Goal: Task Accomplishment & Management: Manage account settings

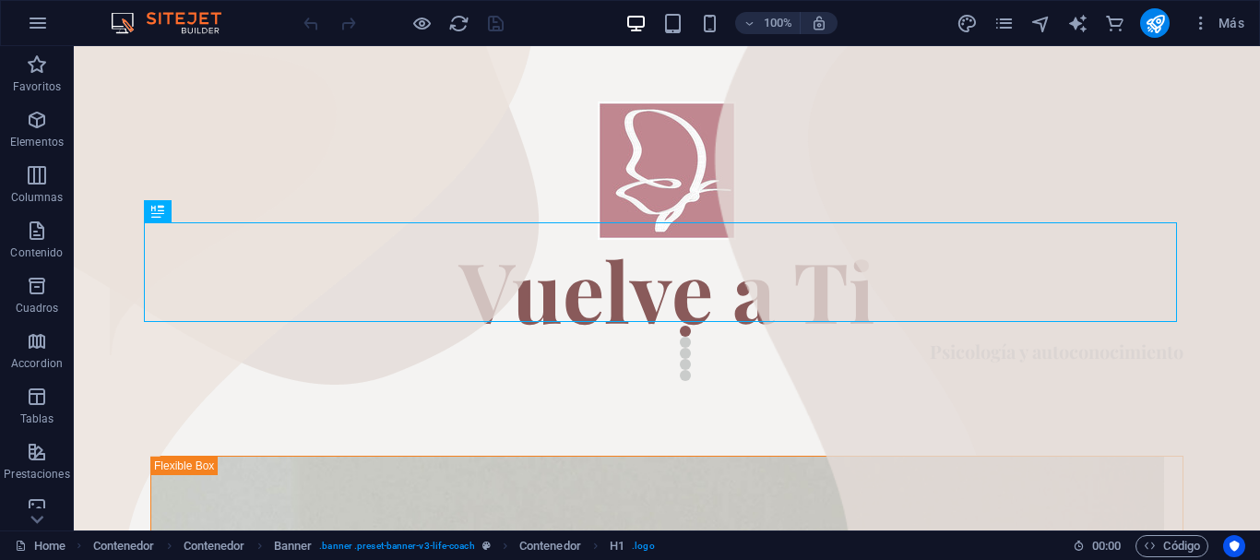
scroll to position [137, 0]
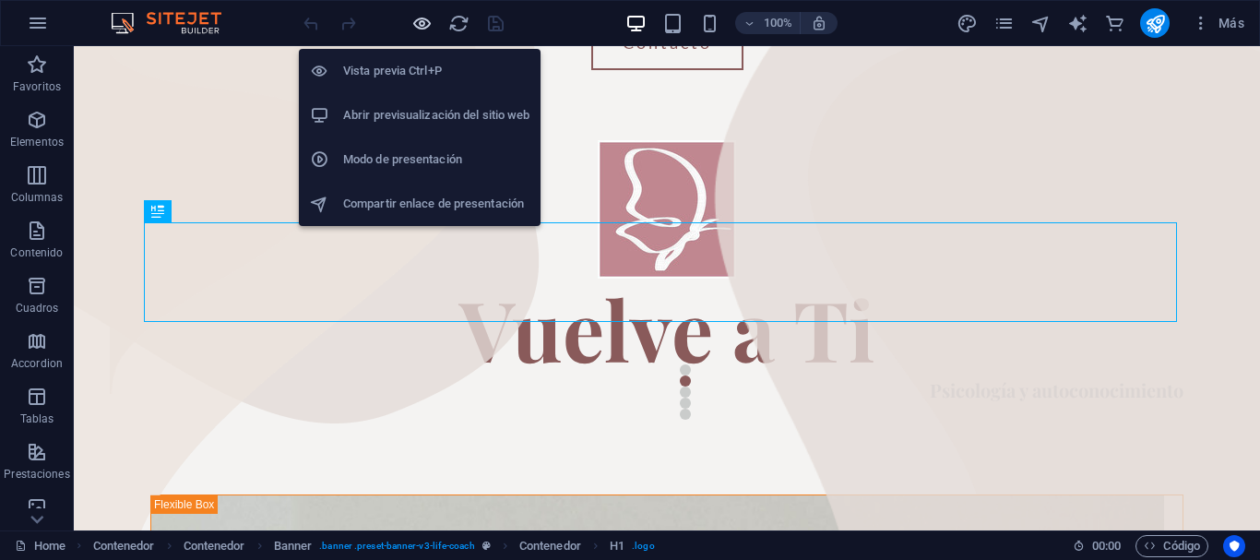
click at [424, 26] on icon "button" at bounding box center [421, 23] width 21 height 21
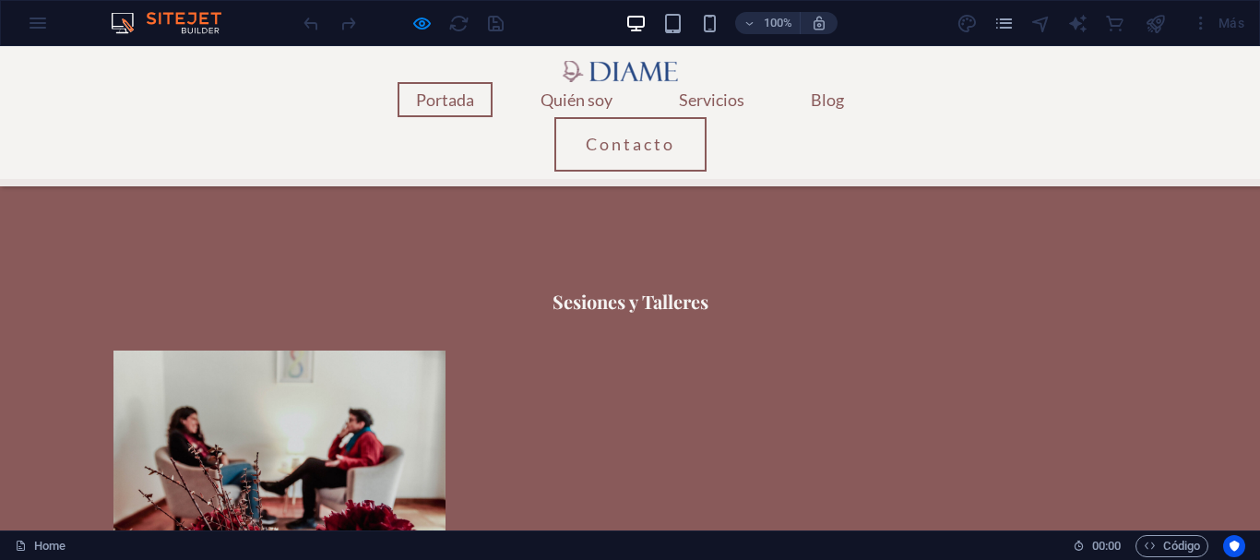
scroll to position [2458, 0]
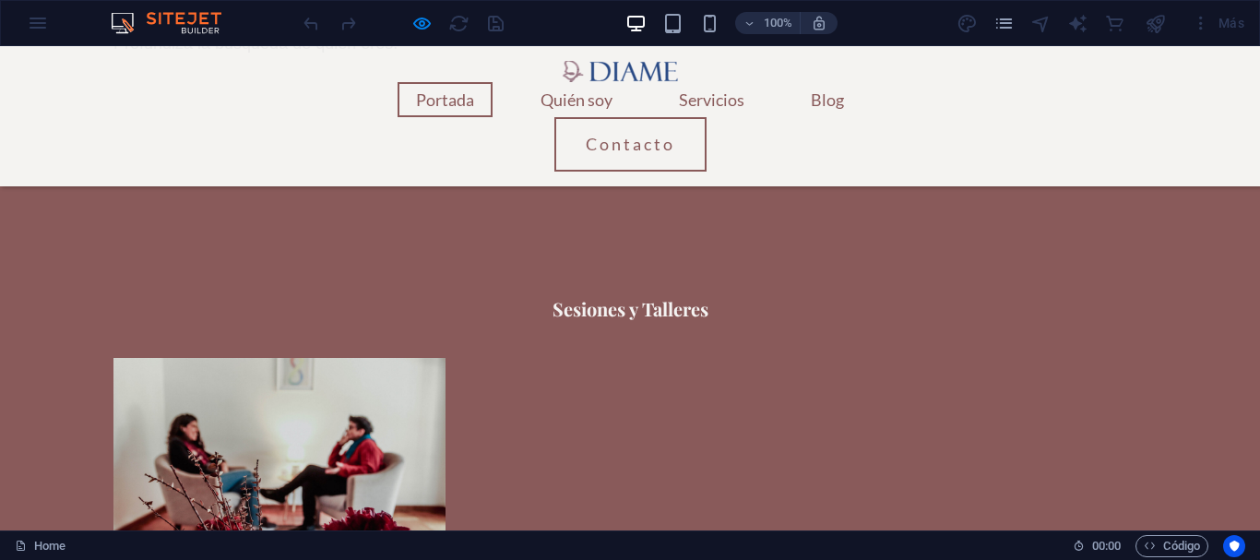
click at [838, 97] on link "Blog" at bounding box center [828, 99] width 70 height 35
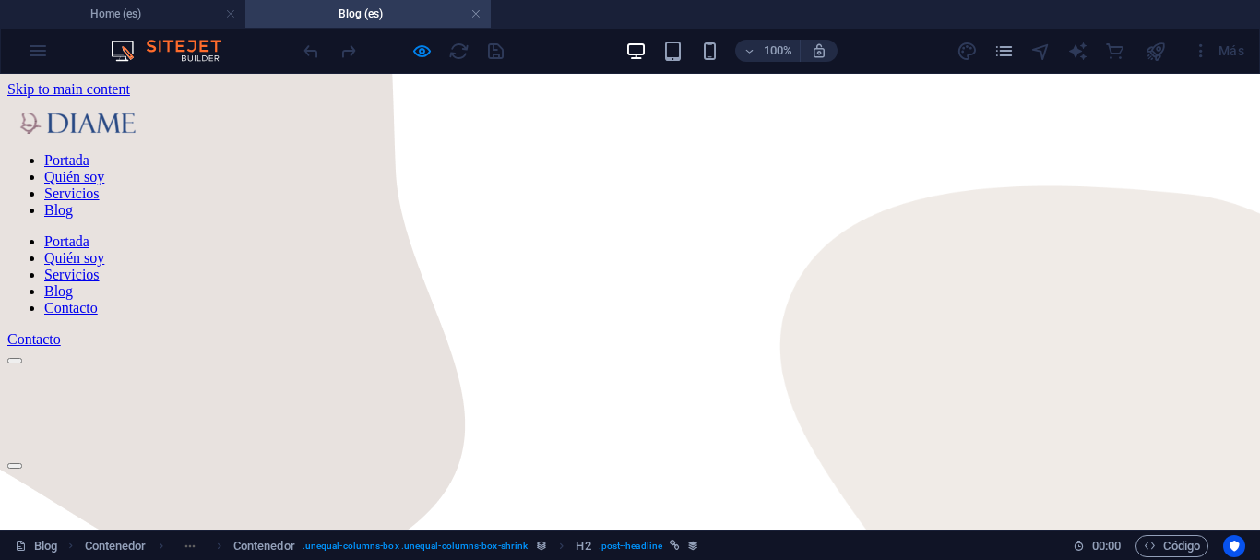
scroll to position [0, 0]
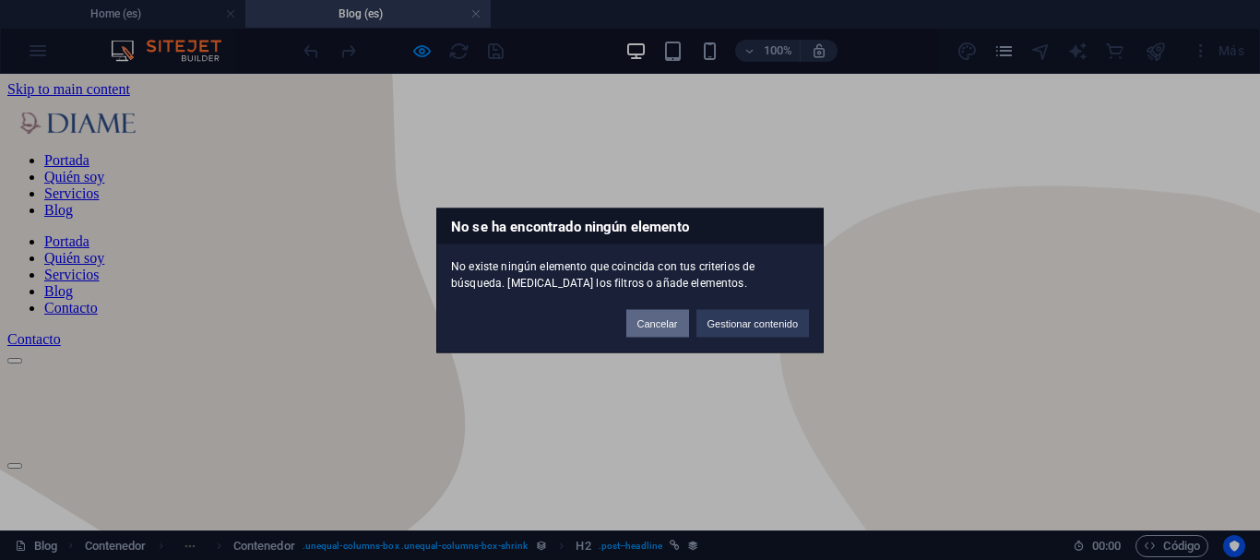
click at [679, 328] on button "Cancelar" at bounding box center [657, 323] width 63 height 28
click at [661, 330] on button "Cancelar" at bounding box center [657, 323] width 63 height 28
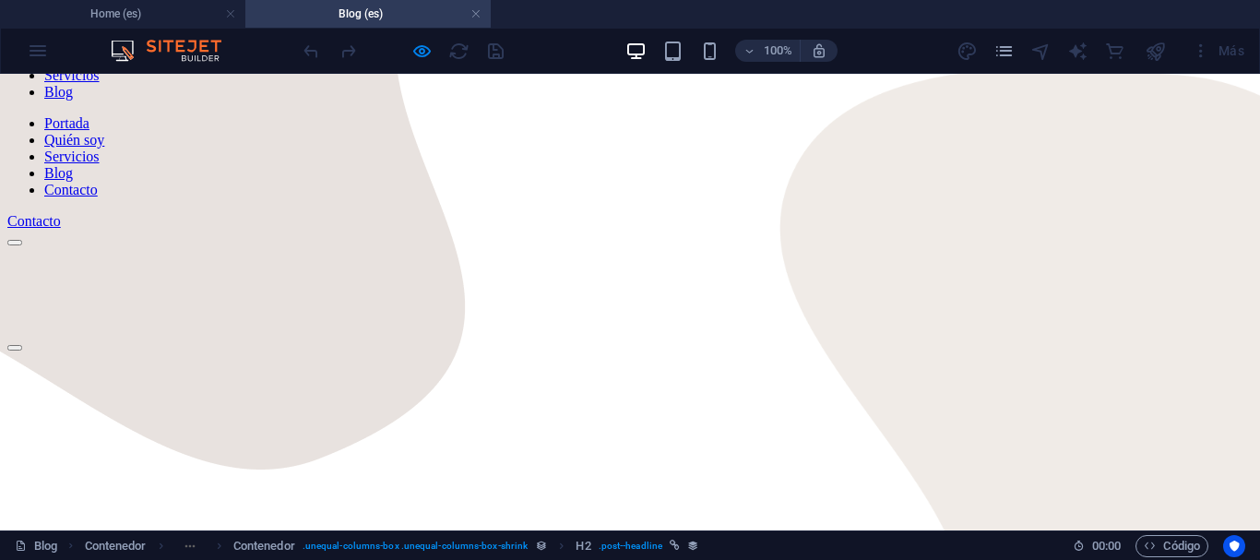
scroll to position [110, 0]
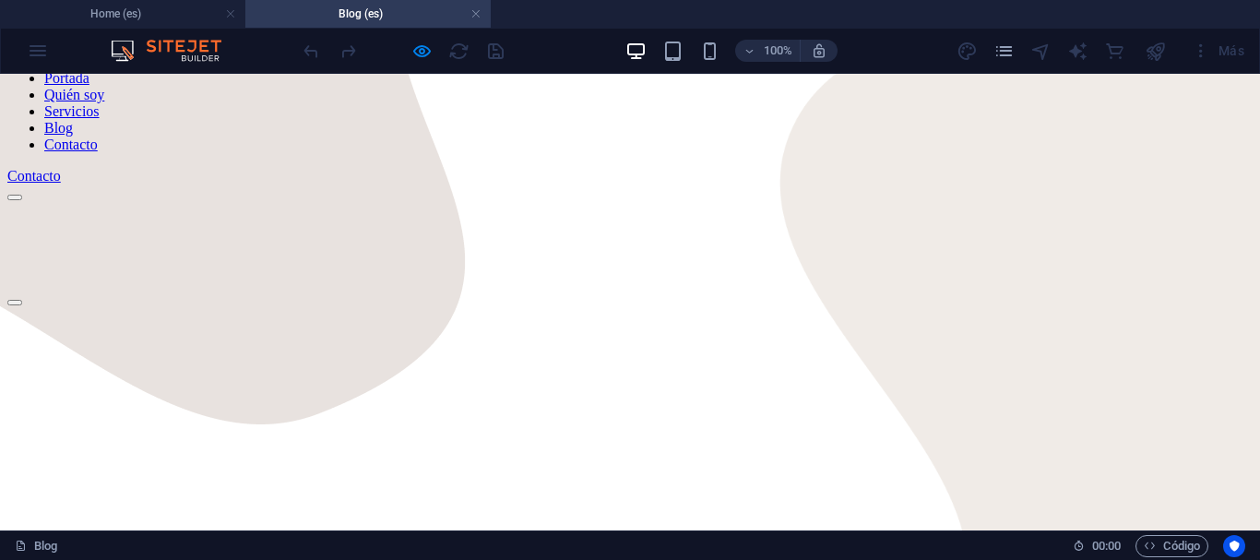
scroll to position [173, 0]
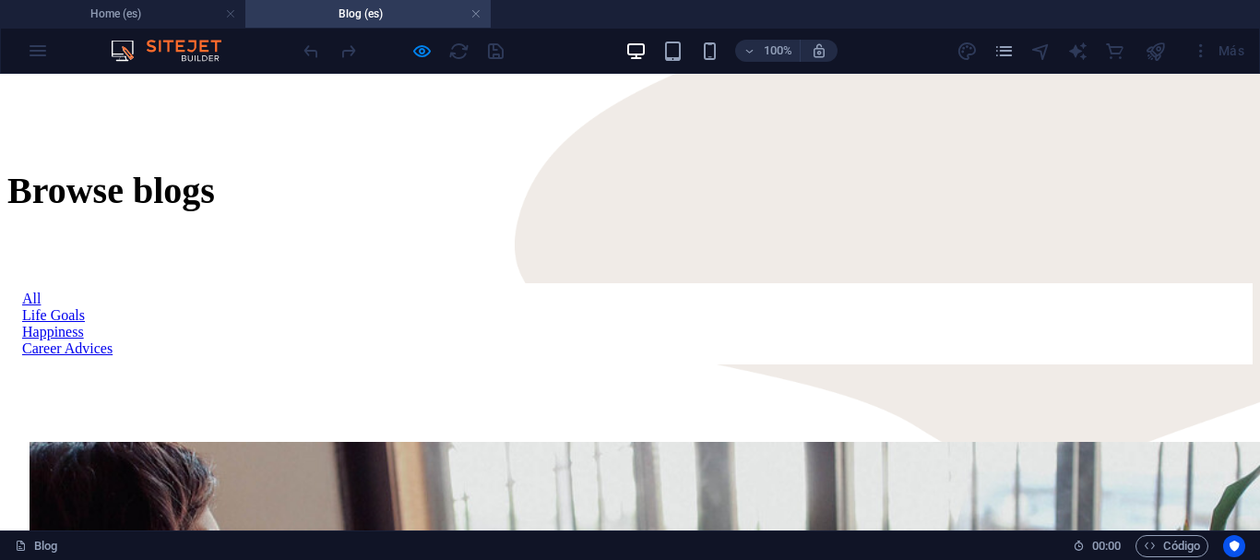
scroll to position [915, 0]
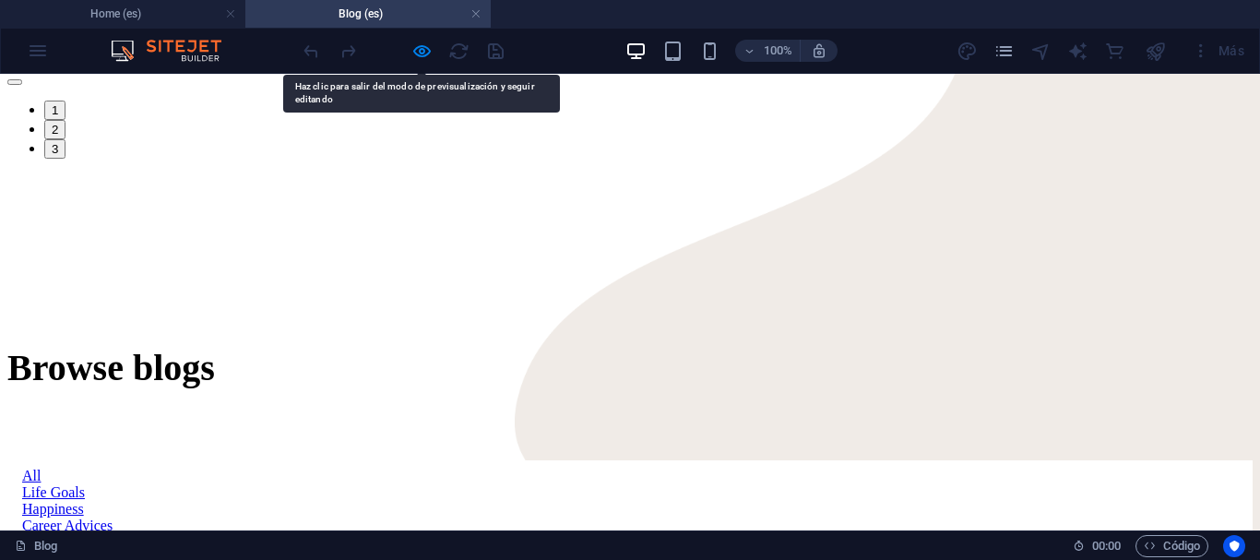
scroll to position [676, 0]
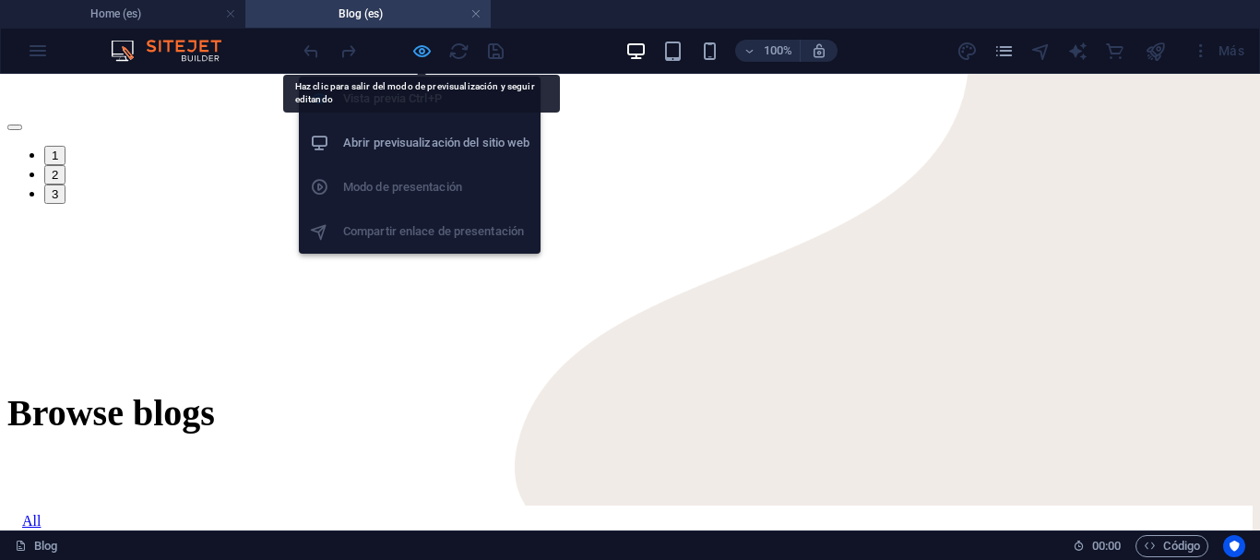
click at [422, 48] on icon "button" at bounding box center [421, 51] width 21 height 21
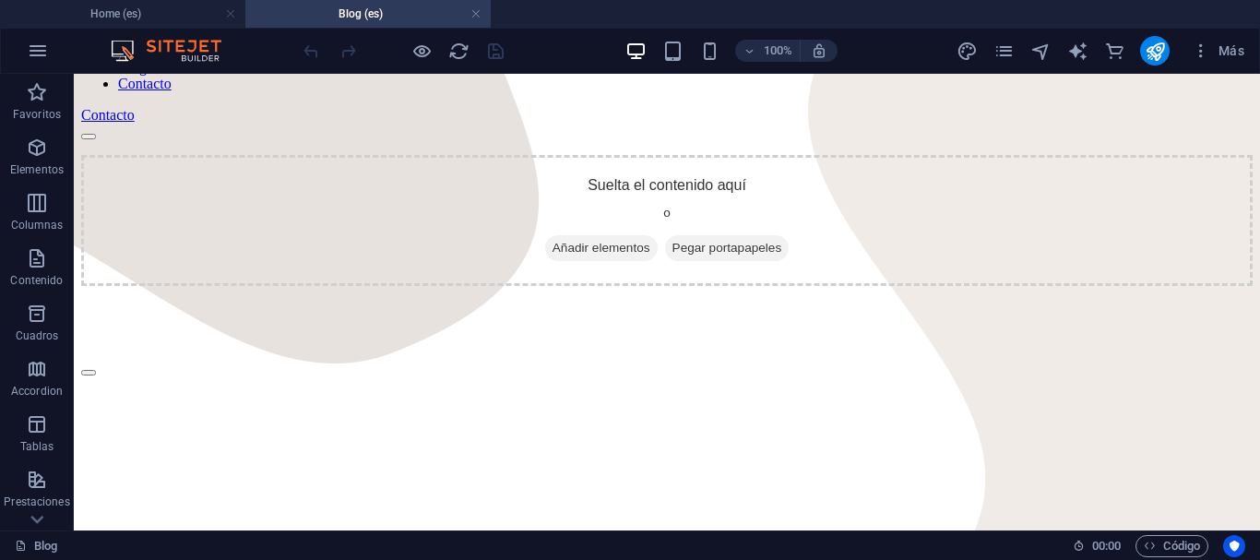
scroll to position [229, 0]
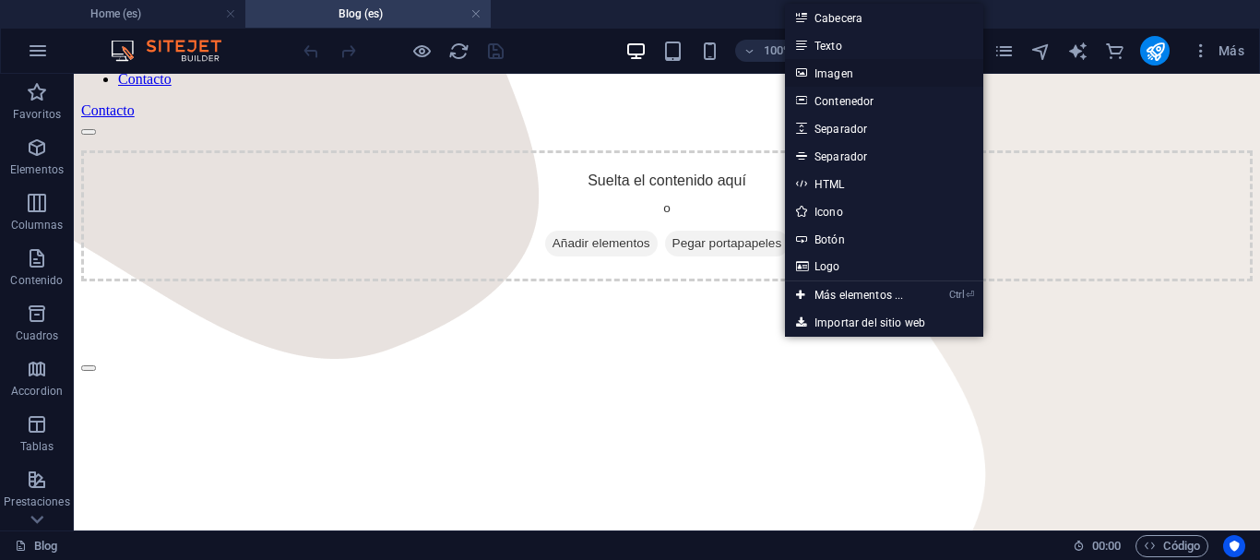
click at [850, 80] on link "Imagen" at bounding box center [884, 73] width 198 height 28
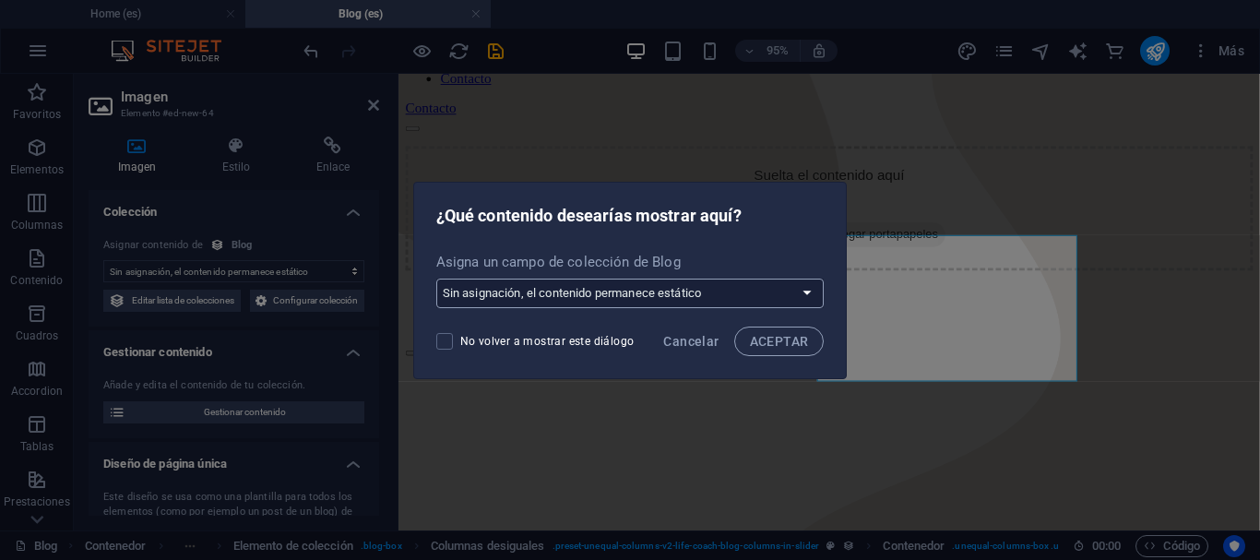
click at [808, 299] on select "Sin asignación, el contenido permanece estático Crear un campo nuevo Creado a l…" at bounding box center [630, 294] width 388 height 30
select select "image"
click at [437, 279] on select "Sin asignación, el contenido permanece estático Crear un campo nuevo Creado a l…" at bounding box center [630, 294] width 388 height 30
click at [775, 334] on span "ACEPTAR" at bounding box center [779, 341] width 59 height 15
select select "image"
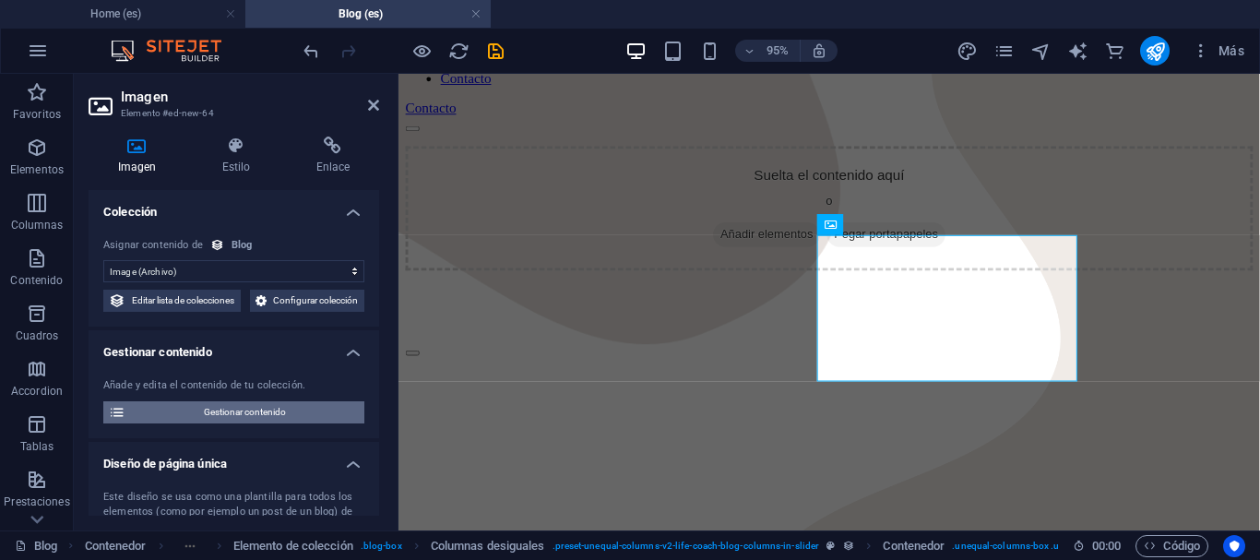
click at [327, 423] on span "Gestionar contenido" at bounding box center [245, 412] width 228 height 22
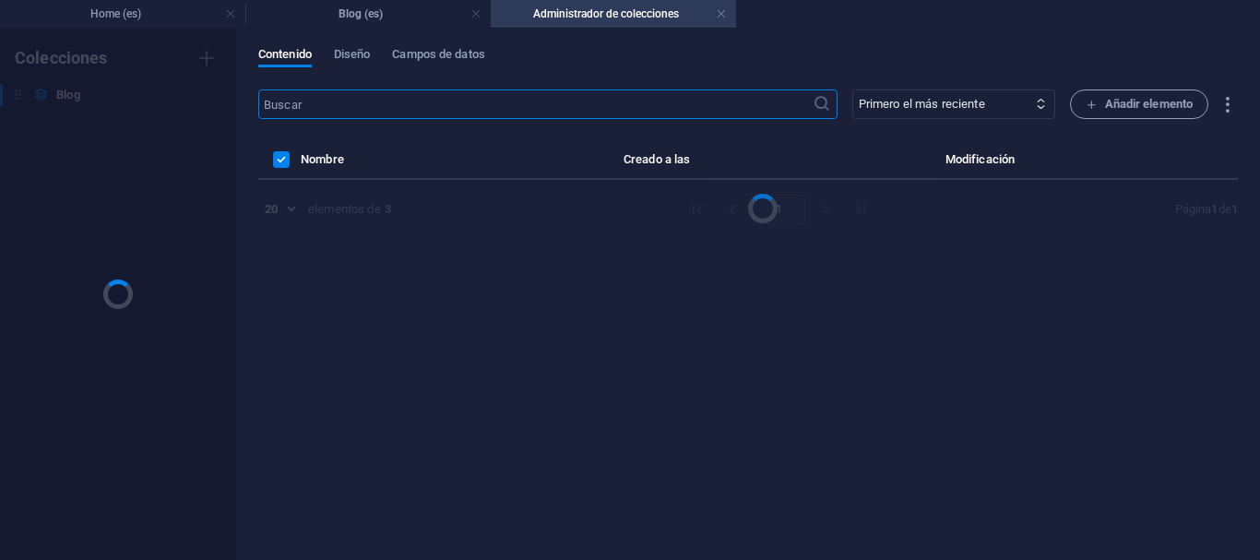
scroll to position [0, 0]
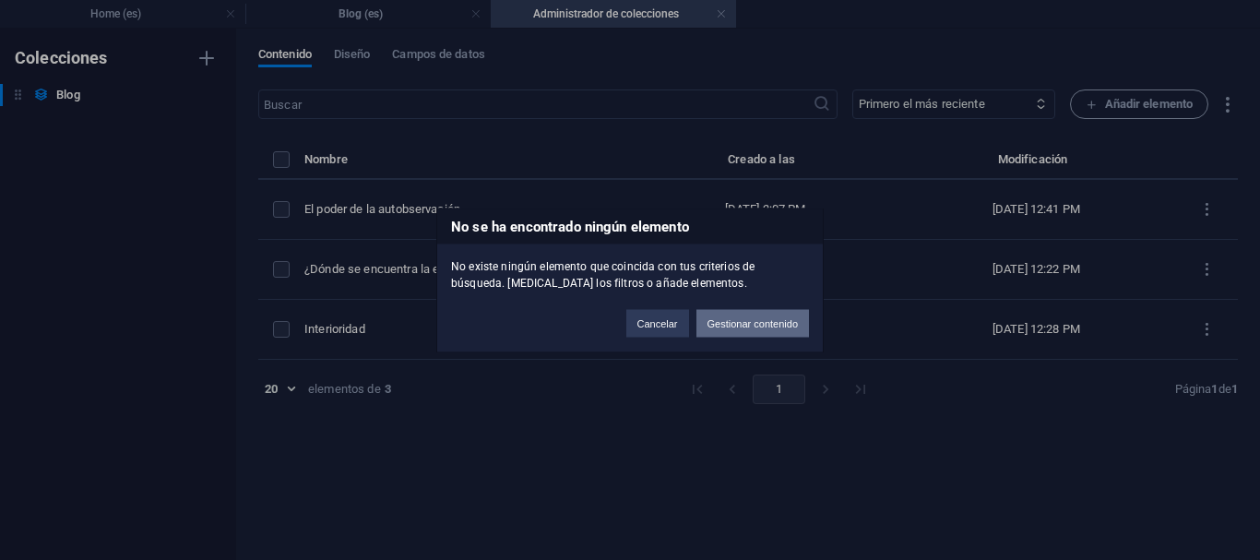
click at [708, 328] on button "Gestionar contenido" at bounding box center [753, 323] width 113 height 28
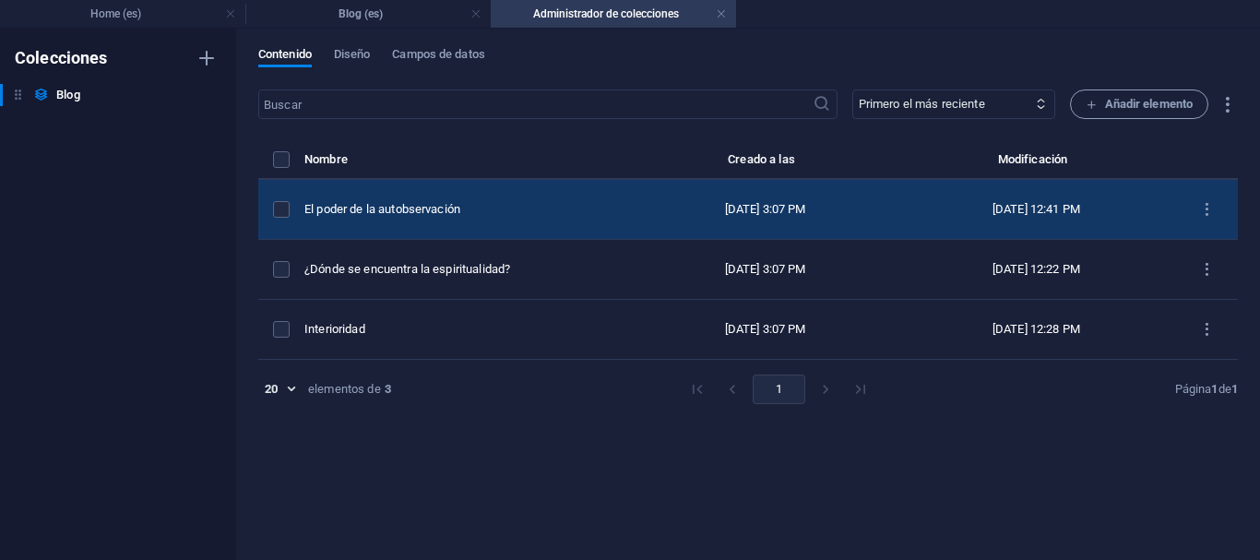
click at [481, 199] on td "El poder de la autobservación" at bounding box center [468, 210] width 329 height 60
select select
select select "Happiness"
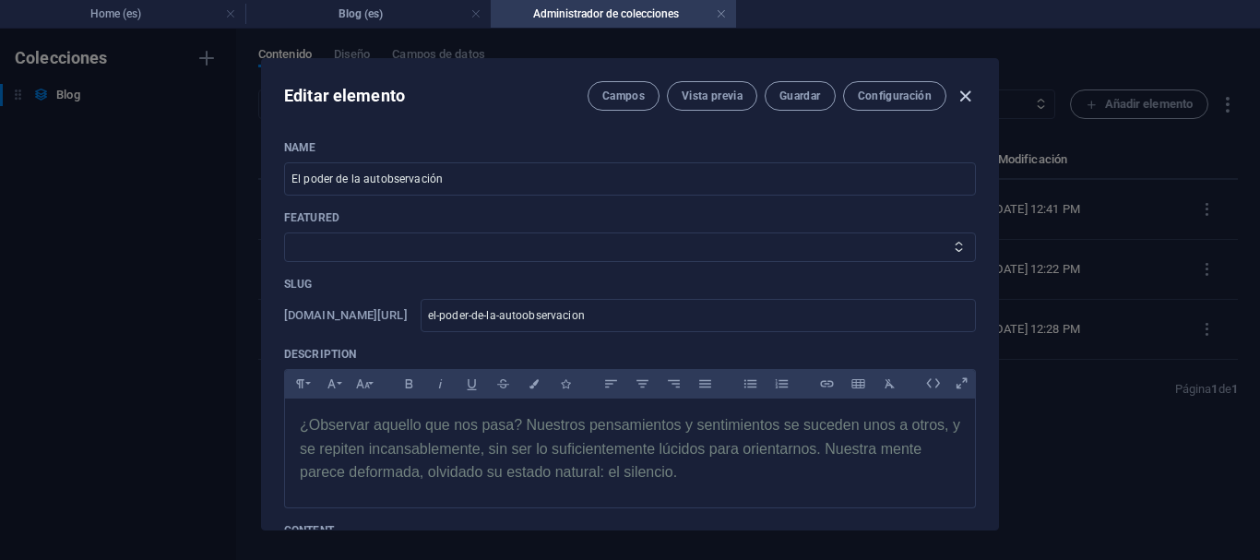
click at [973, 102] on icon "button" at bounding box center [965, 96] width 21 height 21
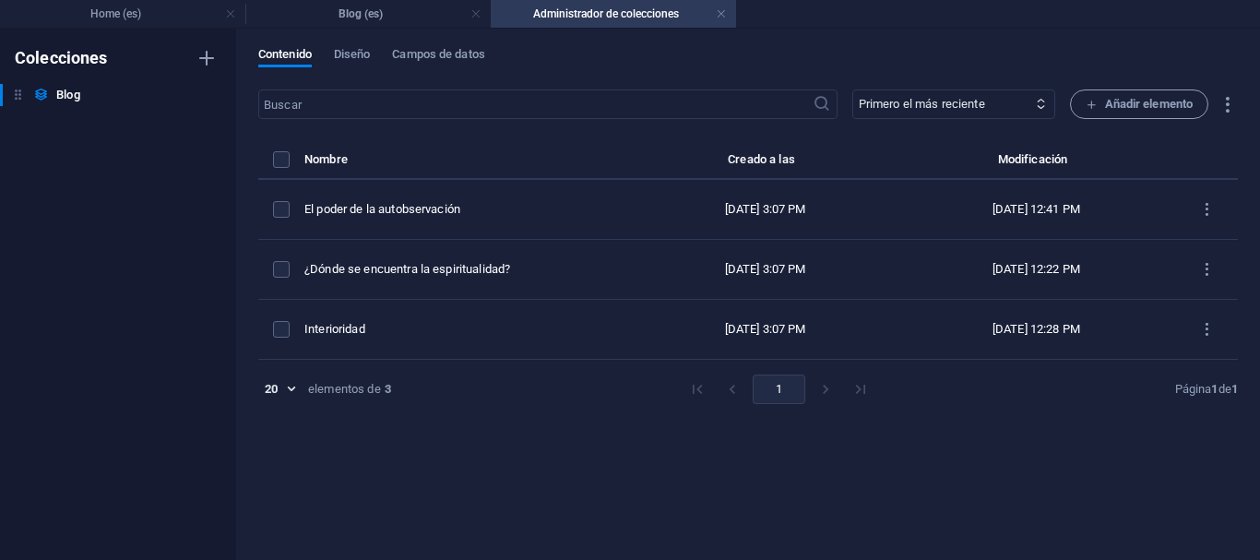
type input "[DATE]"
type input "el-poder-de-la-autoobservacion"
click at [434, 15] on h4 "Blog (es)" at bounding box center [367, 14] width 245 height 20
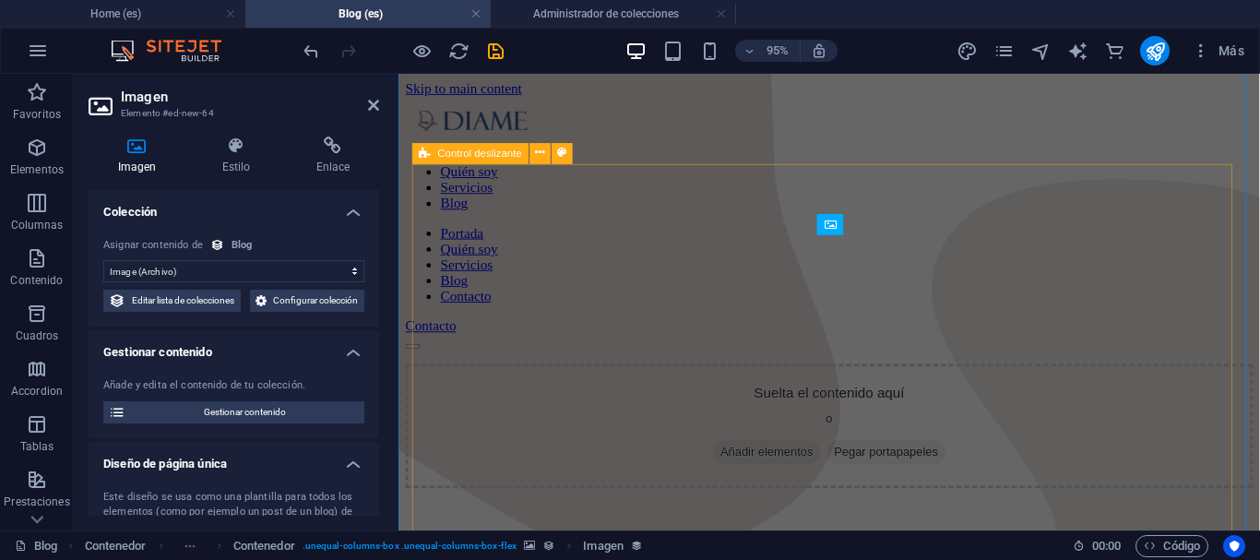
scroll to position [229, 0]
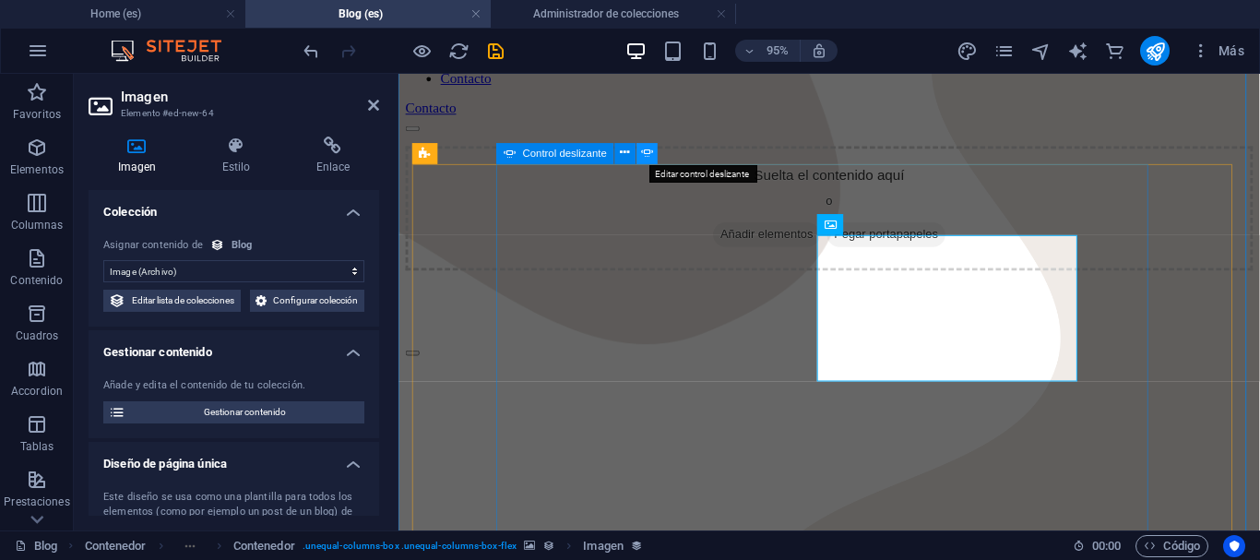
click at [645, 157] on icon at bounding box center [647, 153] width 12 height 18
select select "ms"
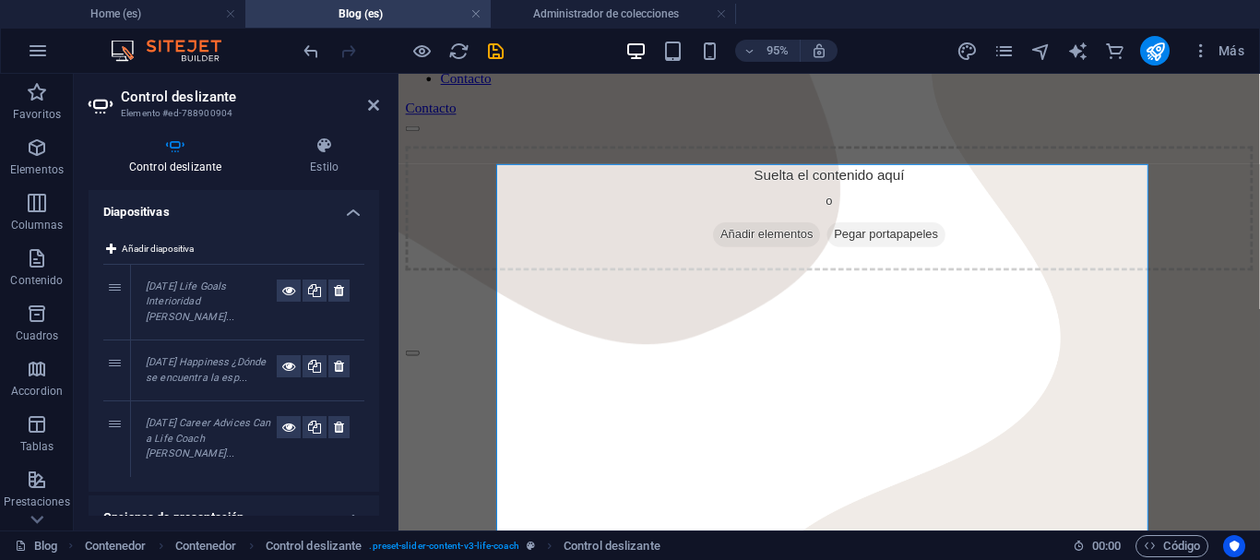
click at [183, 430] on div "[DATE] Career Advices Can a Life Coach [PERSON_NAME]..." at bounding box center [211, 439] width 131 height 46
click at [289, 423] on icon at bounding box center [288, 427] width 13 height 22
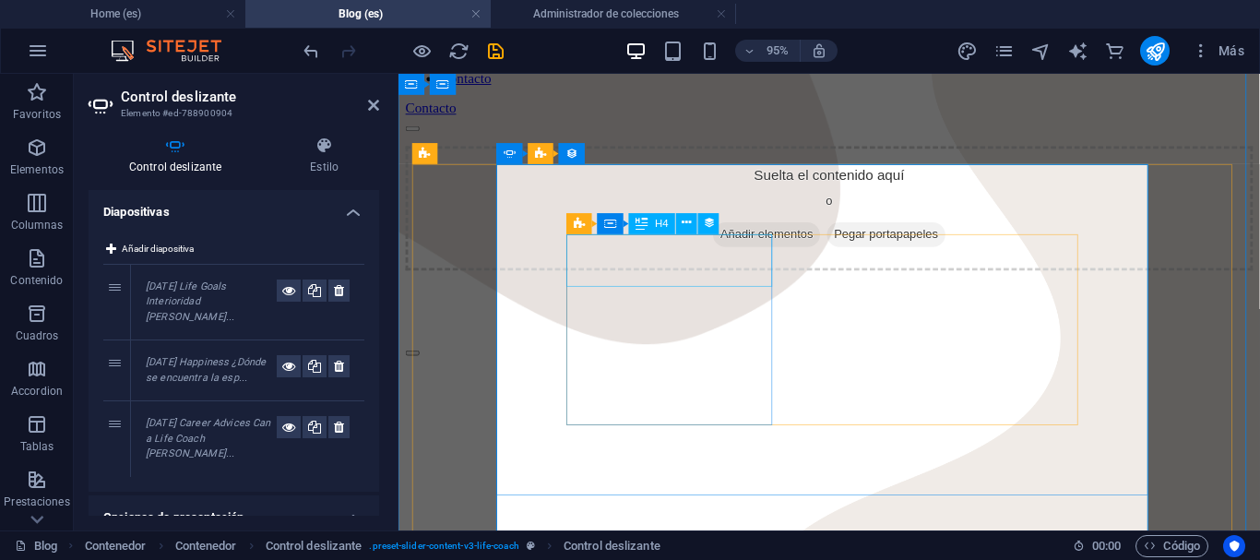
select select "name"
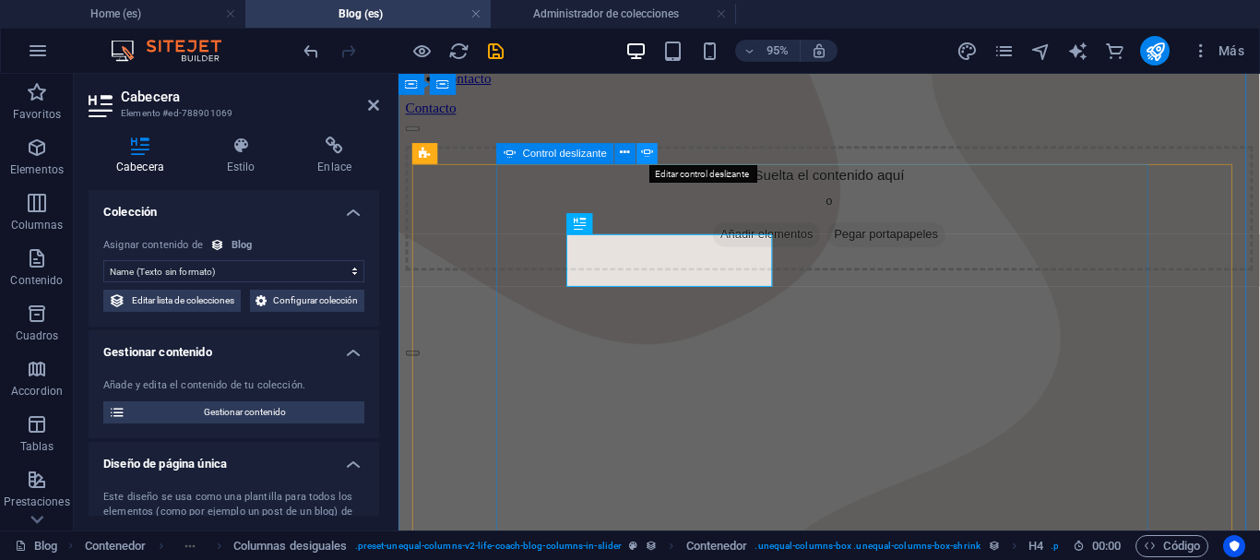
click at [645, 157] on icon at bounding box center [647, 153] width 12 height 18
select select "ms"
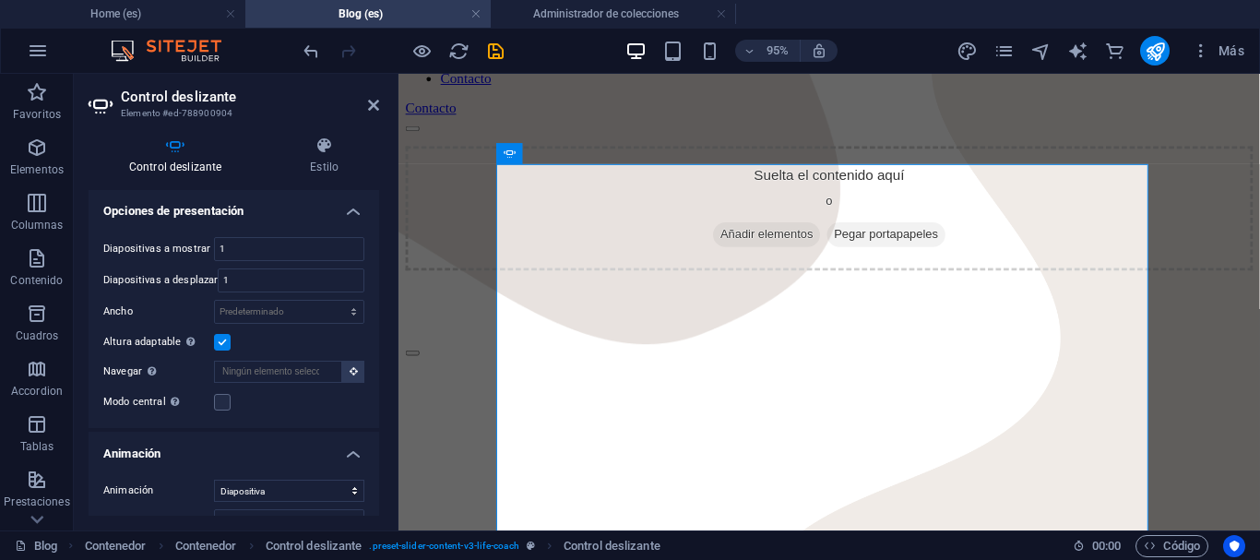
scroll to position [318, 0]
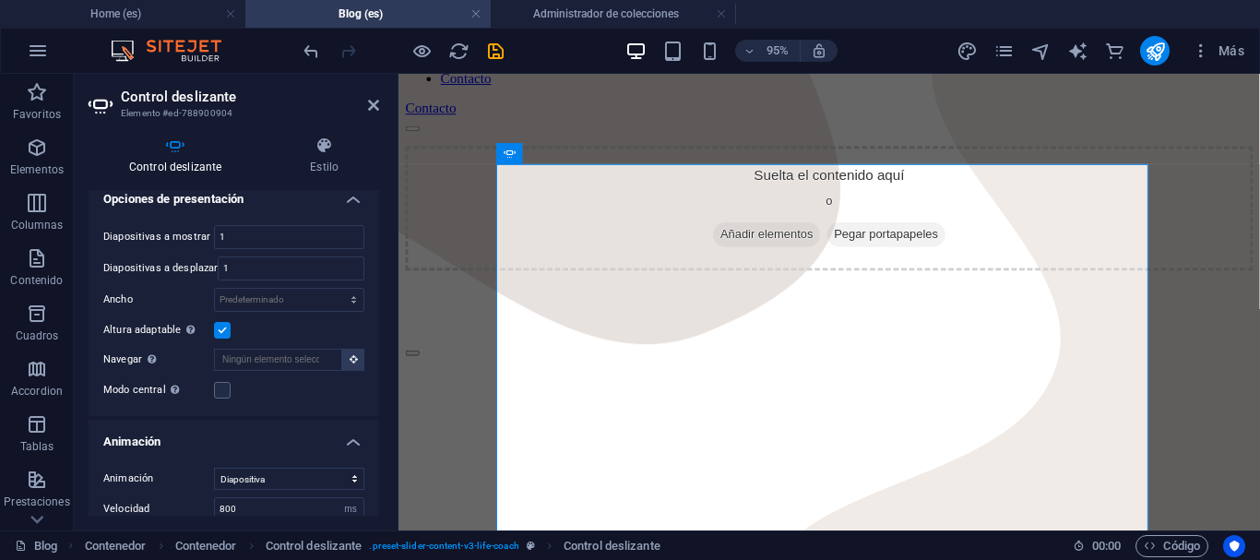
drag, startPoint x: 369, startPoint y: 392, endPoint x: 376, endPoint y: 401, distance: 11.3
click at [376, 401] on div "Diapositivas Añadir diapositiva 1 [DATE] Life Goals Interioridad [PERSON_NAME].…" at bounding box center [234, 353] width 291 height 326
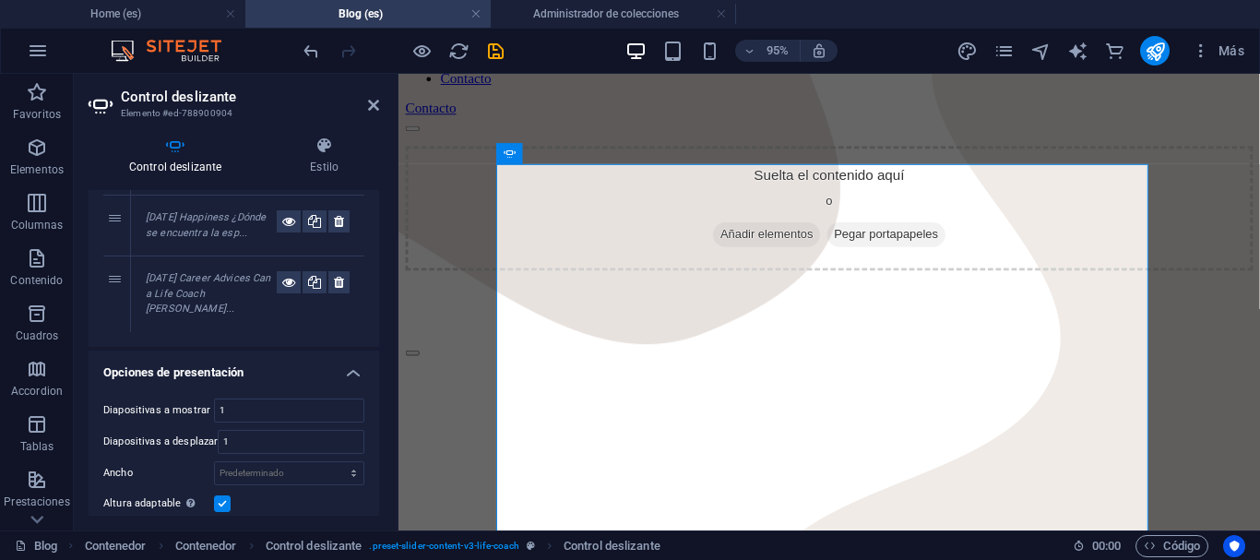
scroll to position [148, 0]
click at [344, 284] on button at bounding box center [338, 279] width 21 height 22
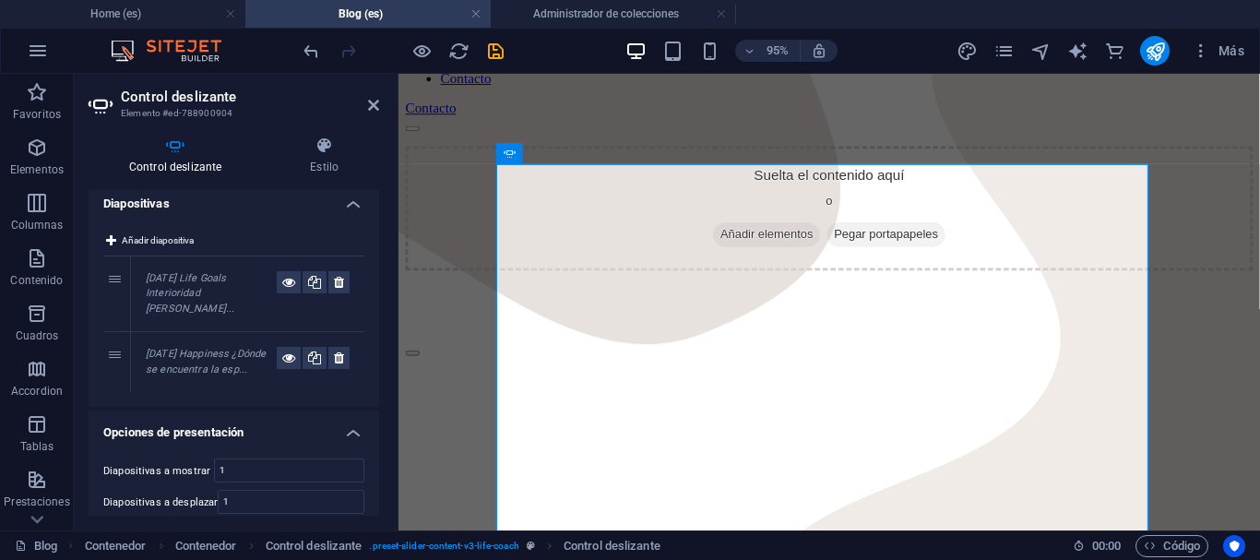
scroll to position [10, 0]
click at [121, 242] on button "Añadir diapositiva" at bounding box center [149, 239] width 93 height 22
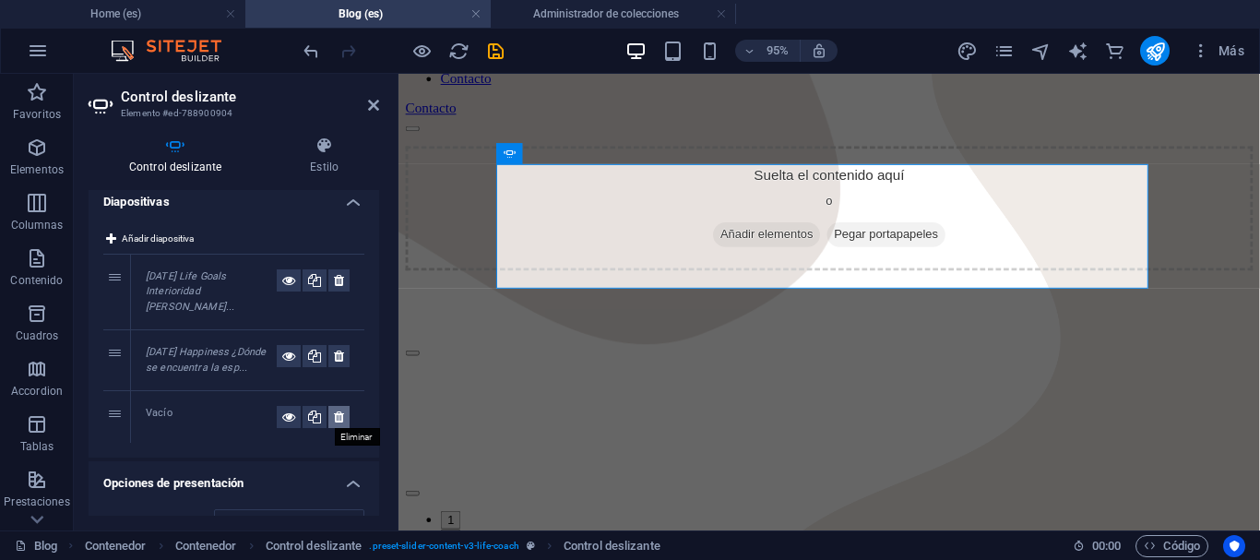
click at [337, 412] on icon at bounding box center [339, 417] width 10 height 22
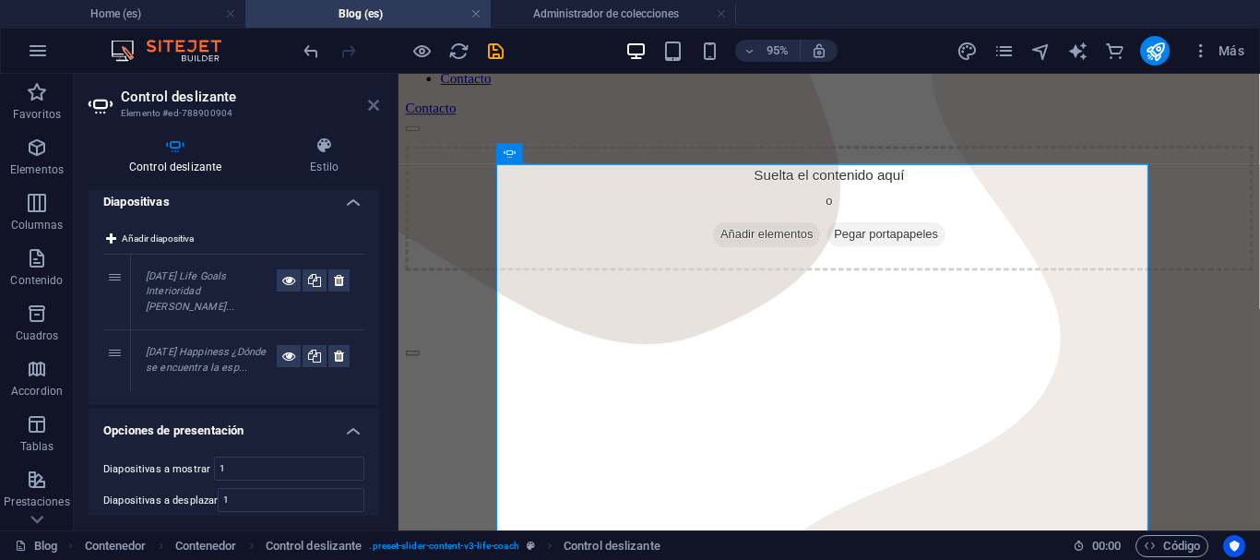
click at [375, 108] on icon at bounding box center [373, 105] width 11 height 15
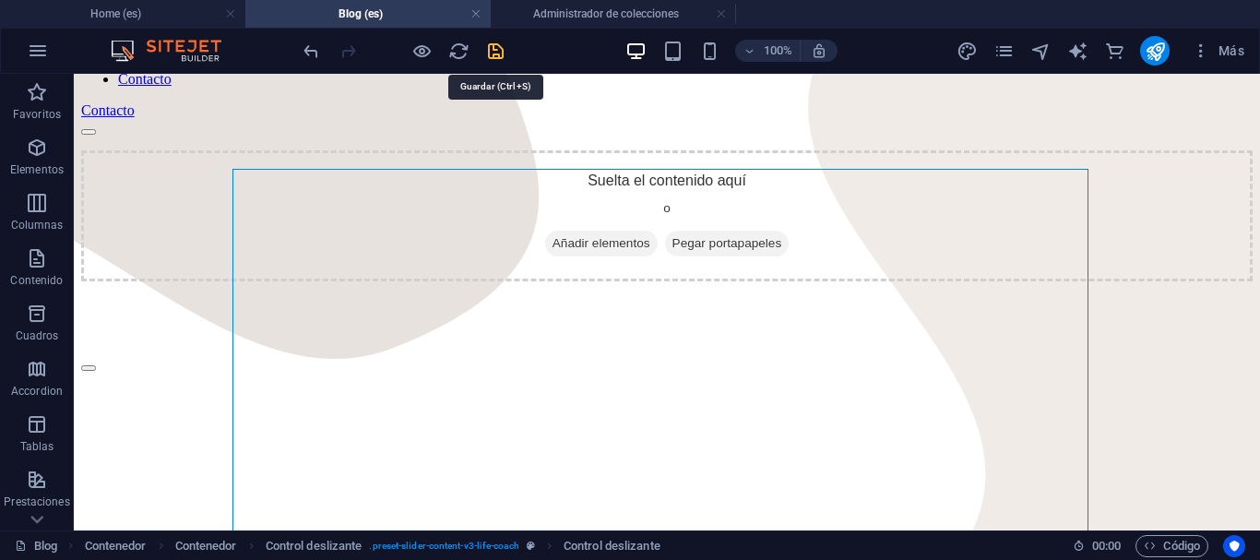
click at [497, 48] on icon "save" at bounding box center [495, 51] width 21 height 21
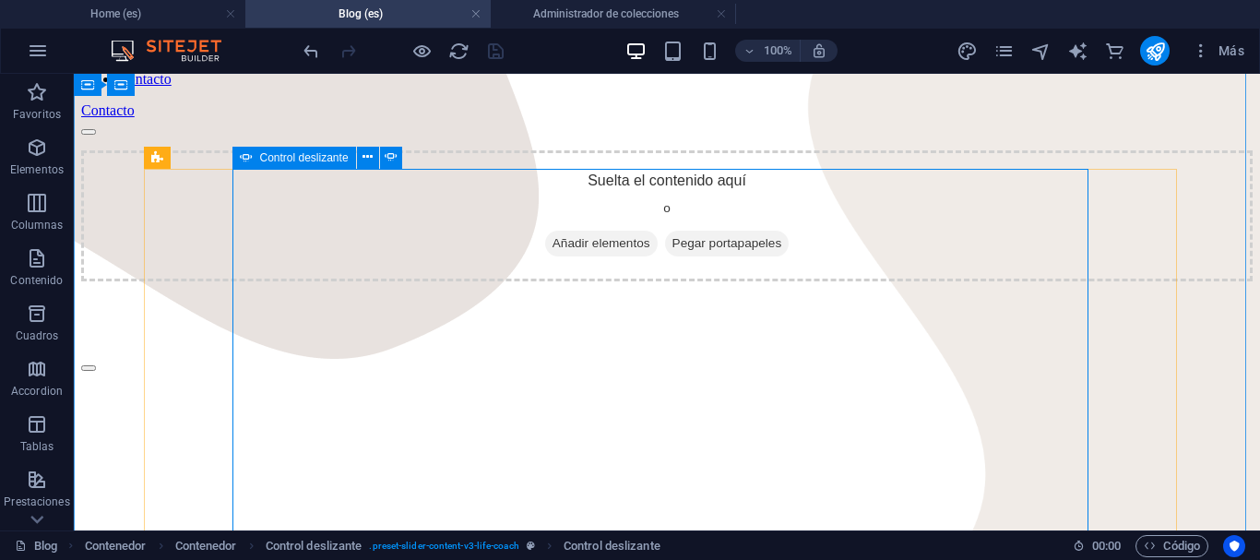
click at [96, 371] on button "button" at bounding box center [88, 368] width 15 height 6
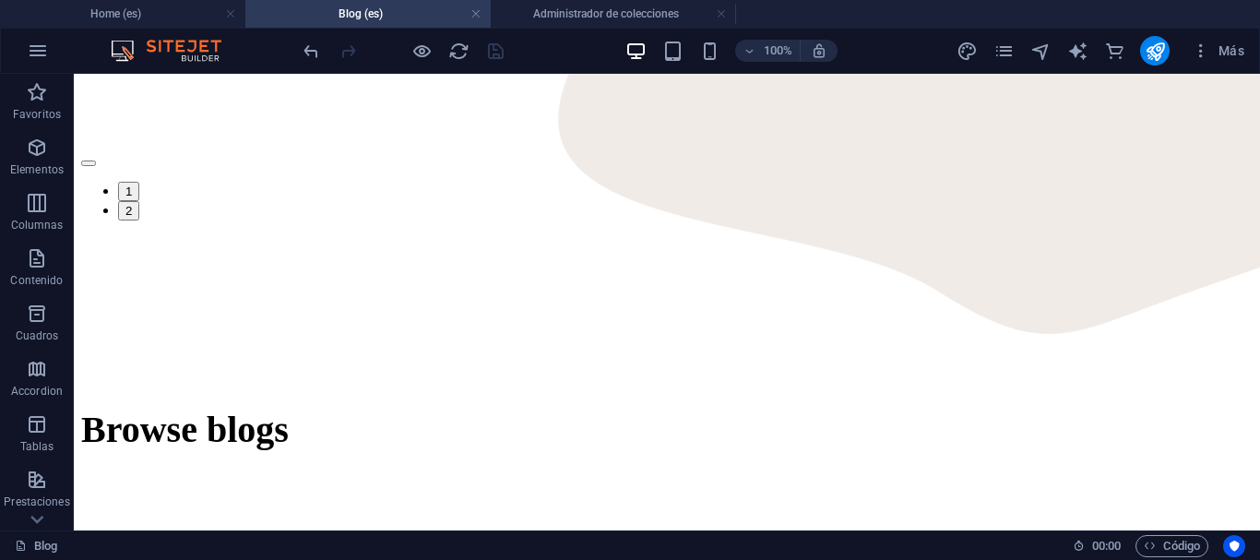
scroll to position [951, 0]
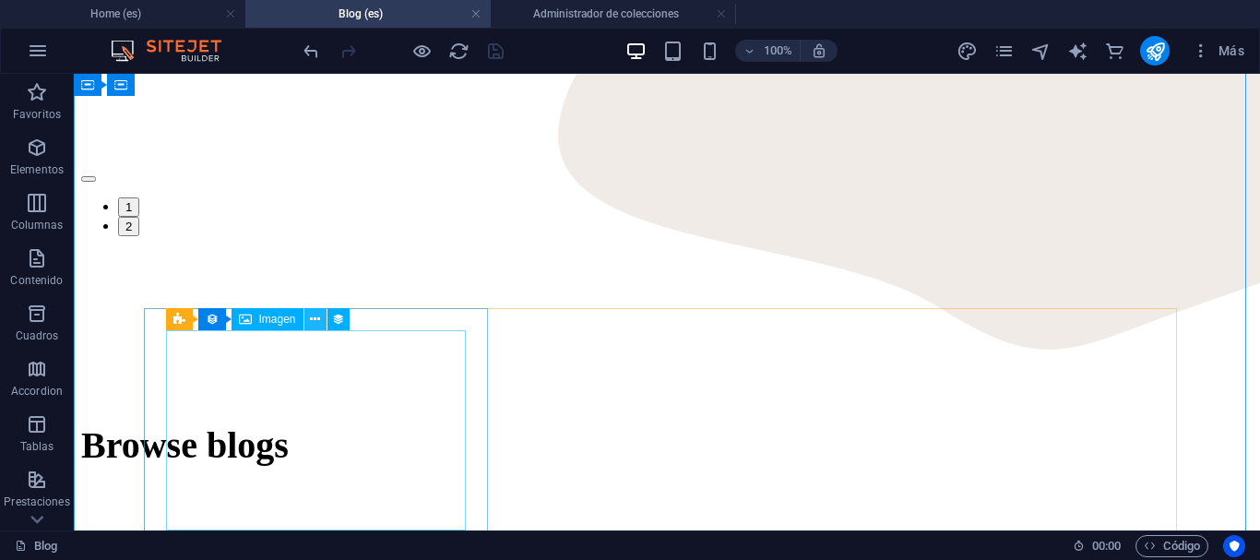
click at [317, 326] on icon at bounding box center [315, 319] width 10 height 19
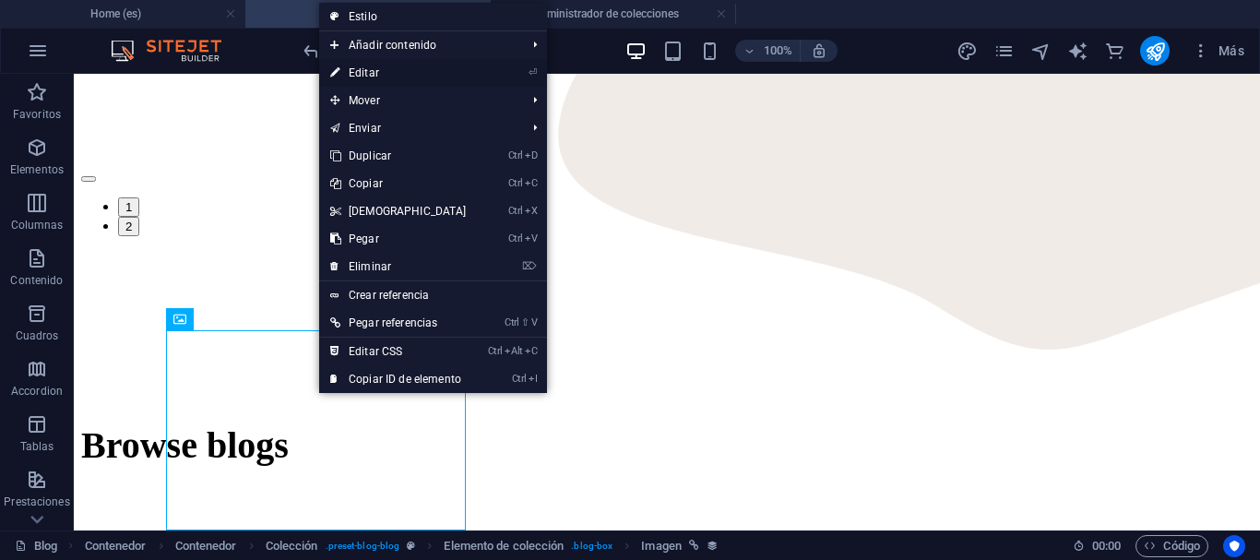
click at [390, 75] on link "⏎ Editar" at bounding box center [398, 73] width 159 height 28
select select "image"
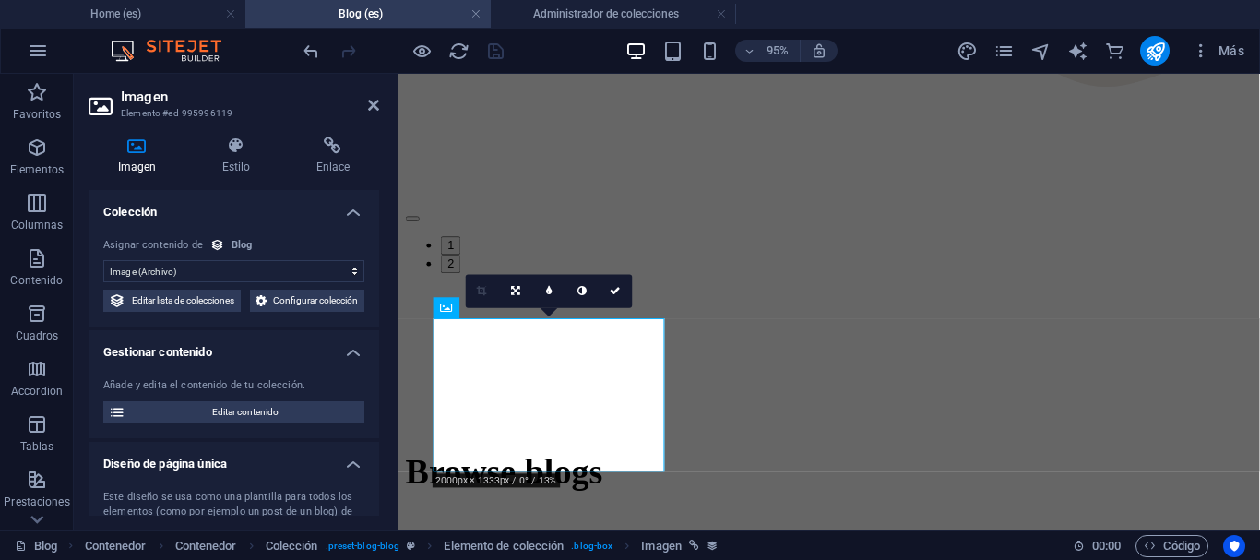
scroll to position [998, 0]
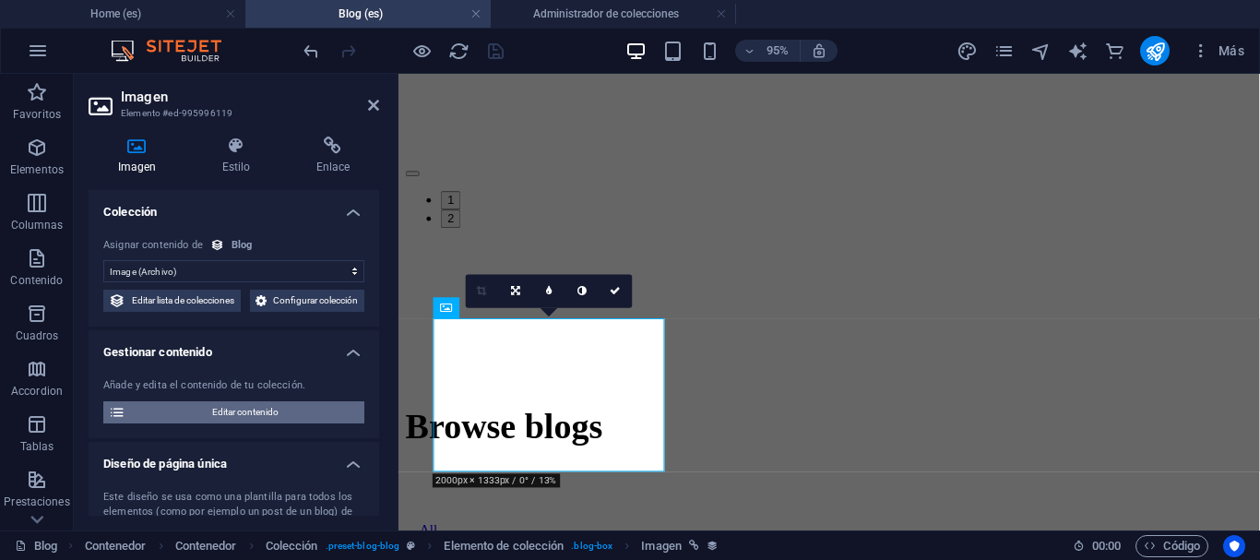
click at [289, 423] on span "Editar contenido" at bounding box center [245, 412] width 228 height 22
select select "Life Goals"
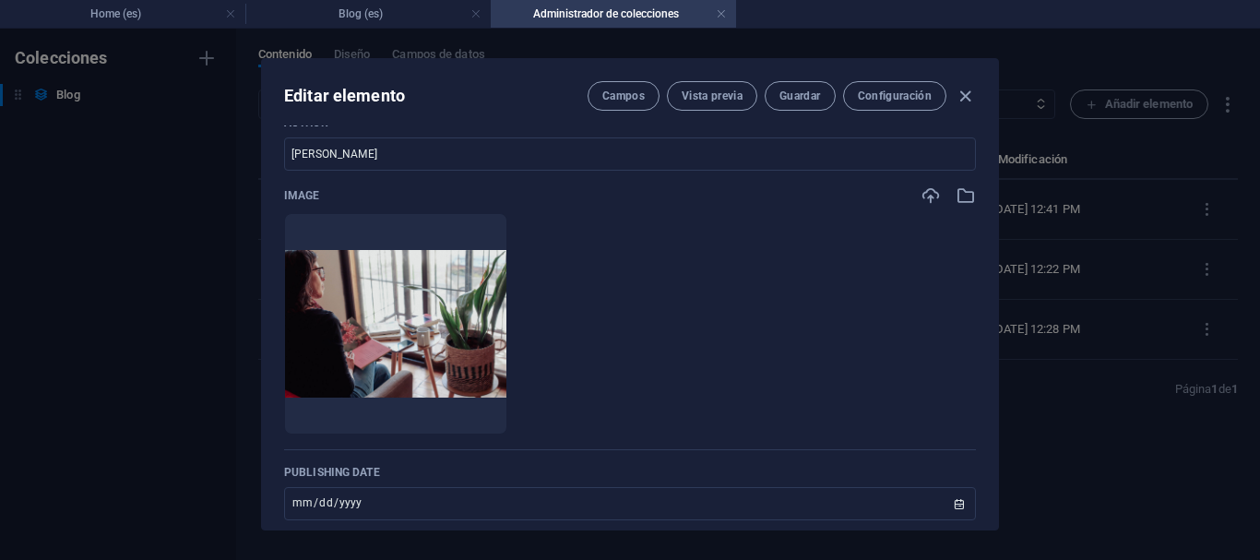
scroll to position [716, 0]
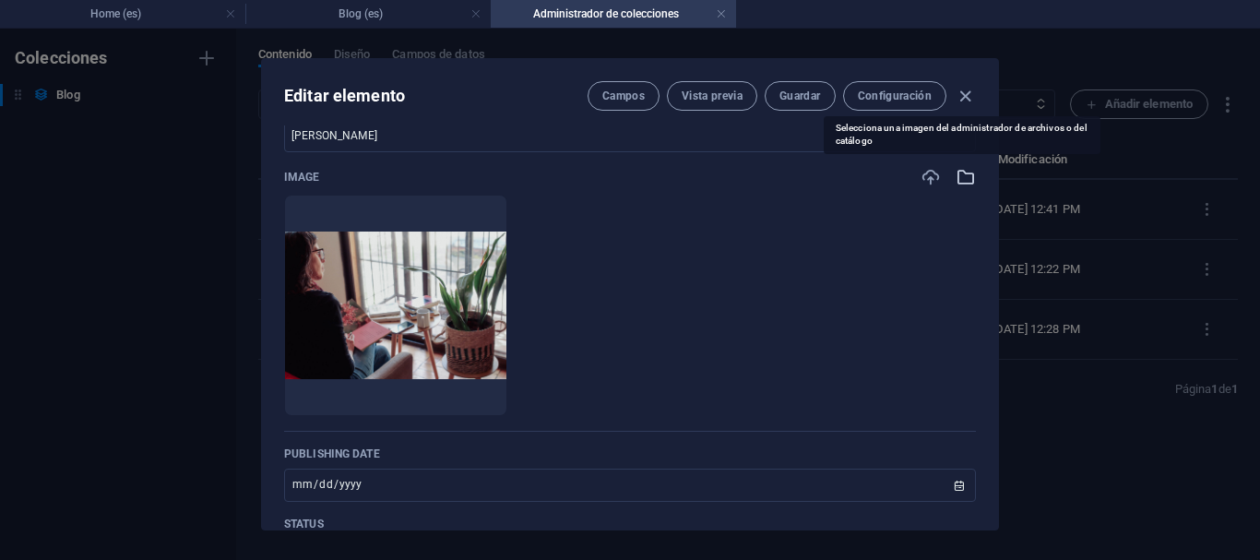
click at [960, 178] on icon "button" at bounding box center [966, 177] width 20 height 20
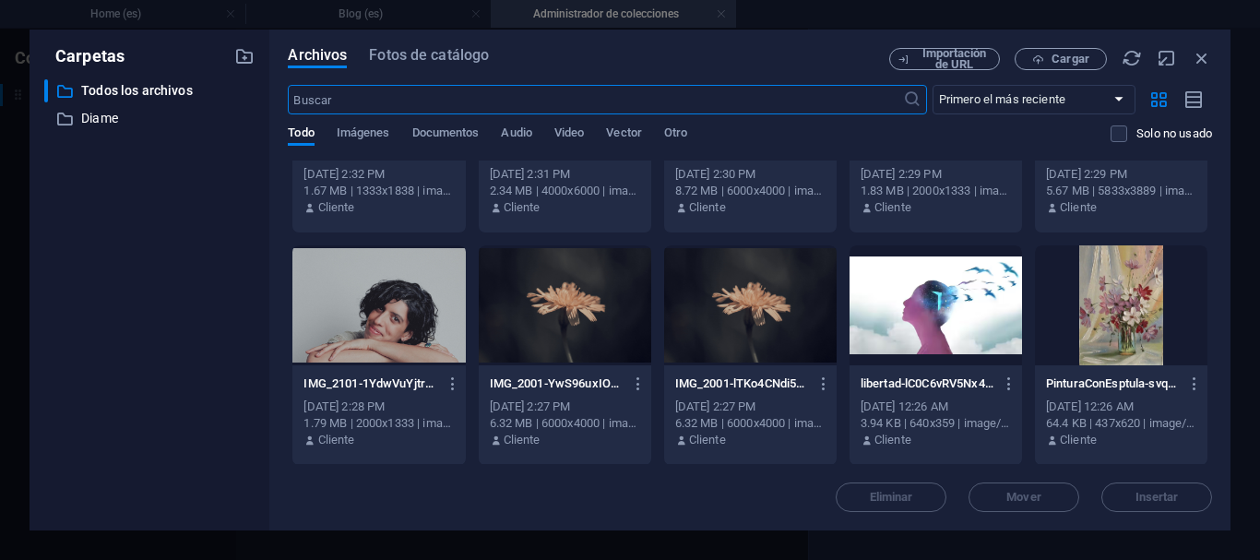
scroll to position [3389, 0]
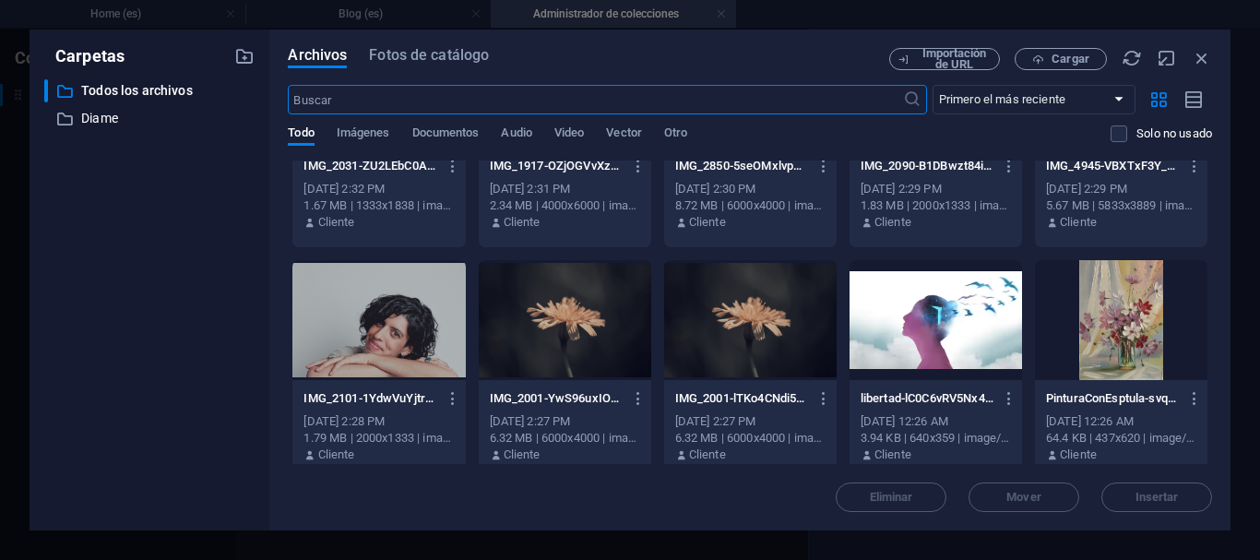
click at [941, 333] on div at bounding box center [936, 320] width 173 height 120
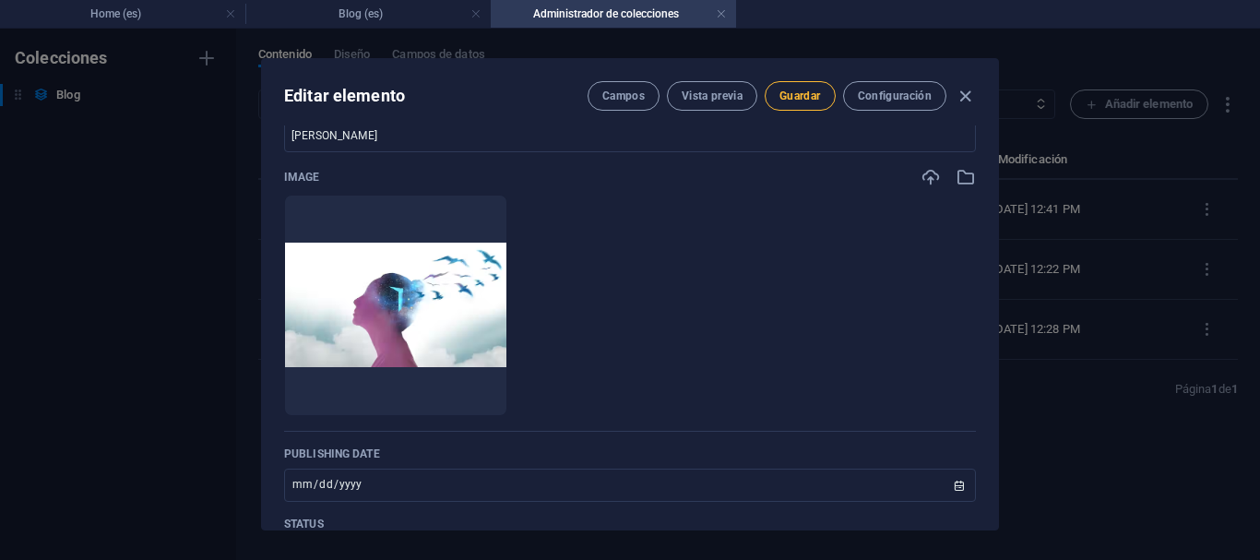
click at [813, 102] on span "Guardar" at bounding box center [800, 96] width 41 height 15
click at [967, 97] on icon "button" at bounding box center [965, 96] width 21 height 21
type input "[DATE]"
type input "interioridad"
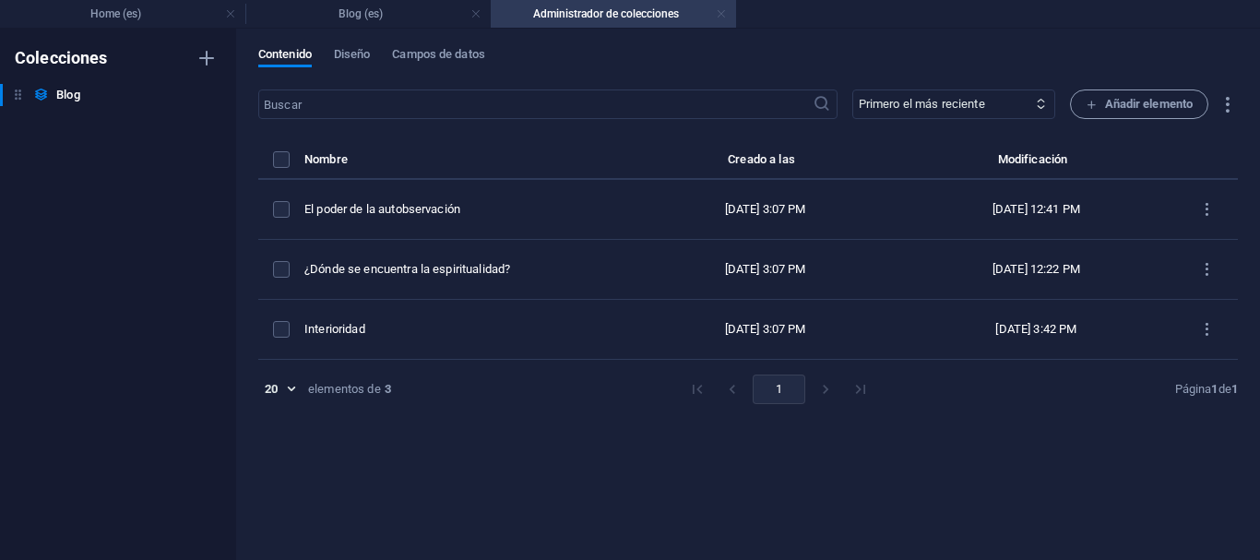
click at [718, 14] on link at bounding box center [721, 15] width 11 height 18
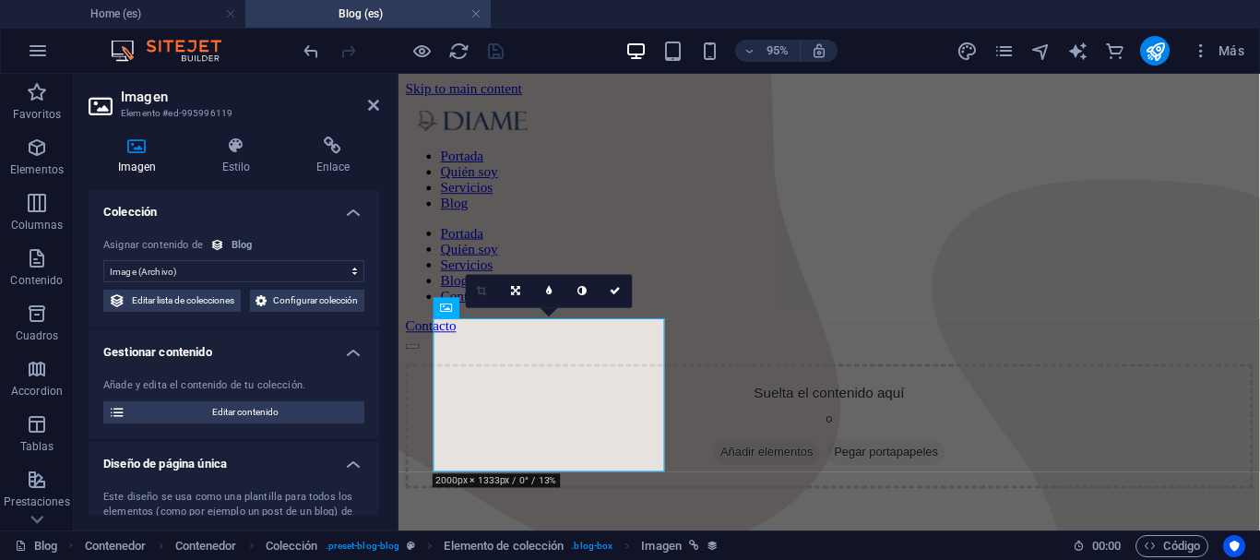
scroll to position [998, 0]
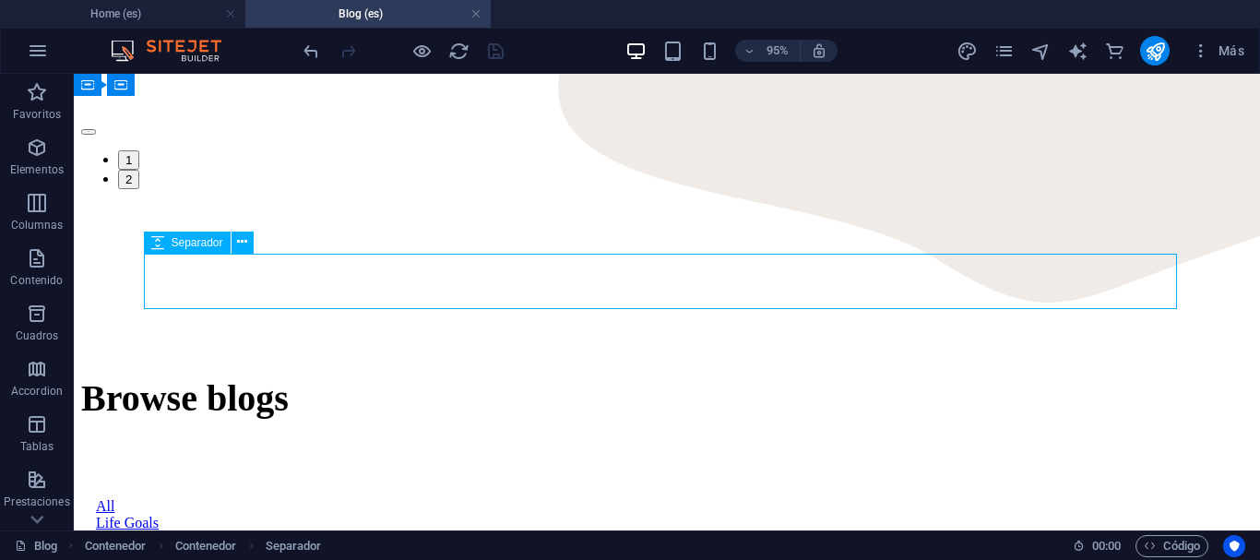
scroll to position [951, 0]
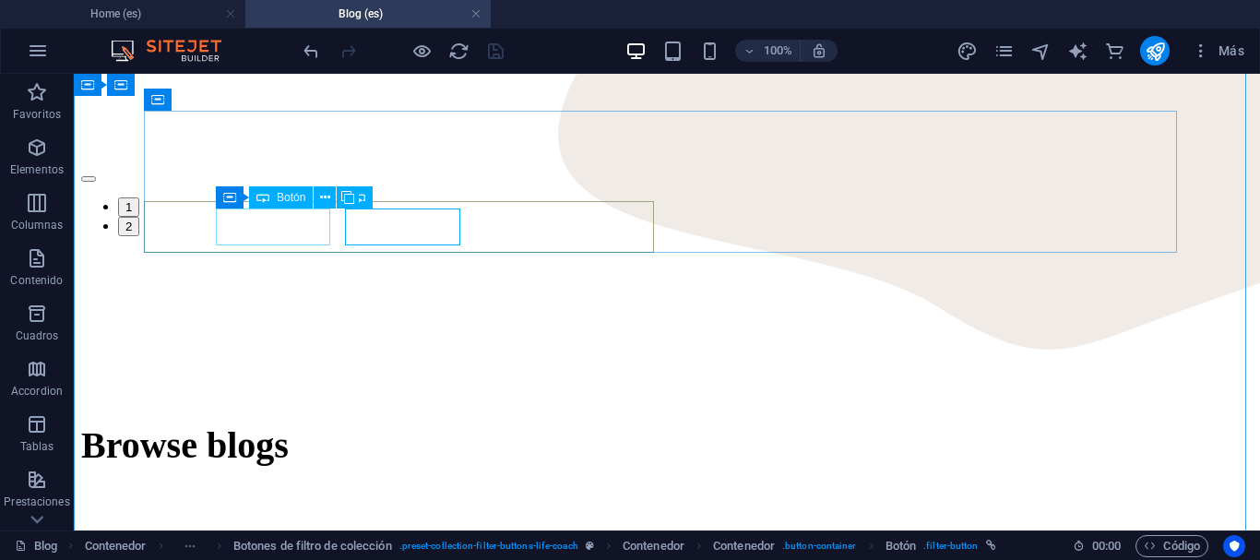
click at [272, 559] on div "Life Goals" at bounding box center [667, 570] width 1142 height 17
click at [171, 545] on div "All" at bounding box center [667, 553] width 1142 height 17
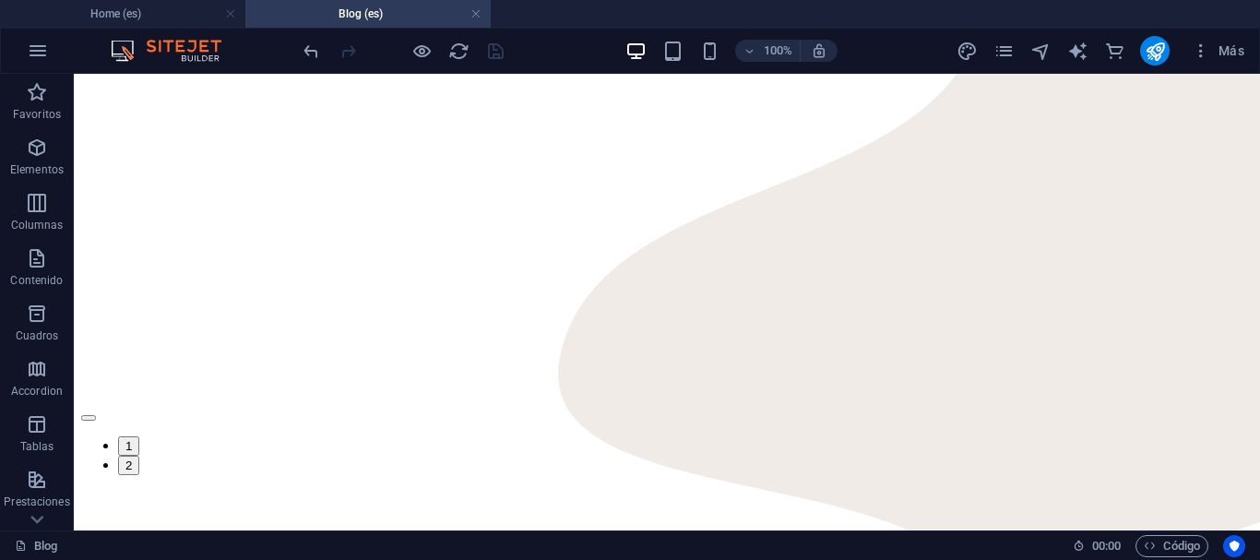
scroll to position [728, 0]
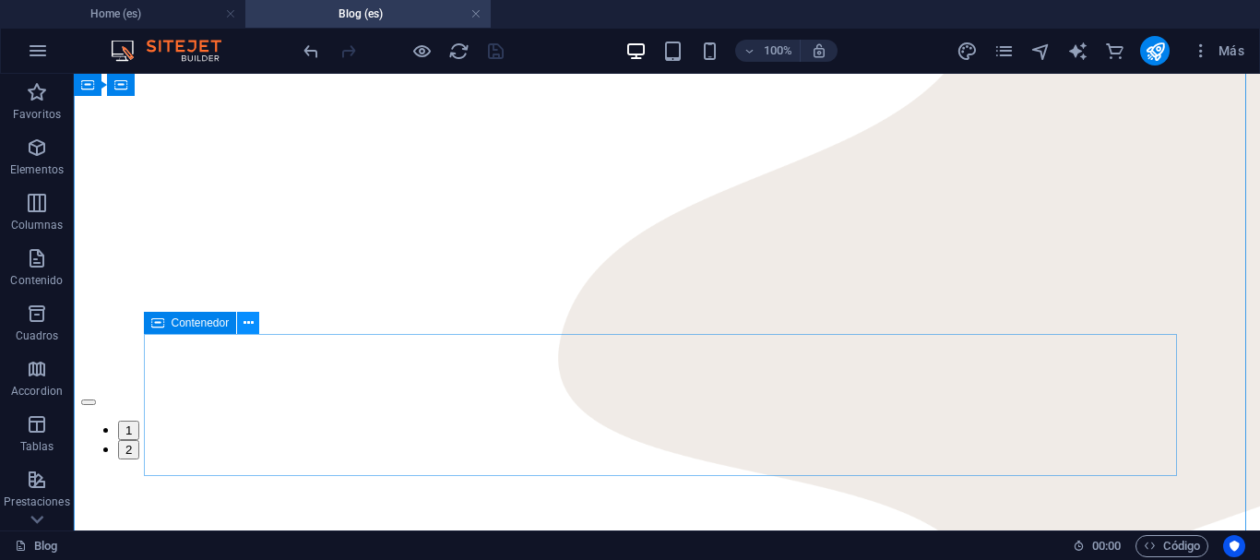
click at [245, 327] on icon at bounding box center [249, 323] width 10 height 19
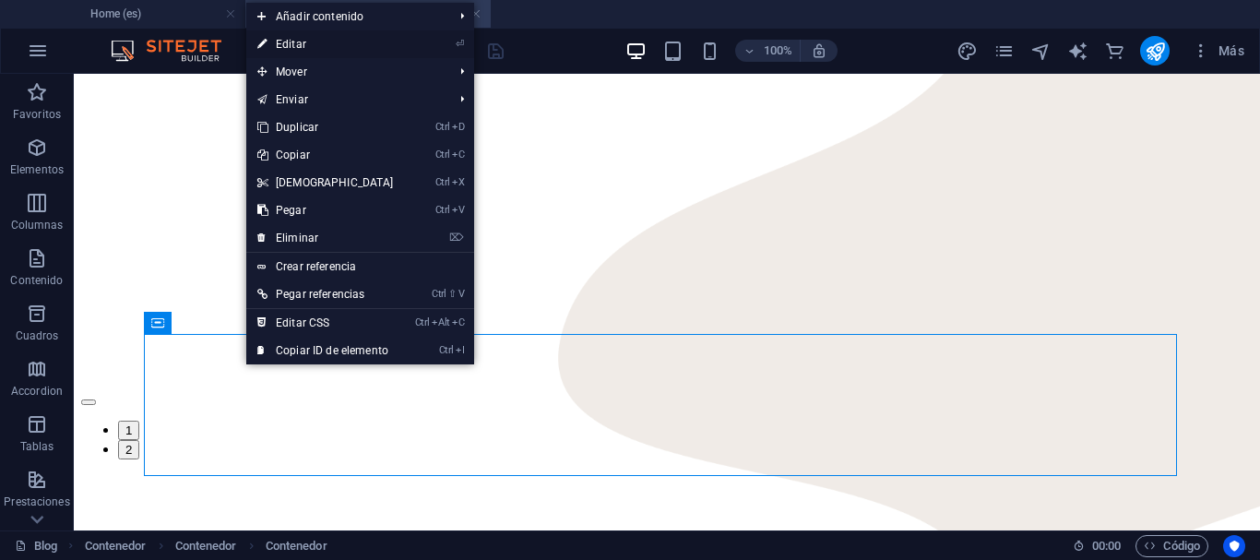
click at [387, 45] on link "⏎ Editar" at bounding box center [325, 44] width 159 height 28
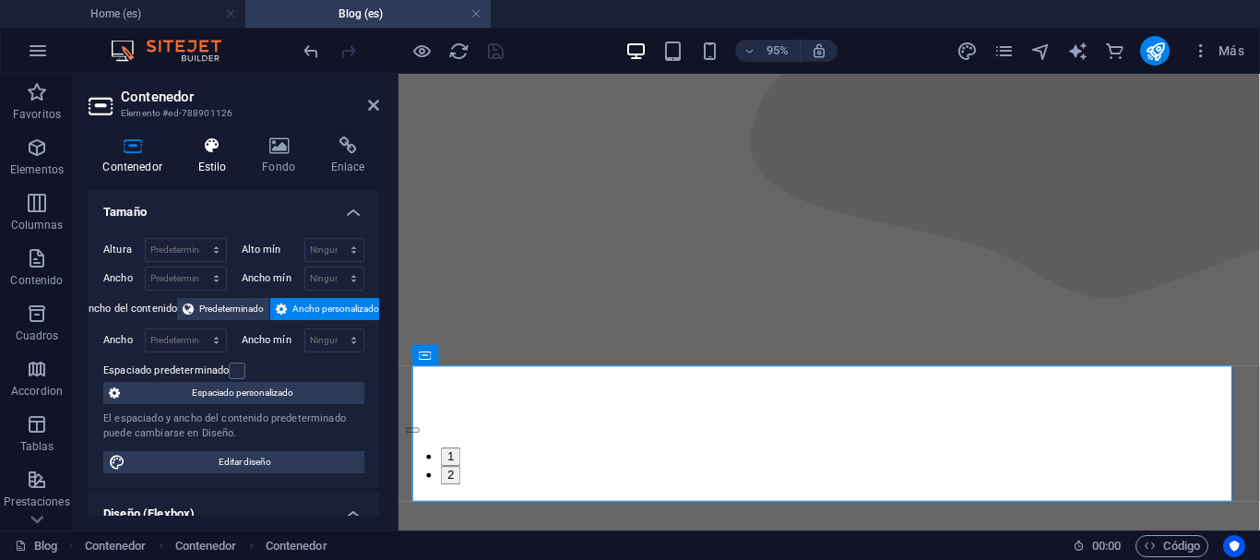
click at [204, 163] on h4 "Estilo" at bounding box center [216, 156] width 65 height 39
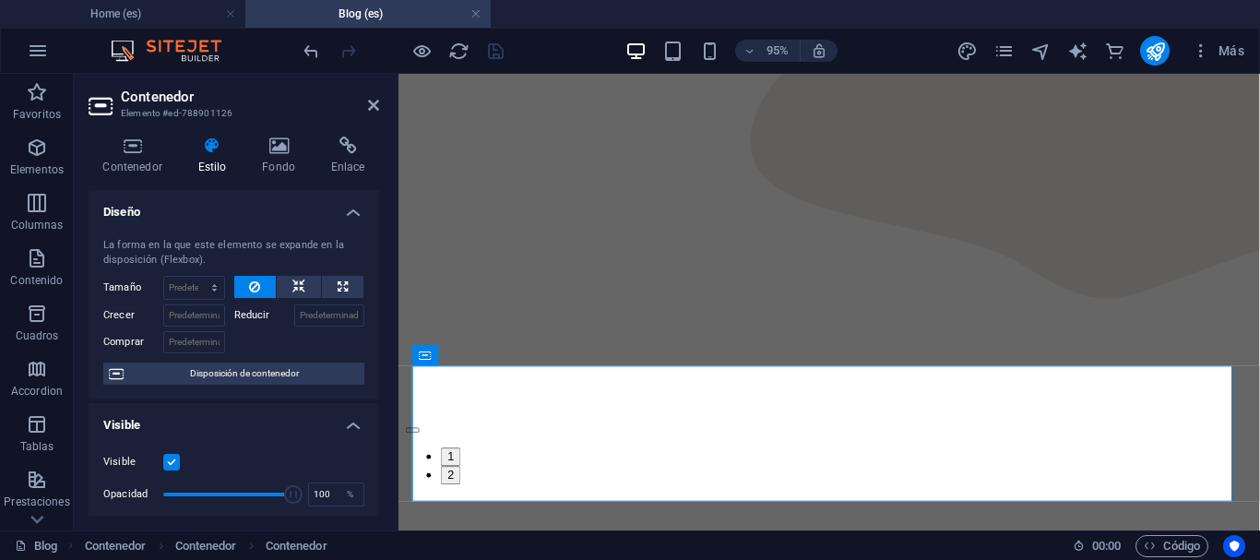
click at [168, 461] on label at bounding box center [171, 462] width 17 height 17
click at [0, 0] on input "Visible" at bounding box center [0, 0] width 0 height 0
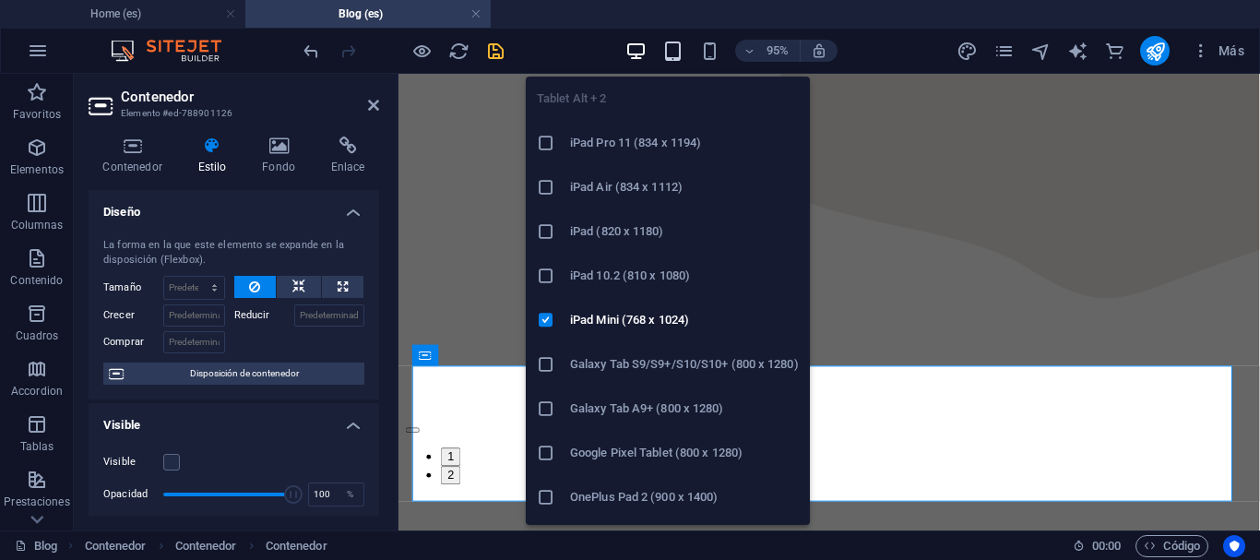
click at [674, 61] on icon "button" at bounding box center [672, 51] width 21 height 21
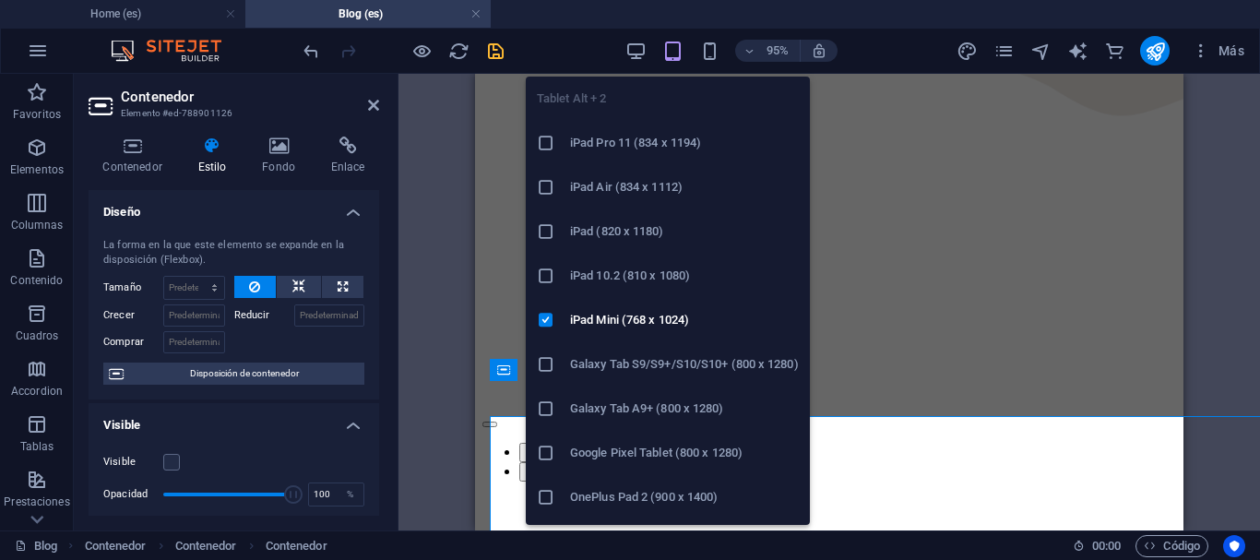
scroll to position [693, 0]
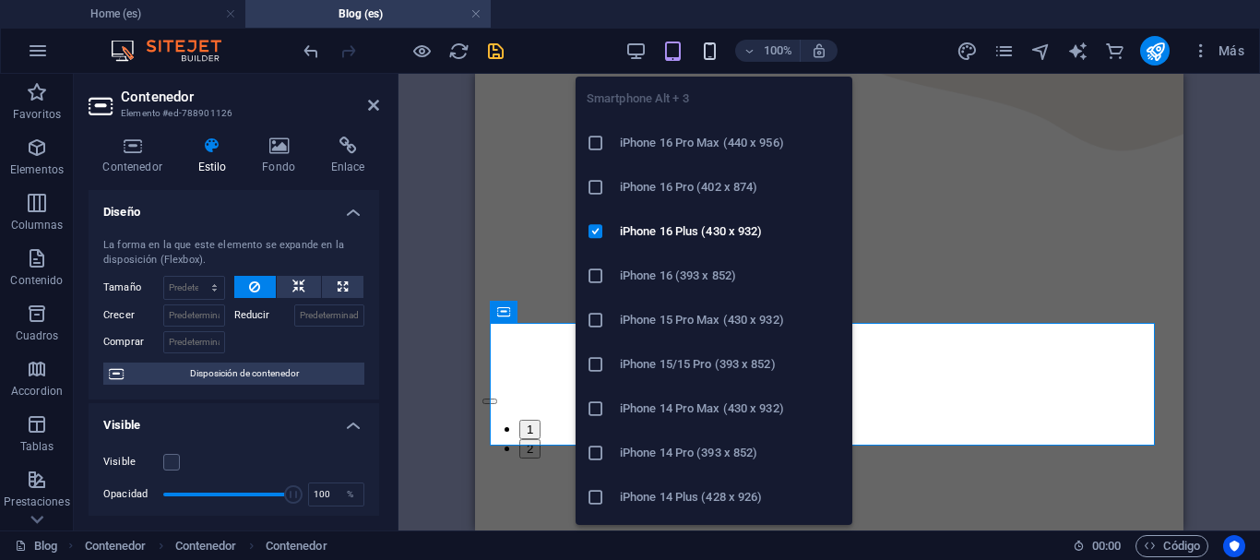
click at [707, 53] on icon "button" at bounding box center [709, 51] width 21 height 21
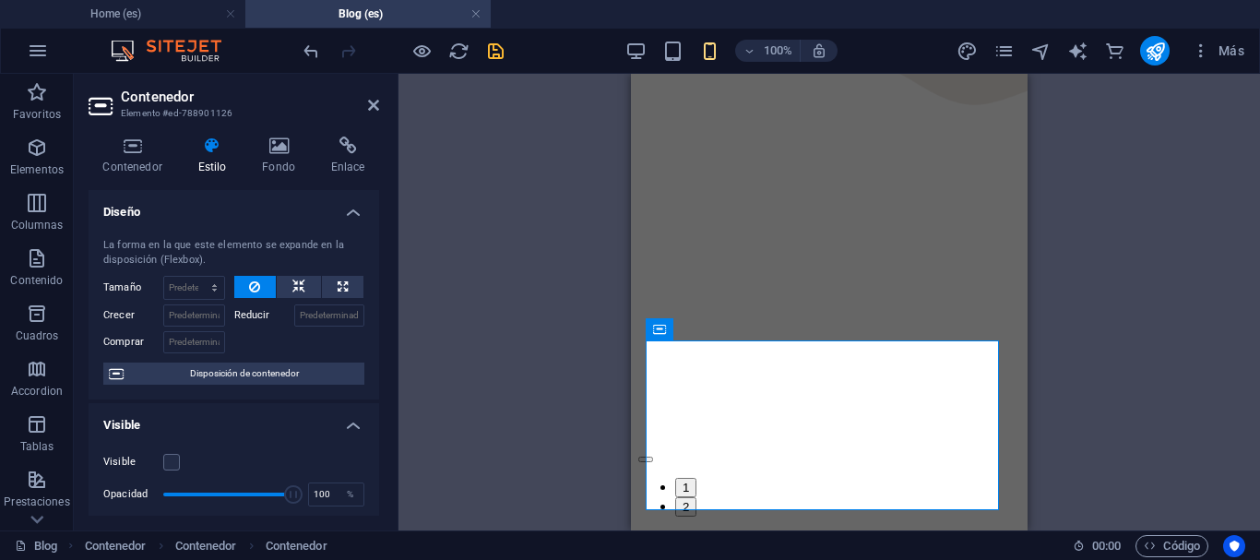
click at [479, 291] on div "Arrastra aquí para reemplazar el contenido existente. Si quieres crear un eleme…" at bounding box center [830, 302] width 862 height 457
click at [373, 107] on icon at bounding box center [373, 105] width 11 height 15
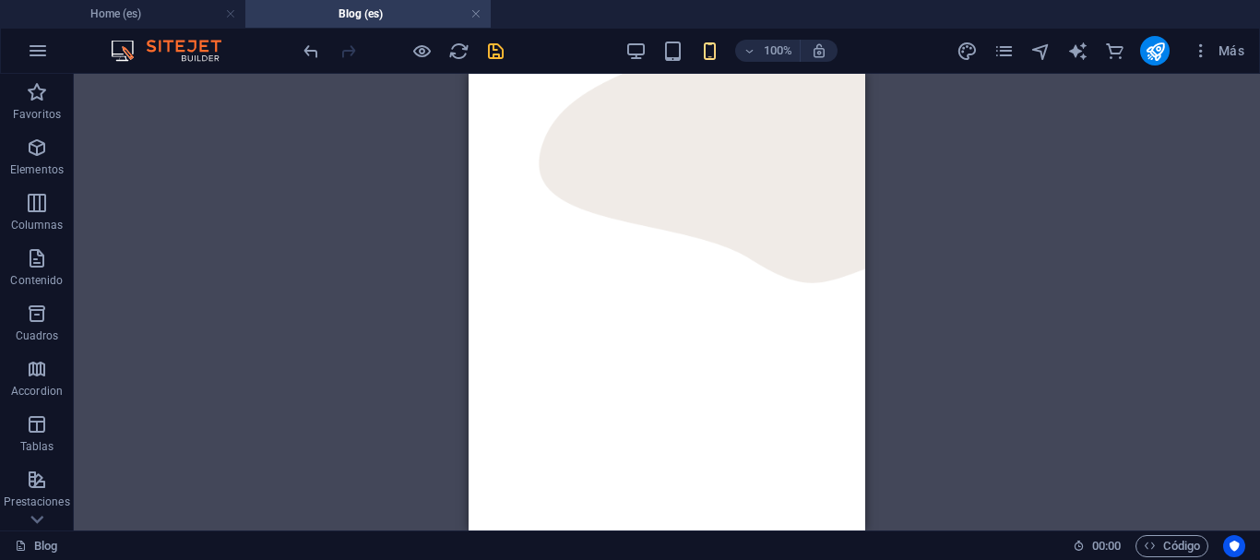
scroll to position [507, 0]
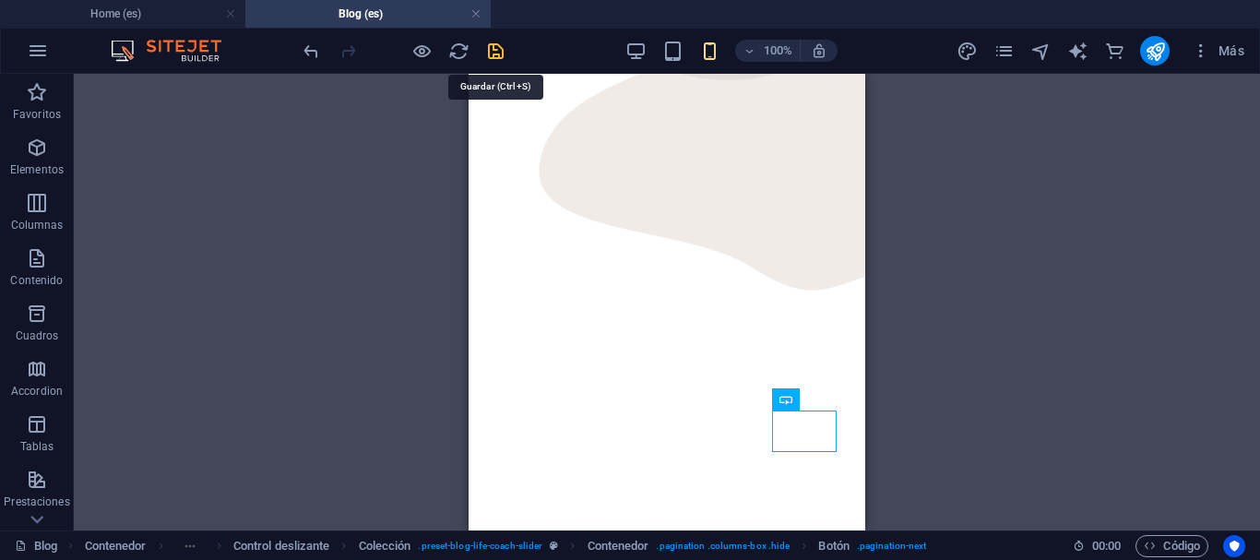
click at [498, 55] on icon "save" at bounding box center [495, 51] width 21 height 21
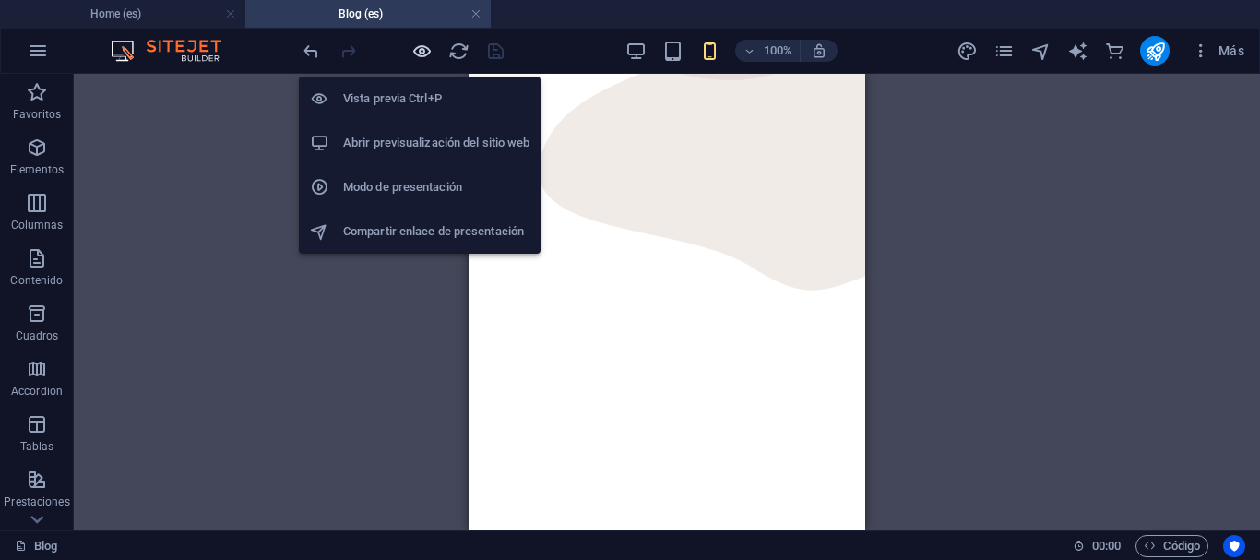
click at [423, 50] on icon "button" at bounding box center [421, 51] width 21 height 21
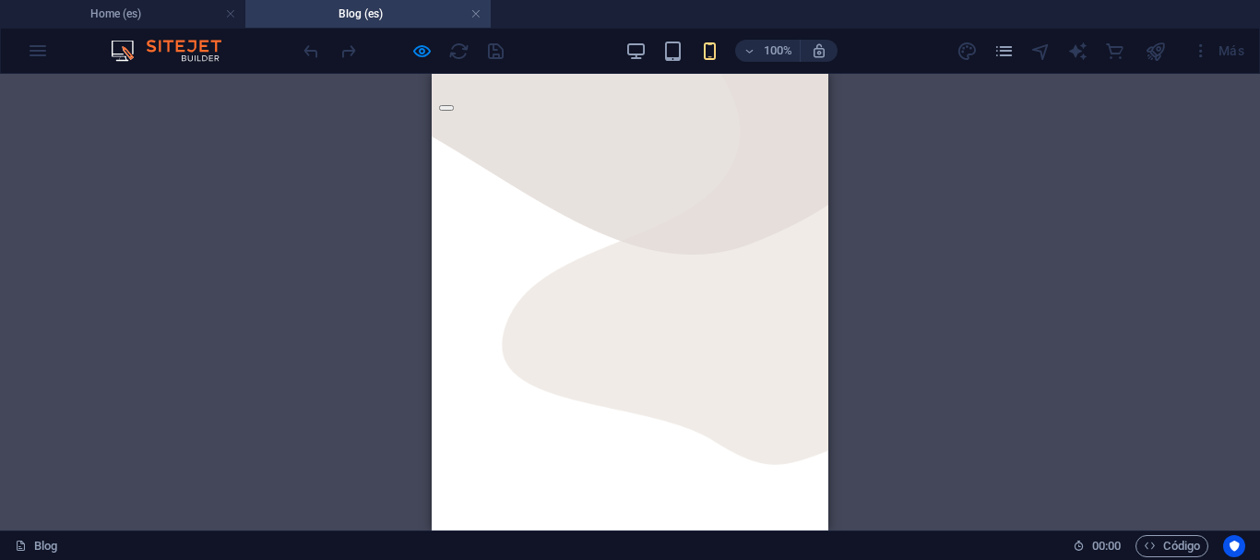
scroll to position [0, 0]
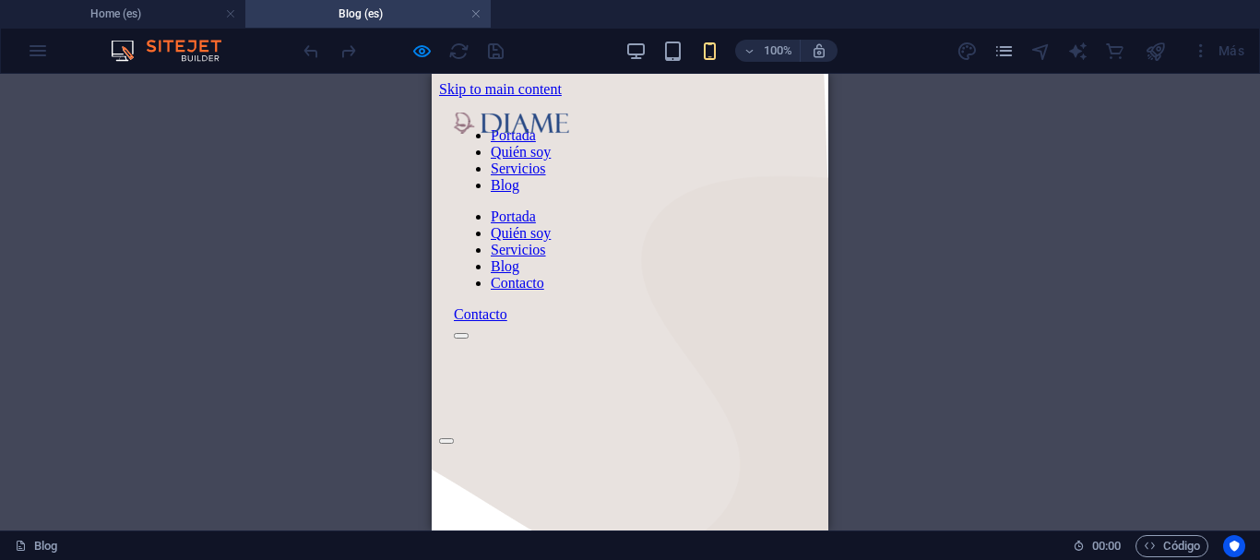
drag, startPoint x: 824, startPoint y: 152, endPoint x: 1263, endPoint y: 132, distance: 439.6
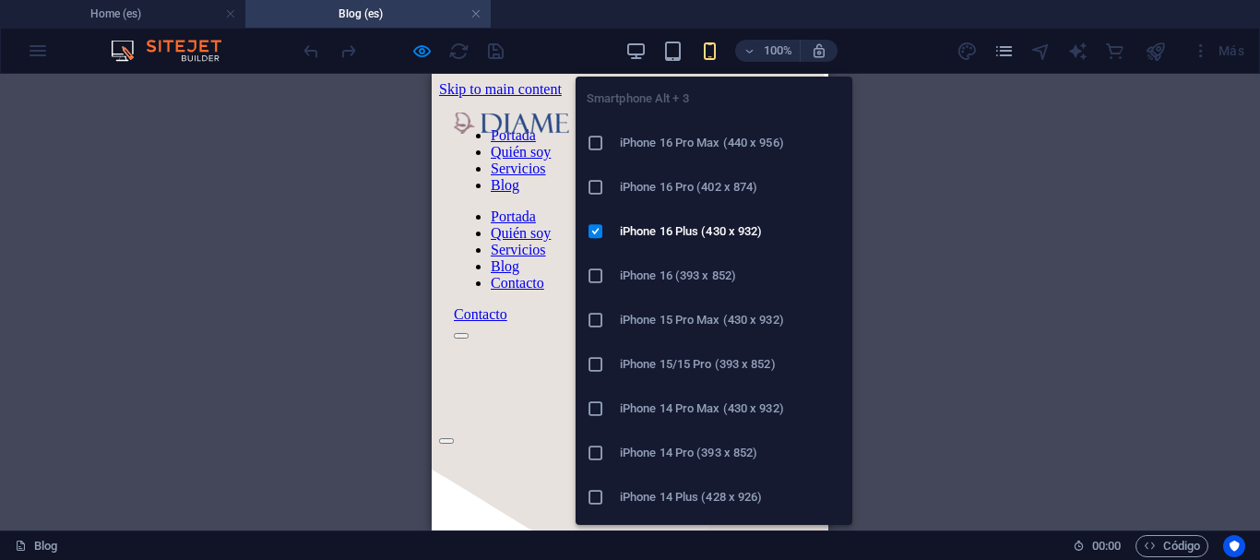
click at [712, 54] on icon "button" at bounding box center [709, 51] width 21 height 21
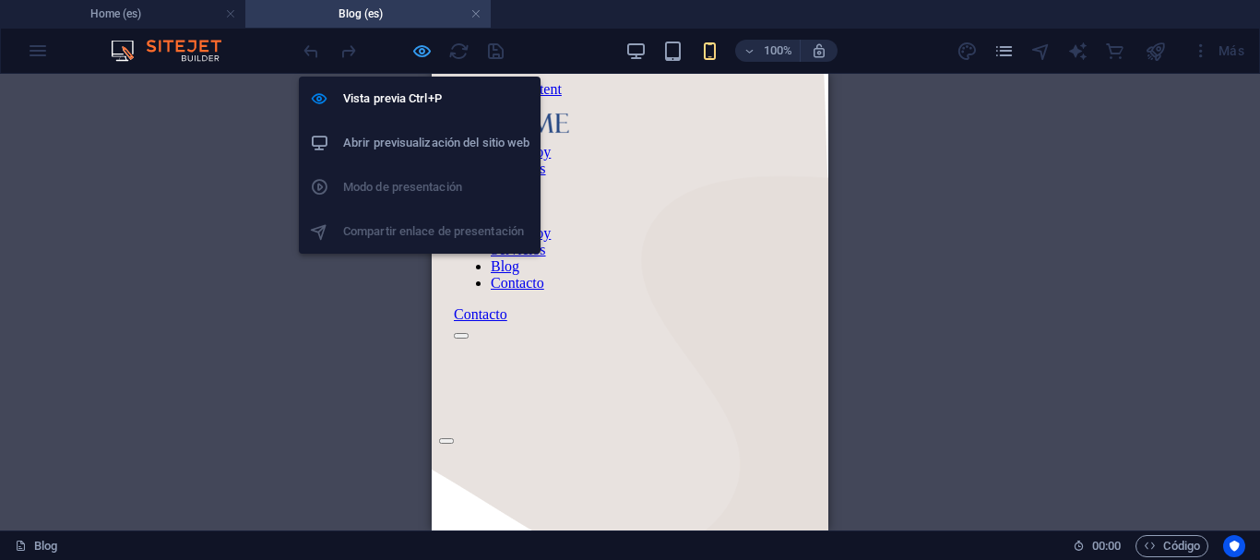
click at [419, 52] on icon "button" at bounding box center [421, 51] width 21 height 21
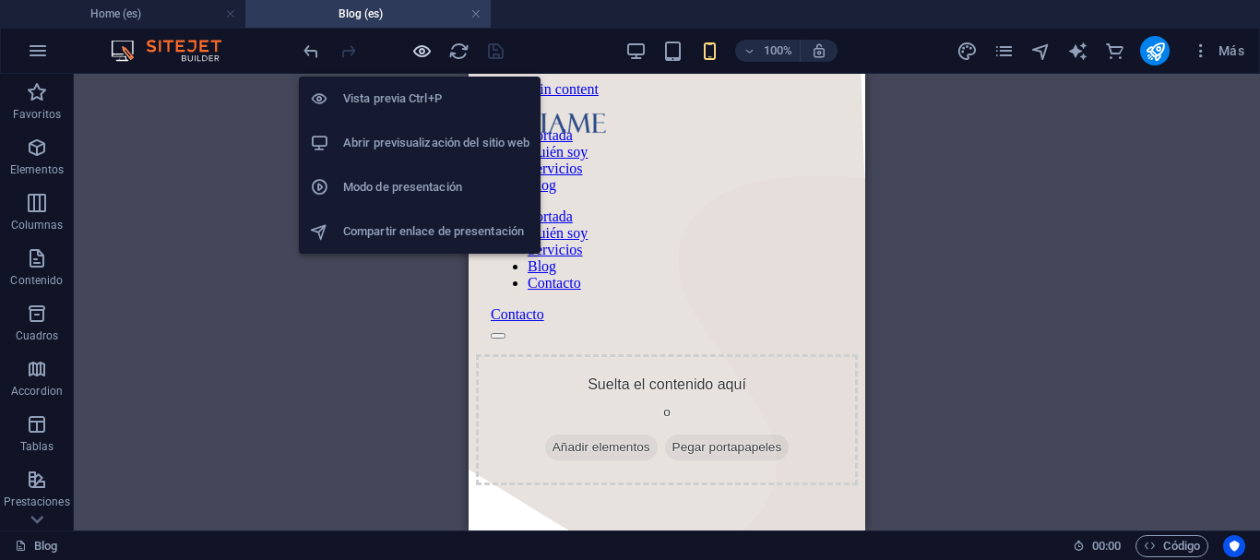
click at [419, 52] on icon "button" at bounding box center [421, 51] width 21 height 21
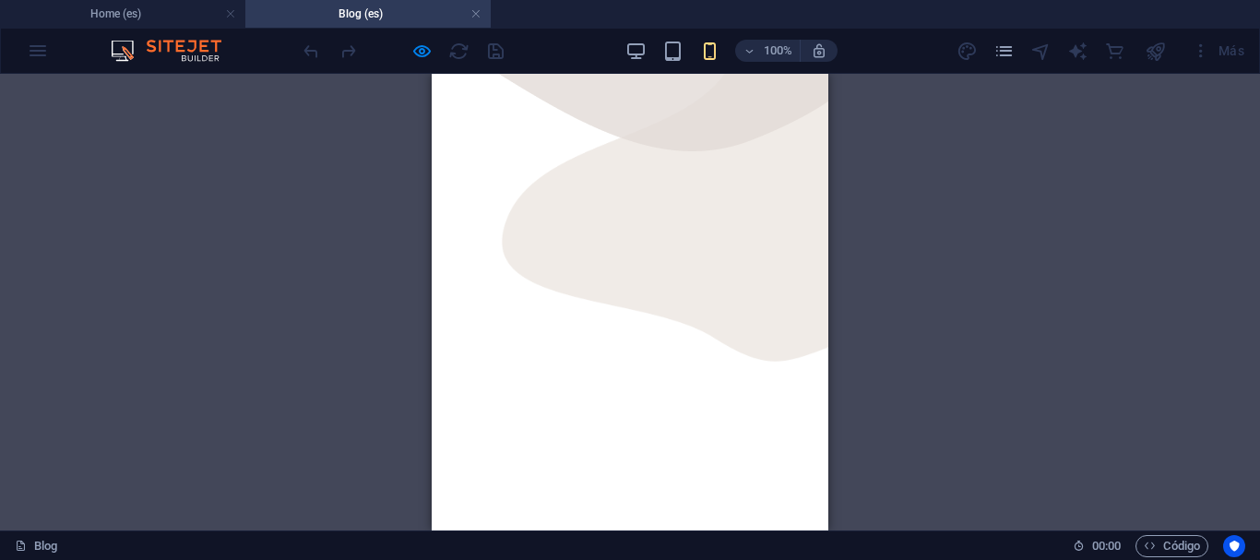
scroll to position [368, 0]
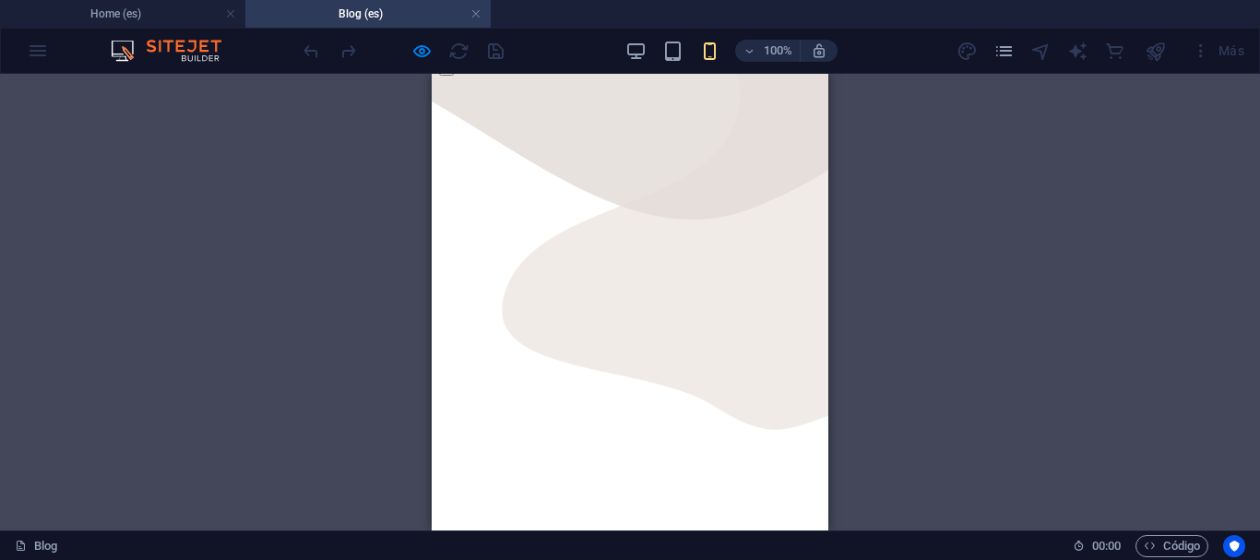
drag, startPoint x: 803, startPoint y: 167, endPoint x: 821, endPoint y: 182, distance: 23.6
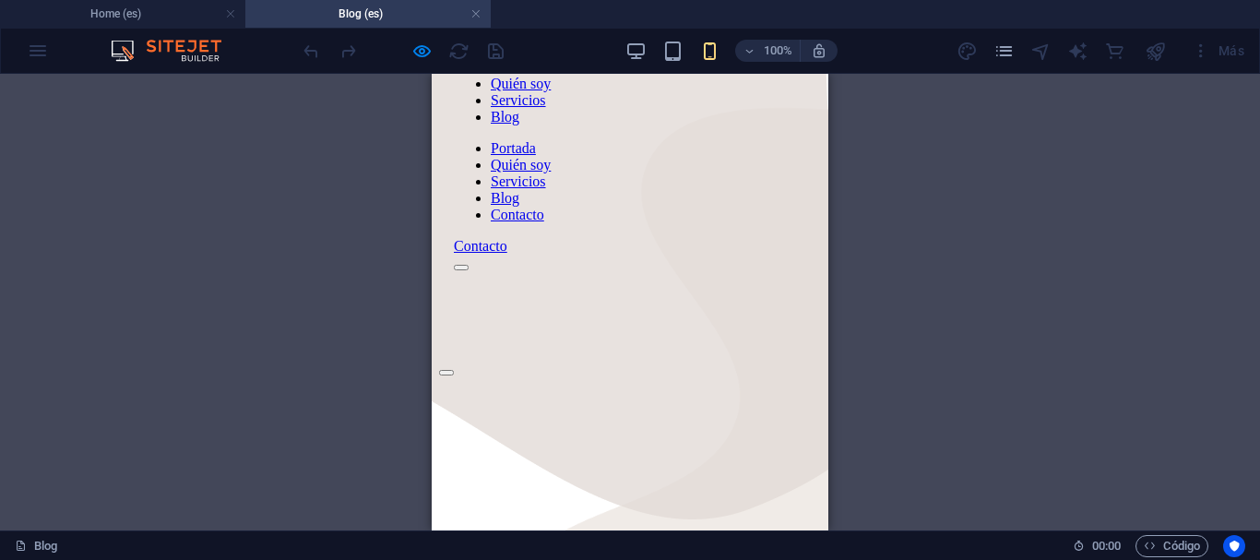
scroll to position [54, 0]
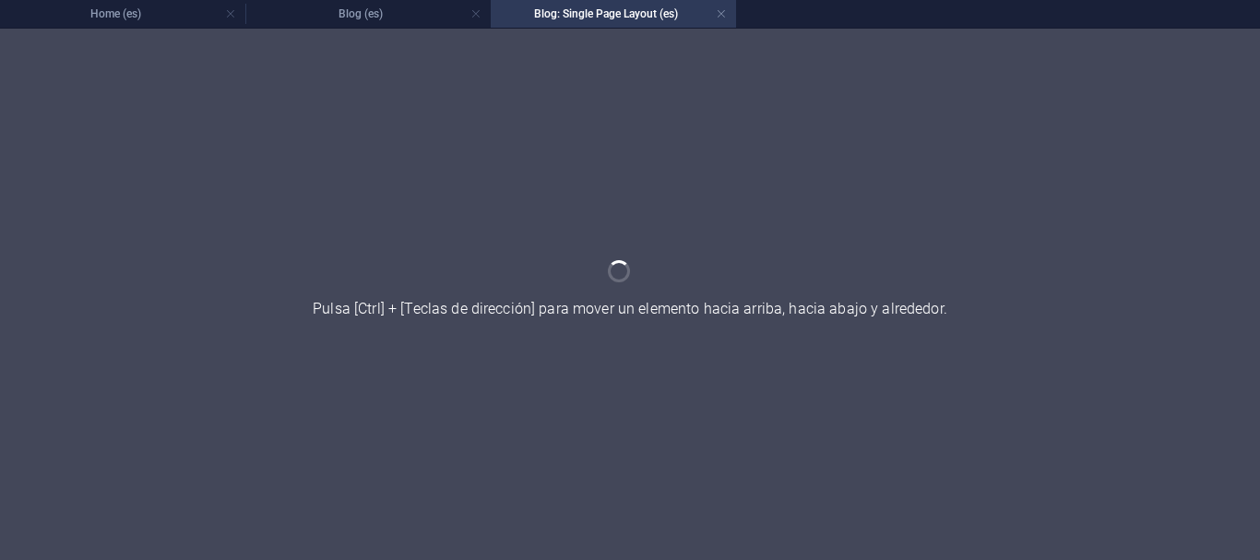
scroll to position [0, 0]
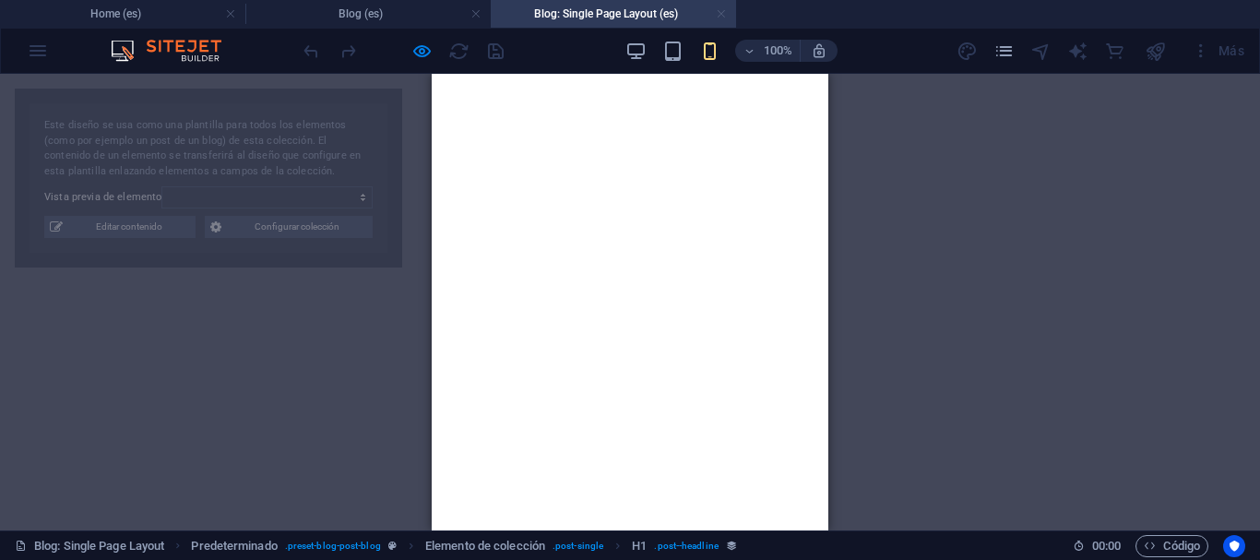
select select "687512fca186f442ec049347"
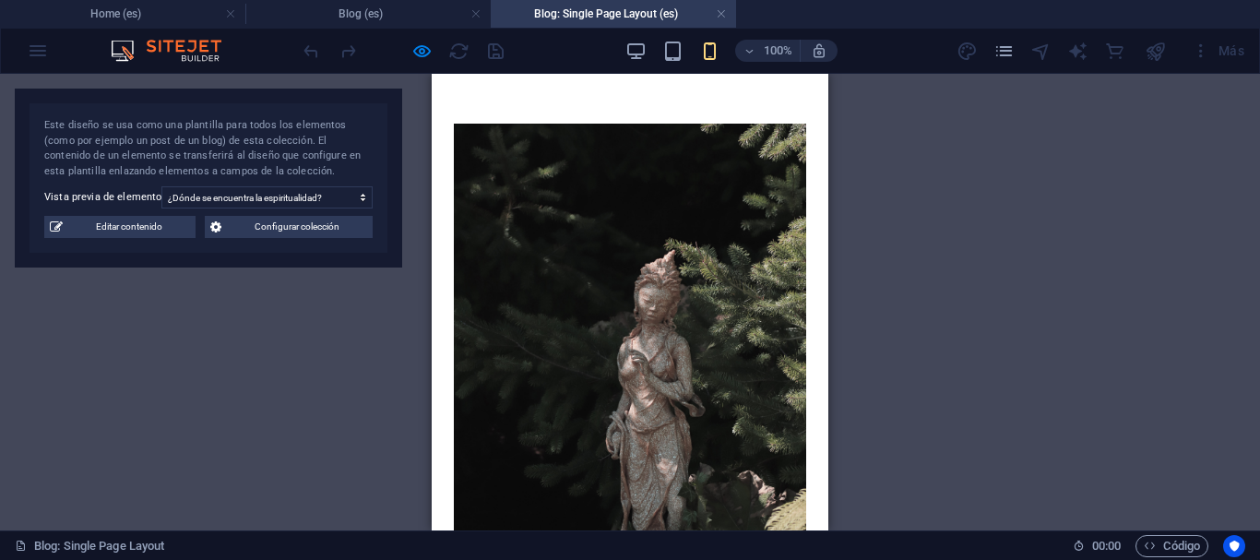
scroll to position [711, 0]
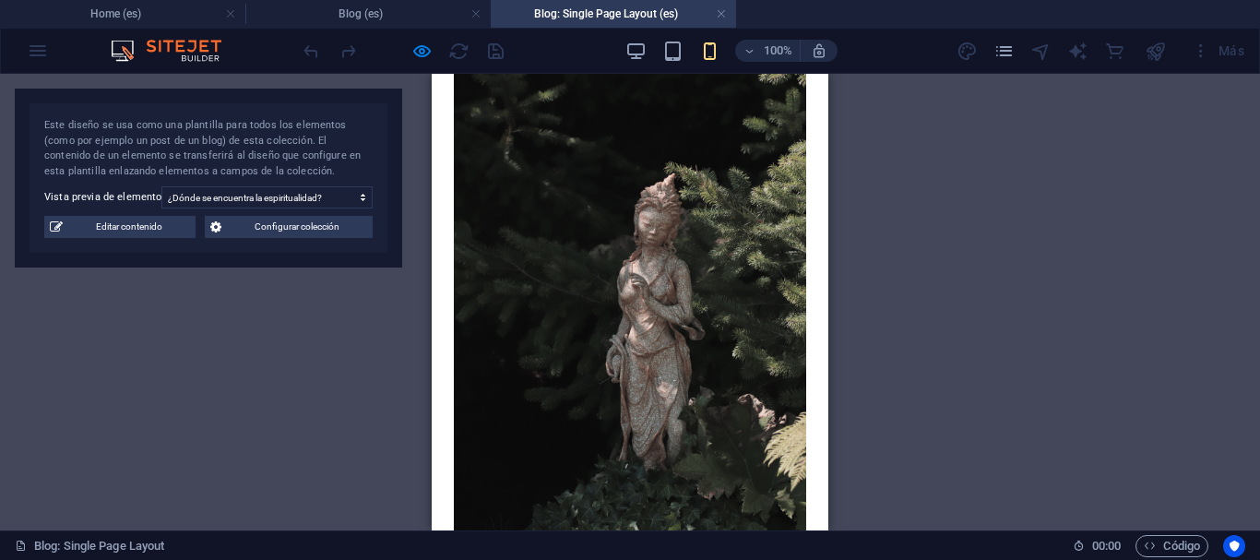
scroll to position [0, 0]
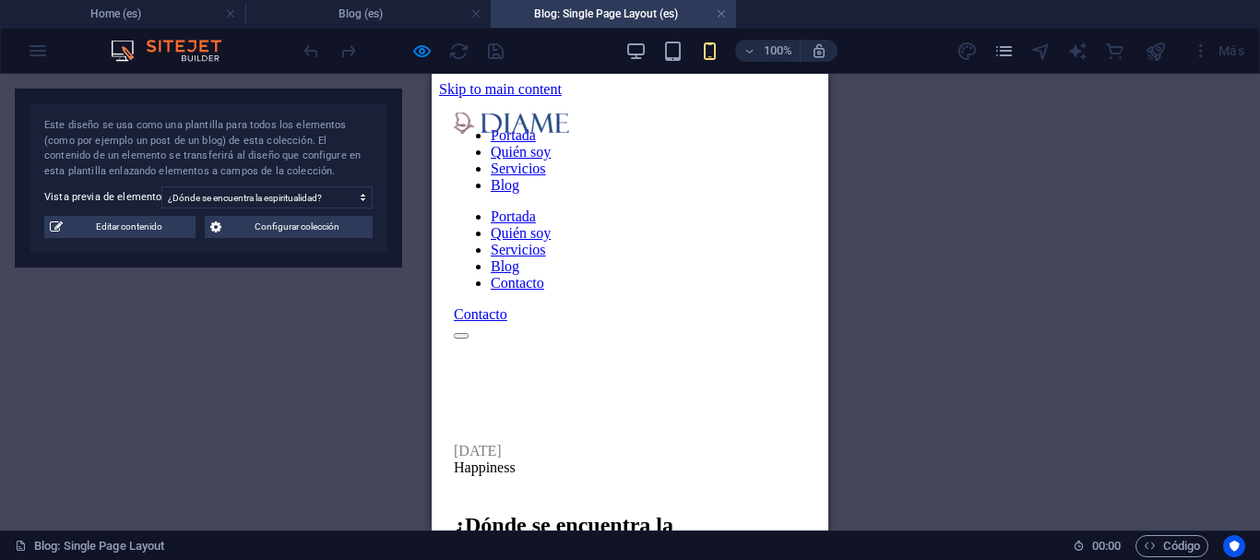
drag, startPoint x: 825, startPoint y: 182, endPoint x: 1170, endPoint y: 133, distance: 348.5
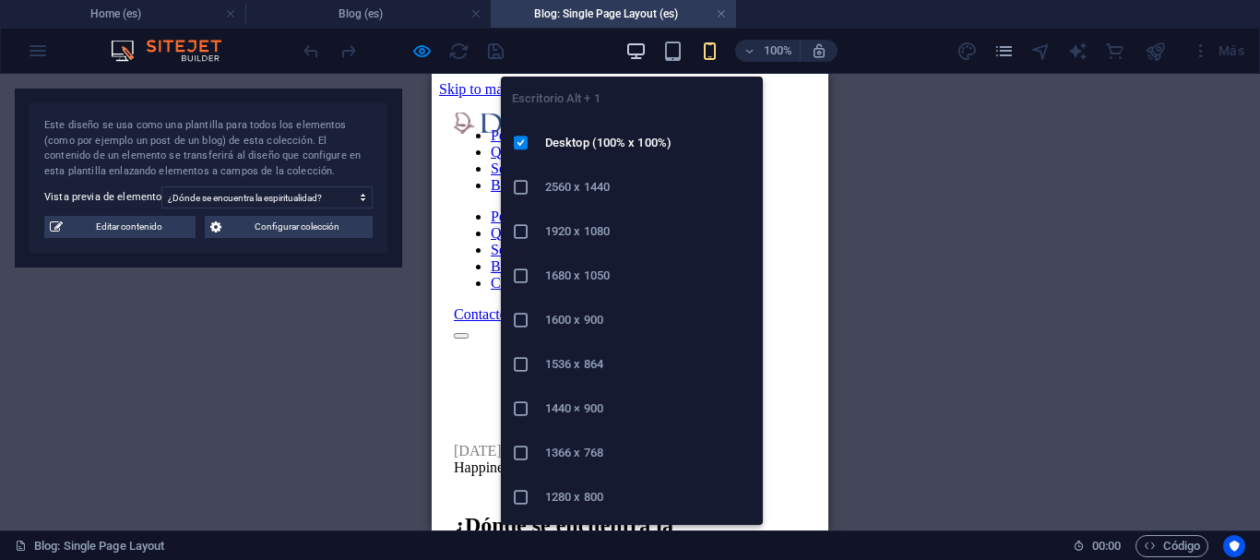
click at [634, 55] on icon "button" at bounding box center [636, 51] width 21 height 21
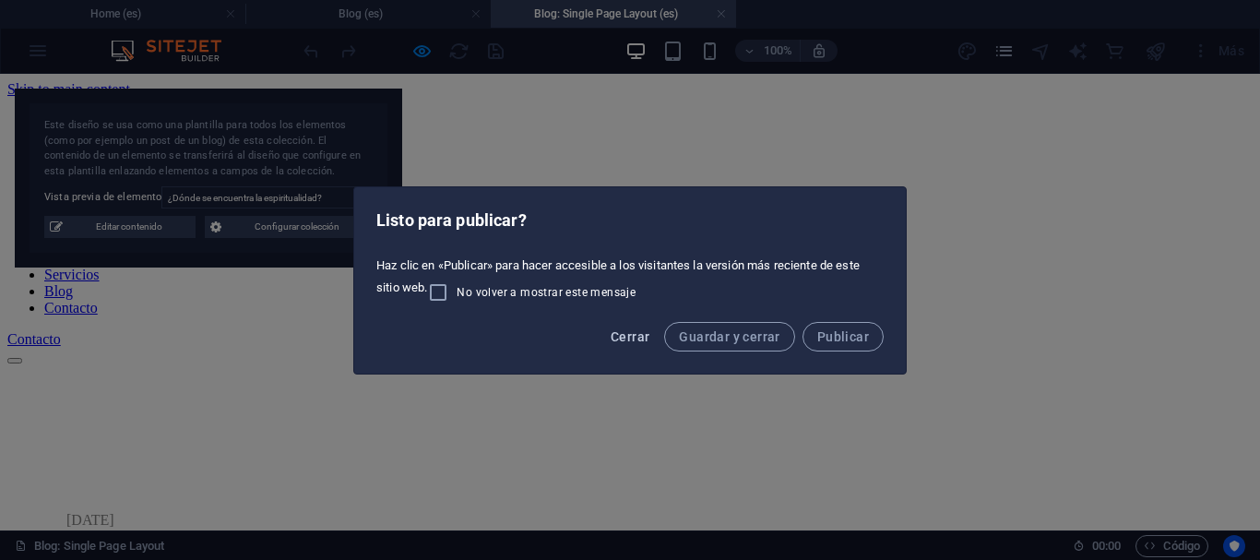
click at [624, 333] on span "Cerrar" at bounding box center [630, 336] width 39 height 15
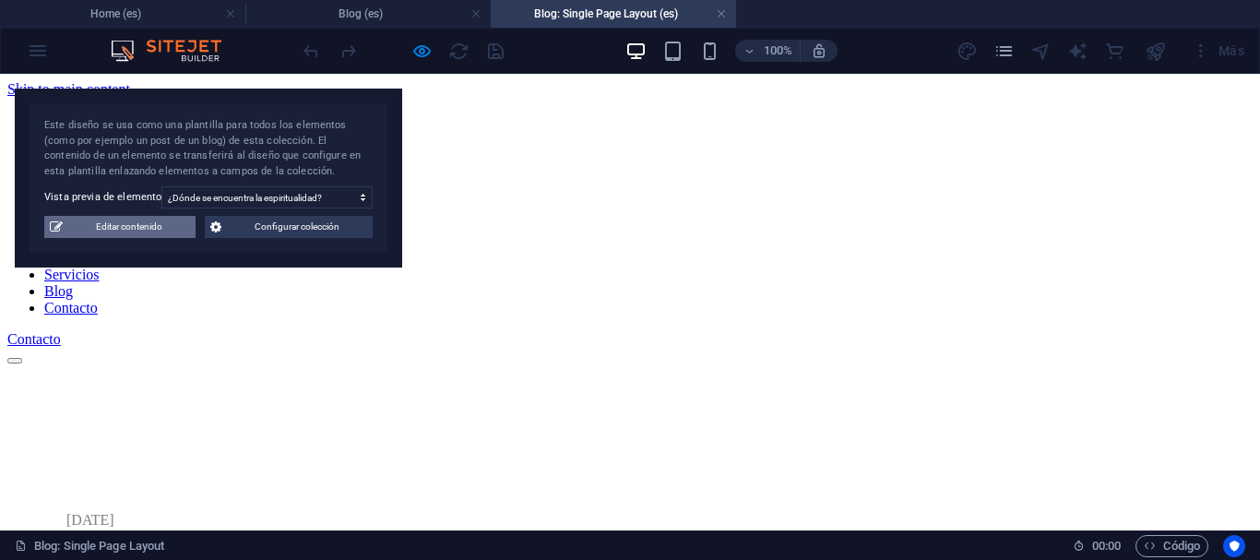
click at [129, 226] on span "Editar contenido" at bounding box center [129, 227] width 122 height 22
select select "Slide2"
select select "Happiness"
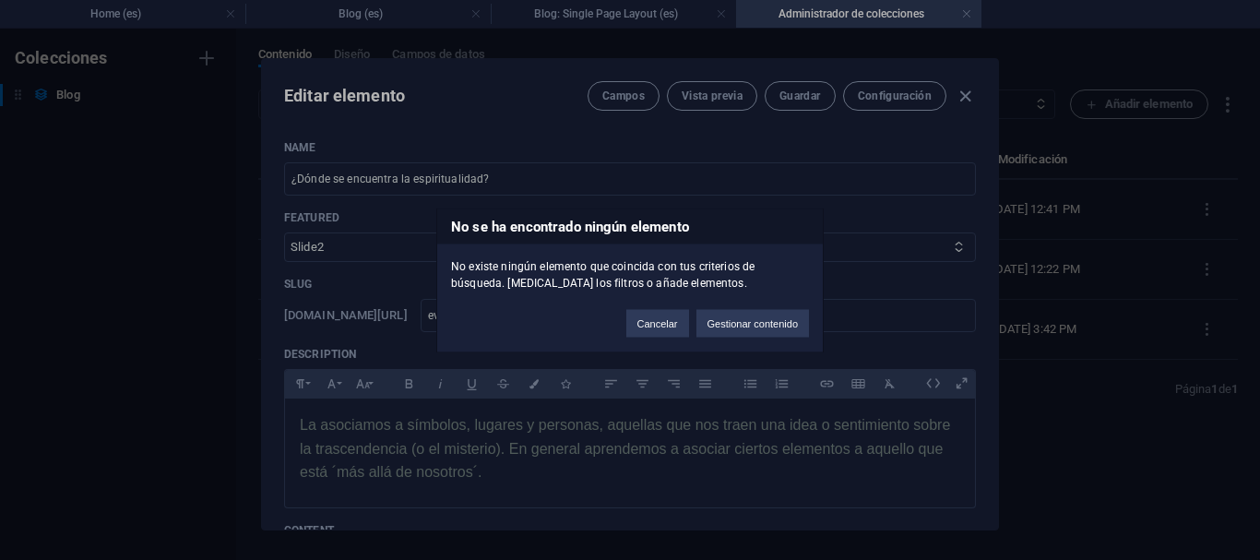
click at [996, 177] on div "No se ha encontrado ningún elemento No existe ningún elemento que coincida con …" at bounding box center [630, 280] width 1260 height 560
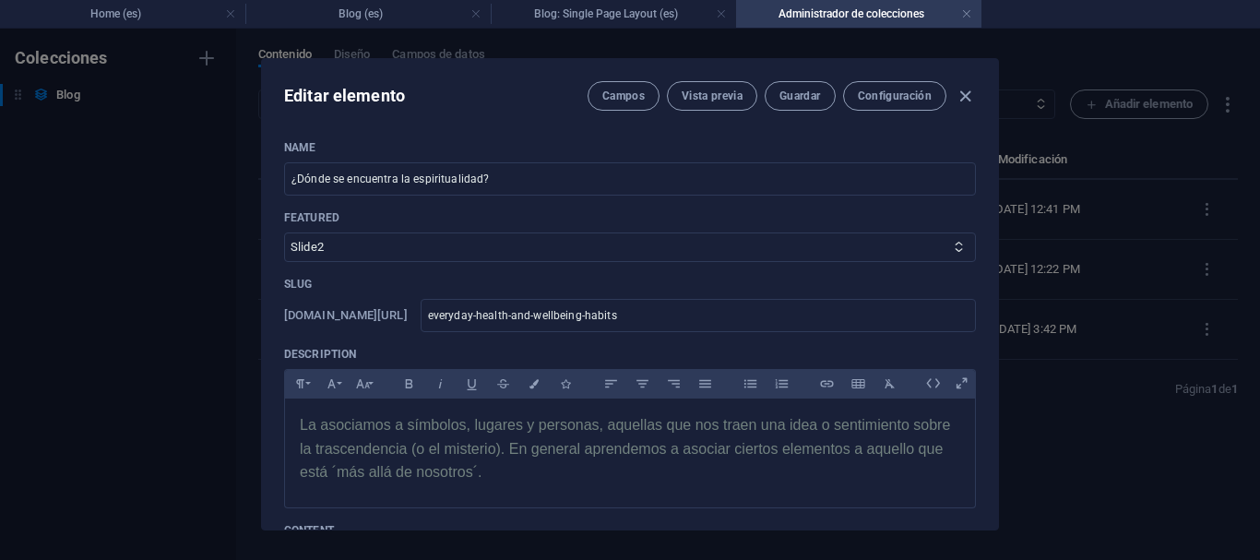
drag, startPoint x: 998, startPoint y: 175, endPoint x: 995, endPoint y: 231, distance: 55.5
click at [995, 231] on div "Editar elemento Campos Vista previa Guardar Configuración Name ¿Dónde se encuen…" at bounding box center [630, 294] width 738 height 472
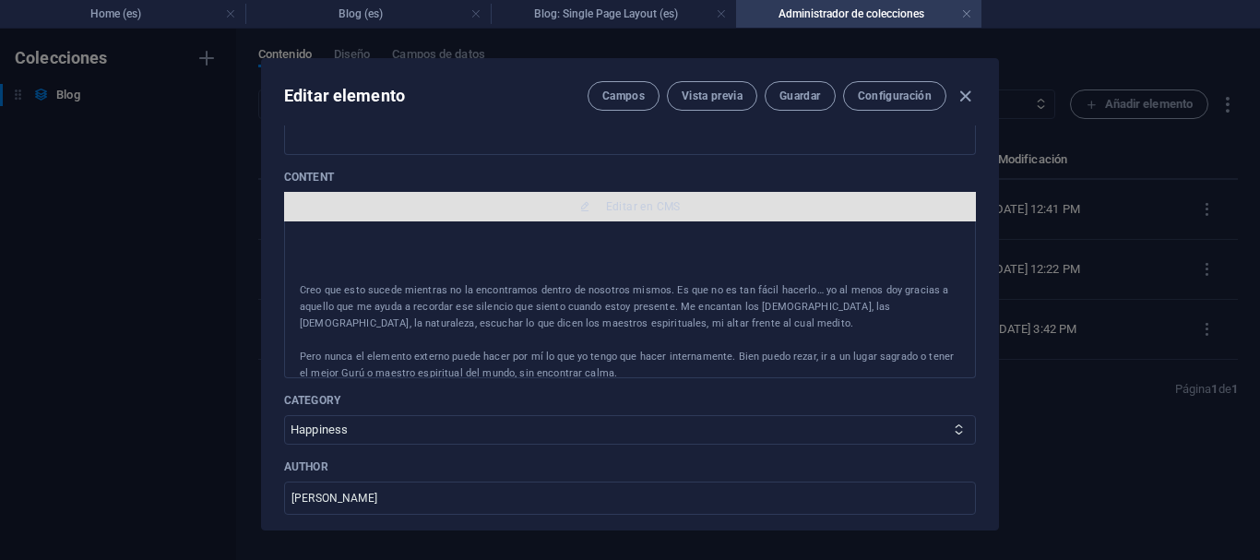
click at [621, 201] on span "Editar en CMS" at bounding box center [643, 206] width 75 height 15
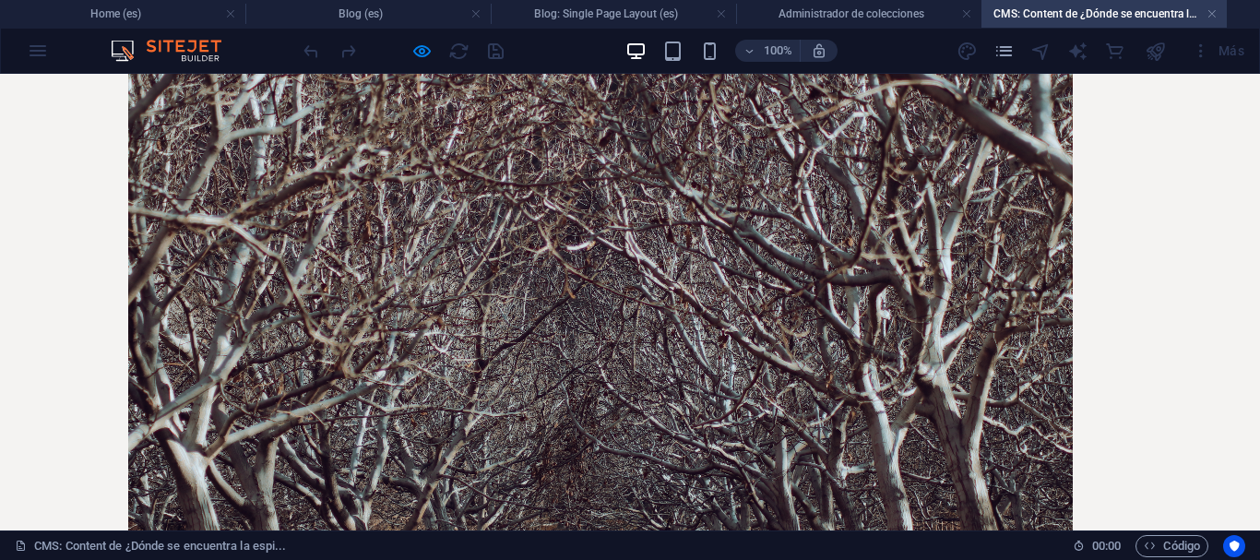
scroll to position [0, 0]
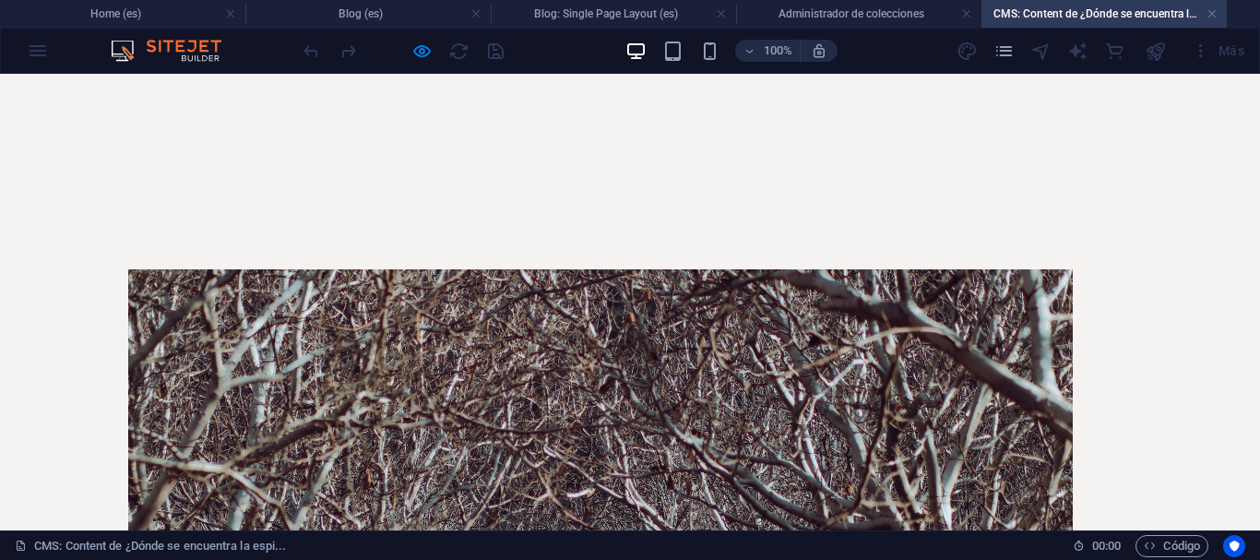
drag, startPoint x: 1253, startPoint y: 214, endPoint x: 1255, endPoint y: 99, distance: 115.3
click at [262, 199] on icon at bounding box center [261, 197] width 10 height 19
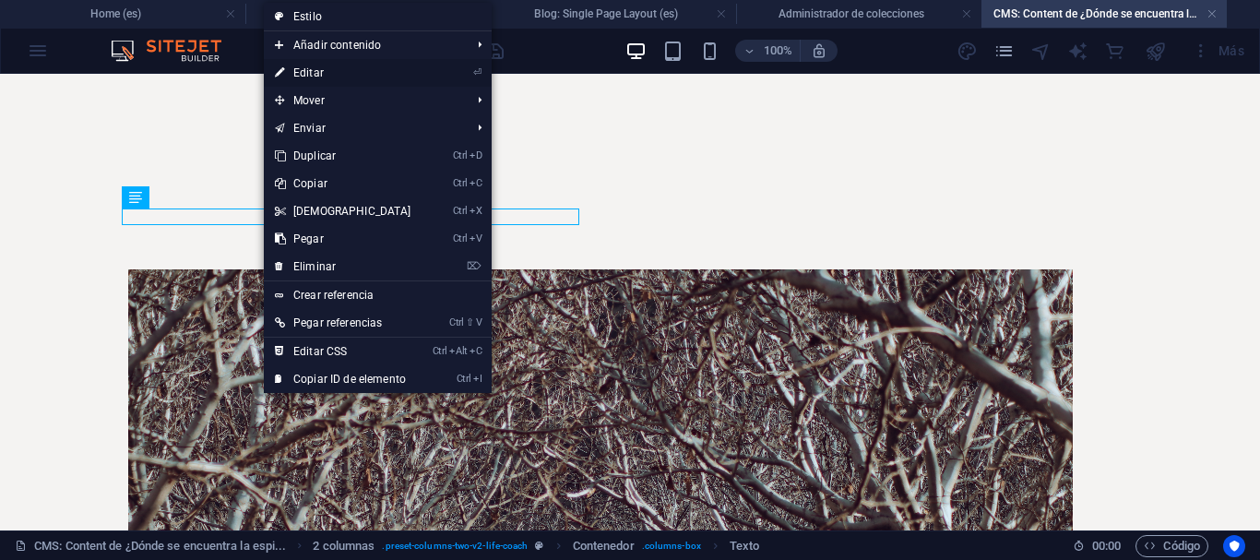
click at [322, 66] on link "⏎ Editar" at bounding box center [343, 73] width 159 height 28
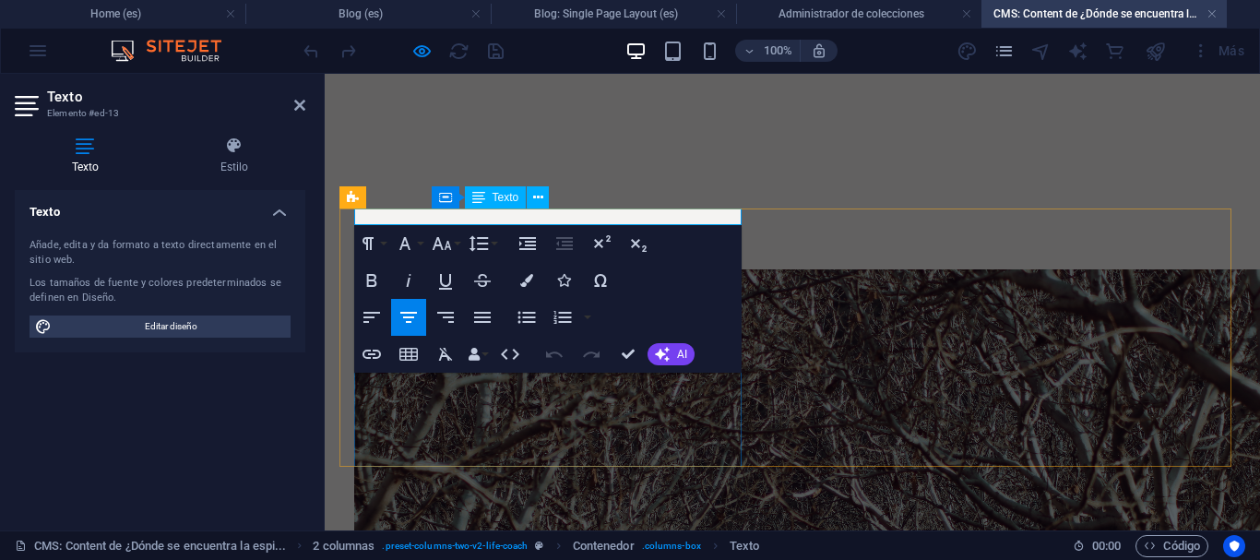
click at [421, 213] on p at bounding box center [551, 217] width 394 height 17
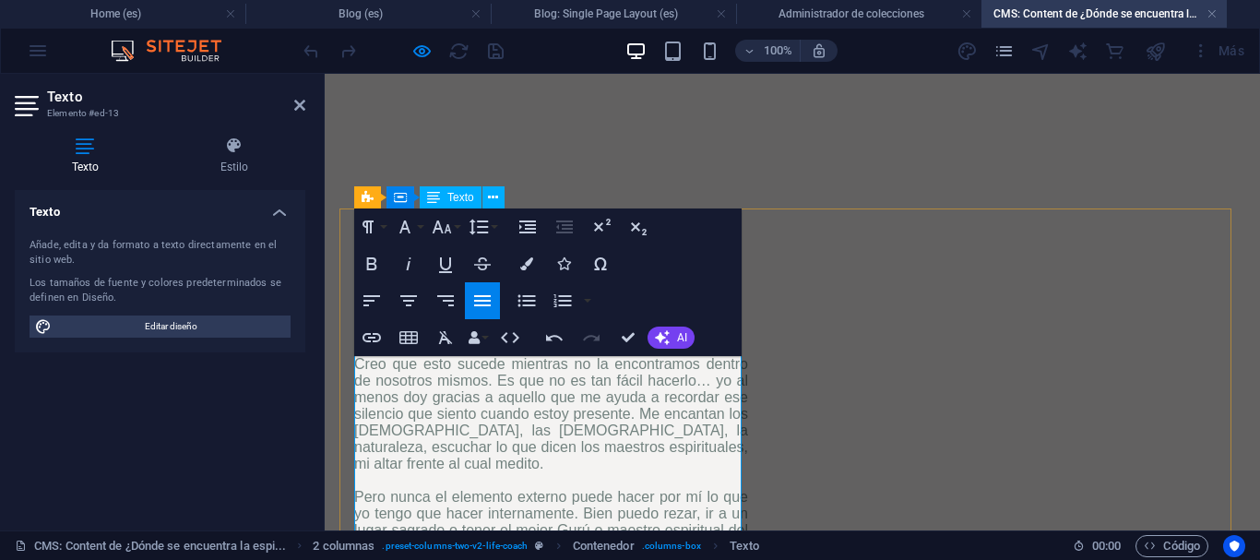
click at [425, 366] on p "Creo que esto sucede mientras no la encontramos dentro de nosotros mismos. Es q…" at bounding box center [551, 480] width 394 height 249
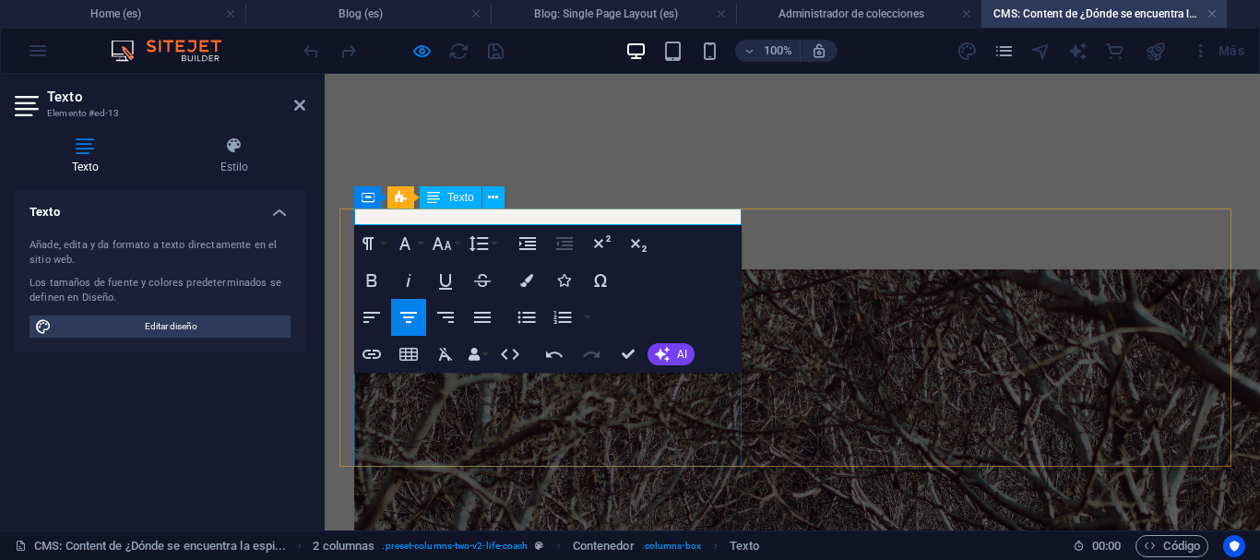
click at [449, 217] on p "​" at bounding box center [551, 217] width 394 height 17
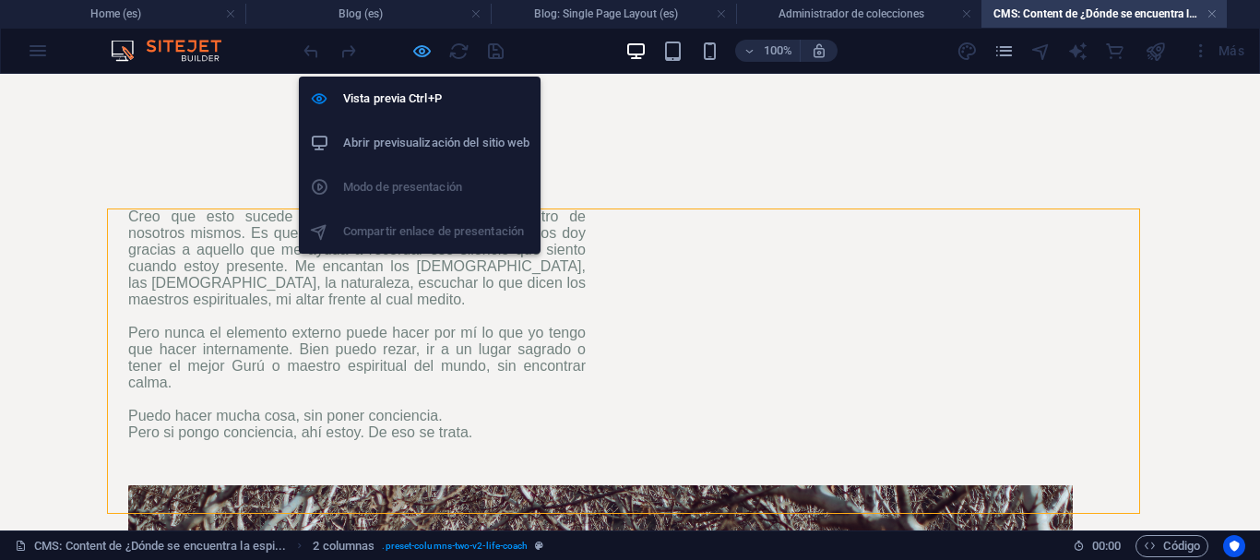
click at [420, 46] on icon "button" at bounding box center [421, 51] width 21 height 21
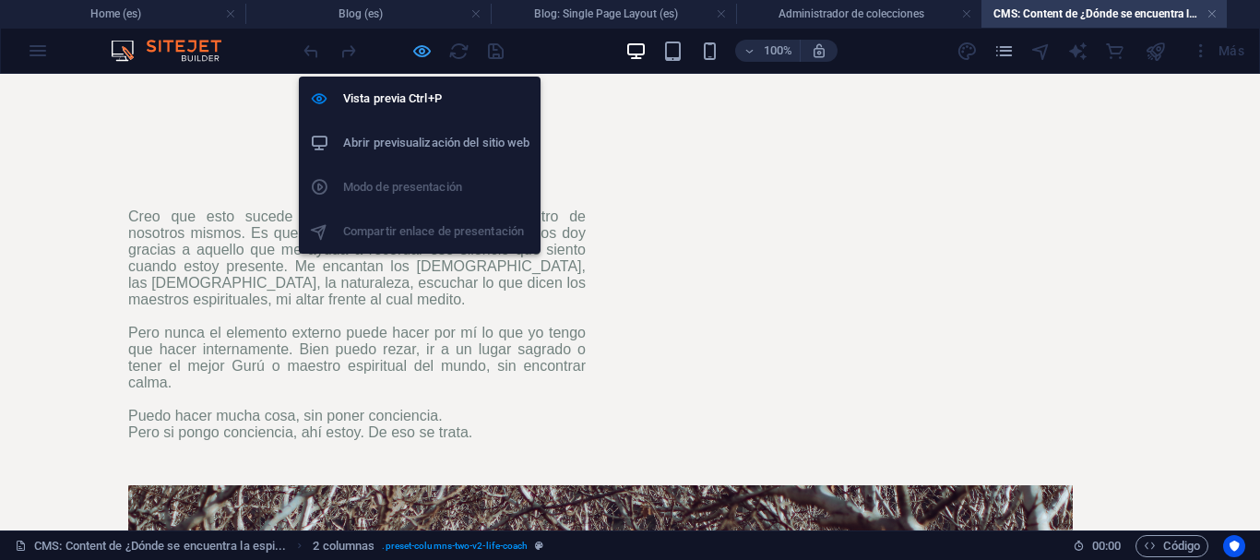
click at [420, 49] on icon "button" at bounding box center [421, 51] width 21 height 21
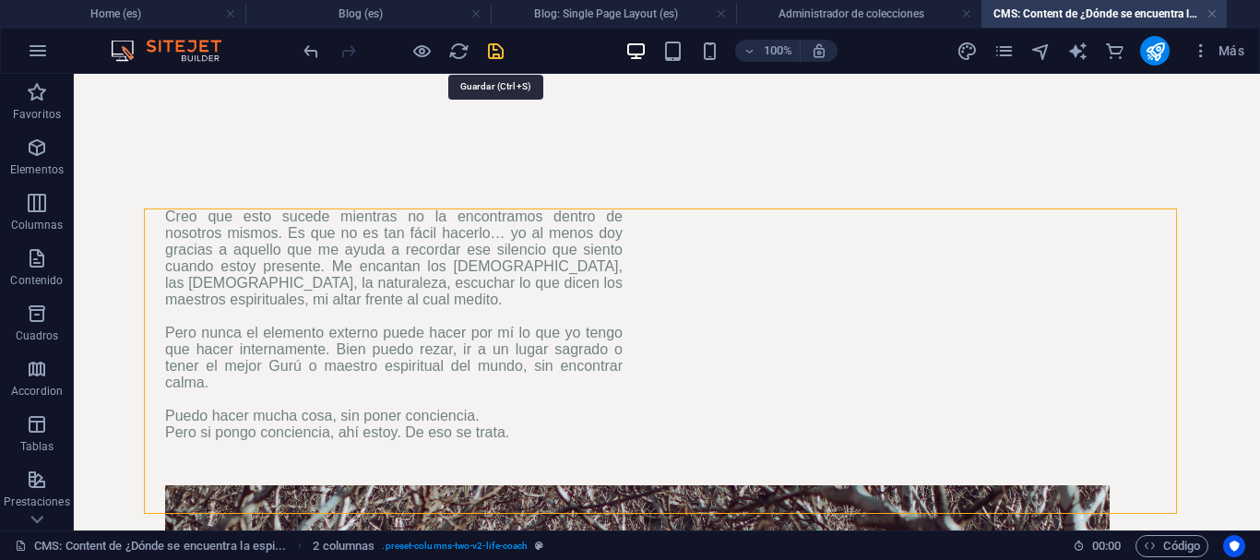
click at [497, 53] on icon "save" at bounding box center [495, 51] width 21 height 21
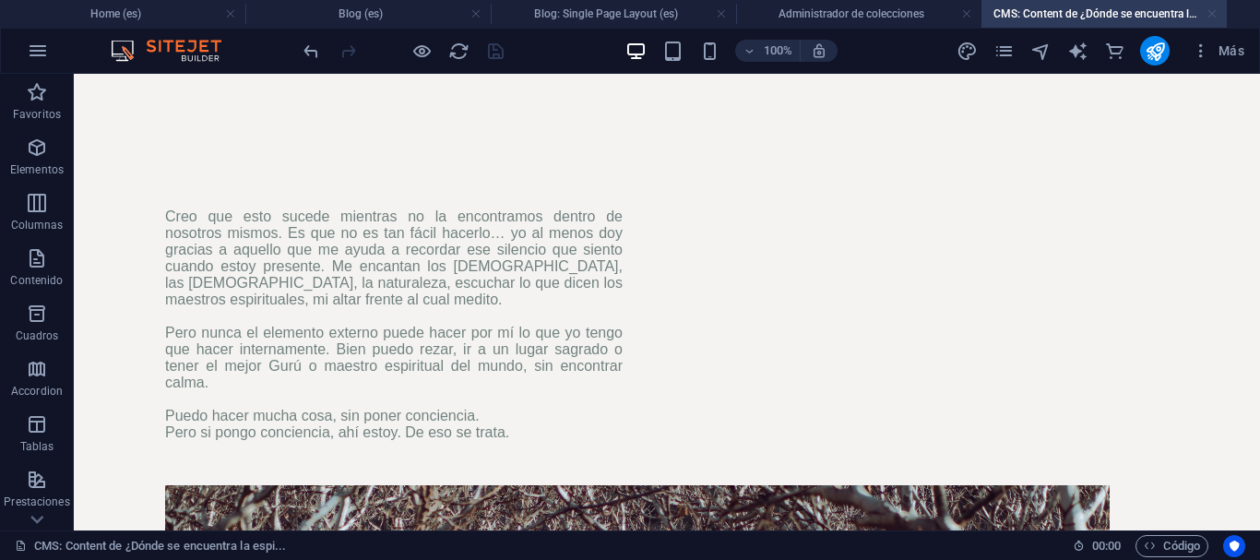
click at [1209, 8] on link at bounding box center [1212, 15] width 11 height 18
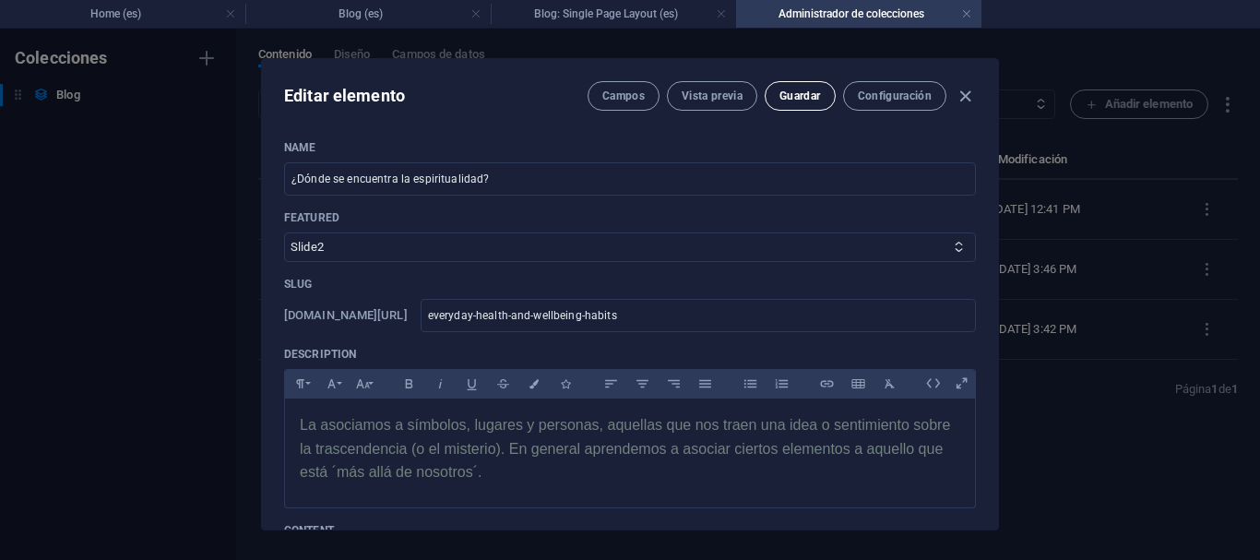
click at [775, 89] on button "Guardar" at bounding box center [800, 96] width 70 height 30
click at [967, 100] on icon "button" at bounding box center [965, 96] width 21 height 21
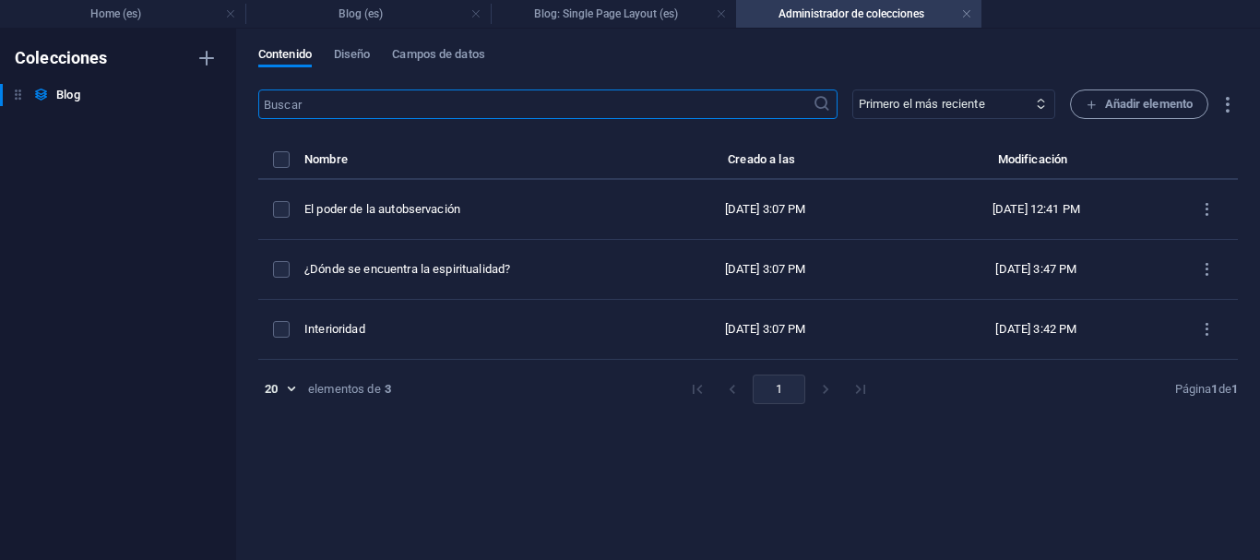
type input "[DATE]"
type input "everyday-health-and-wellbeing-habits"
click at [623, 18] on h4 "Blog: Single Page Layout (es)" at bounding box center [613, 14] width 245 height 20
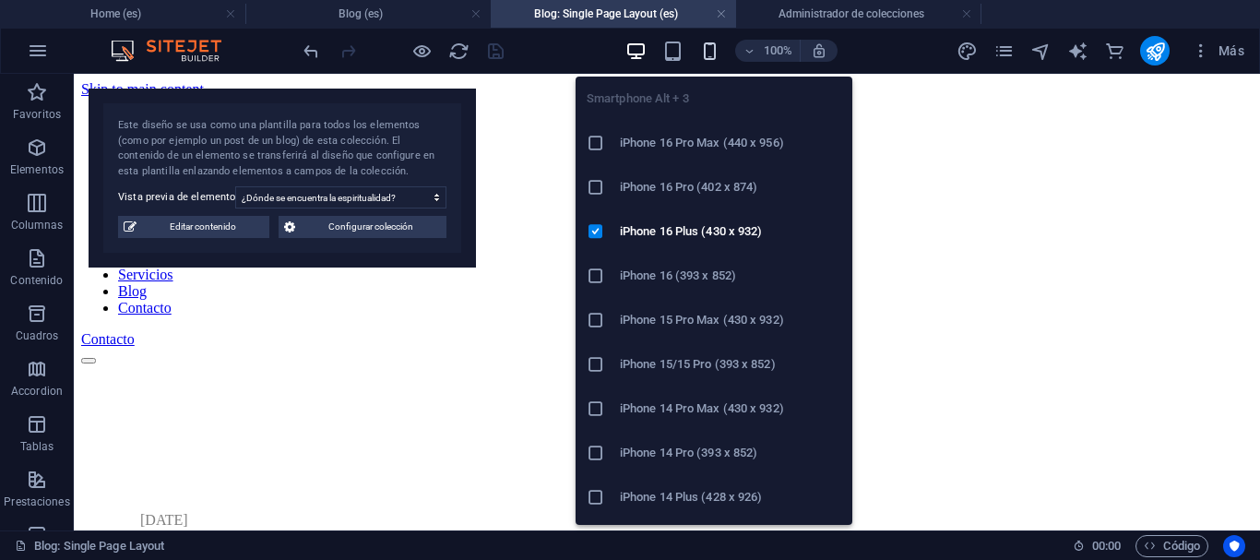
click at [704, 52] on icon "button" at bounding box center [709, 51] width 21 height 21
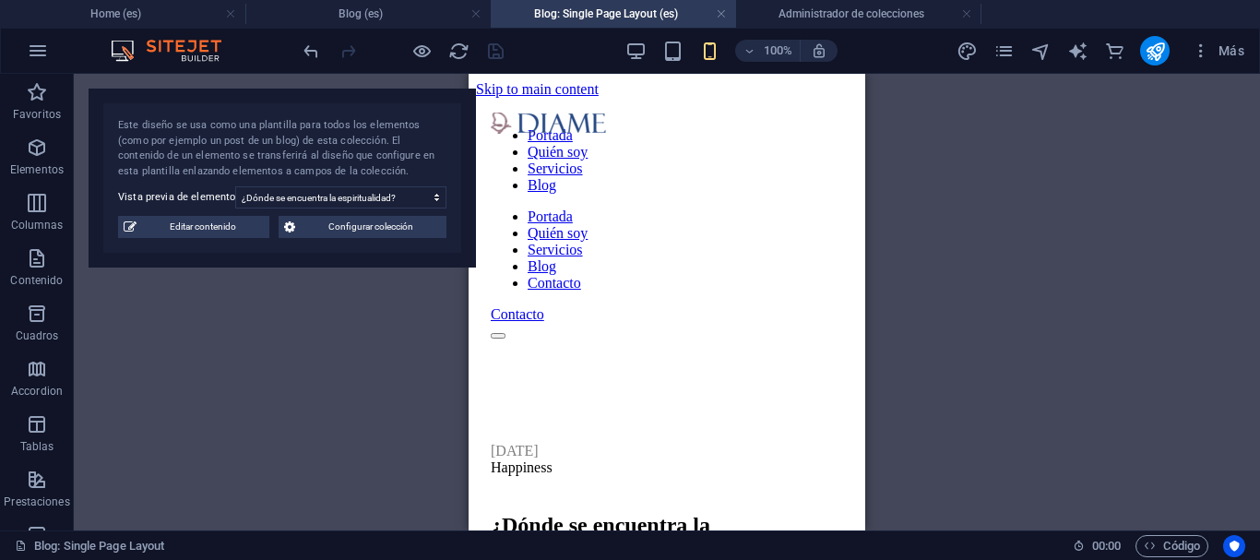
click at [896, 206] on div "Arrastra aquí para reemplazar el contenido existente. Si quieres crear un eleme…" at bounding box center [667, 302] width 1187 height 457
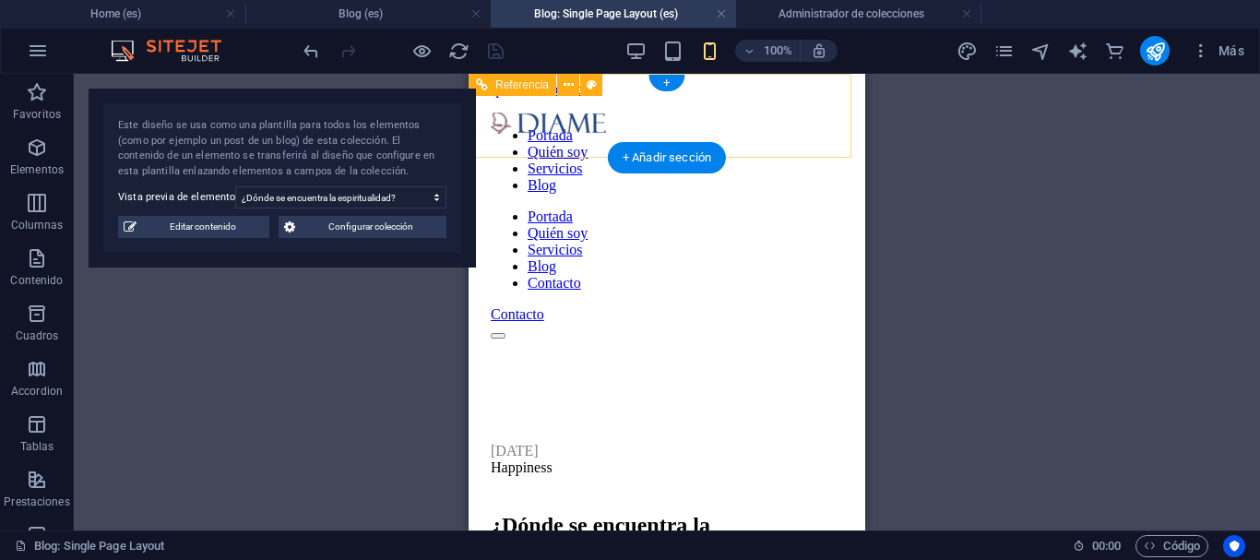
click at [819, 323] on div at bounding box center [667, 331] width 352 height 17
click at [661, 292] on nav "Portada Quién soy Servicios Blog Contacto" at bounding box center [667, 250] width 352 height 83
click at [817, 323] on div at bounding box center [667, 331] width 352 height 17
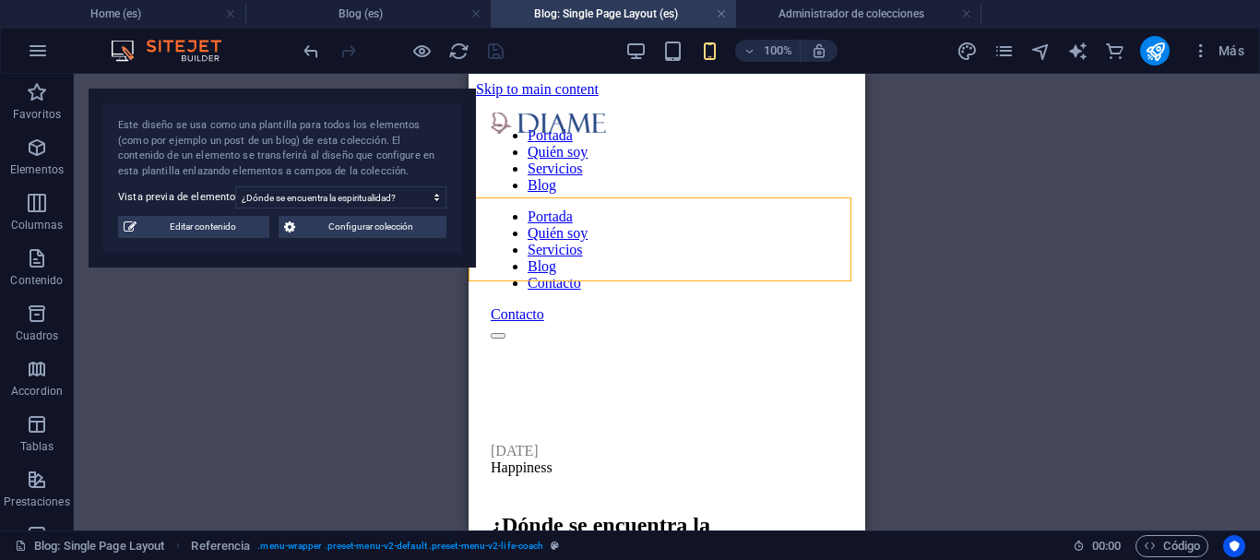
drag, startPoint x: 856, startPoint y: 134, endPoint x: 1323, endPoint y: 136, distance: 466.9
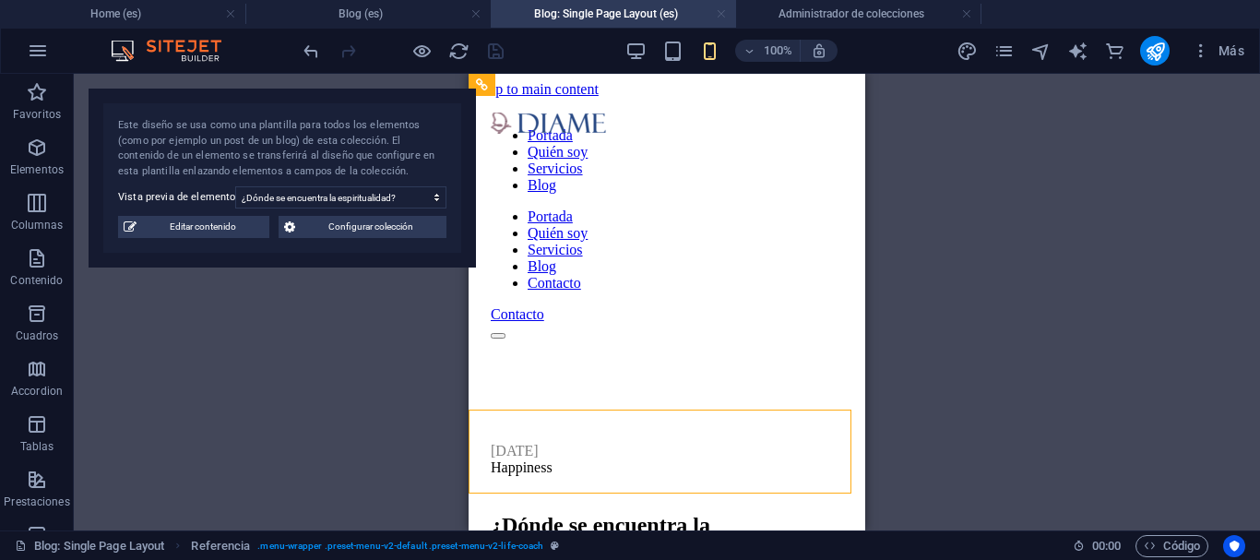
click at [721, 14] on link at bounding box center [721, 15] width 11 height 18
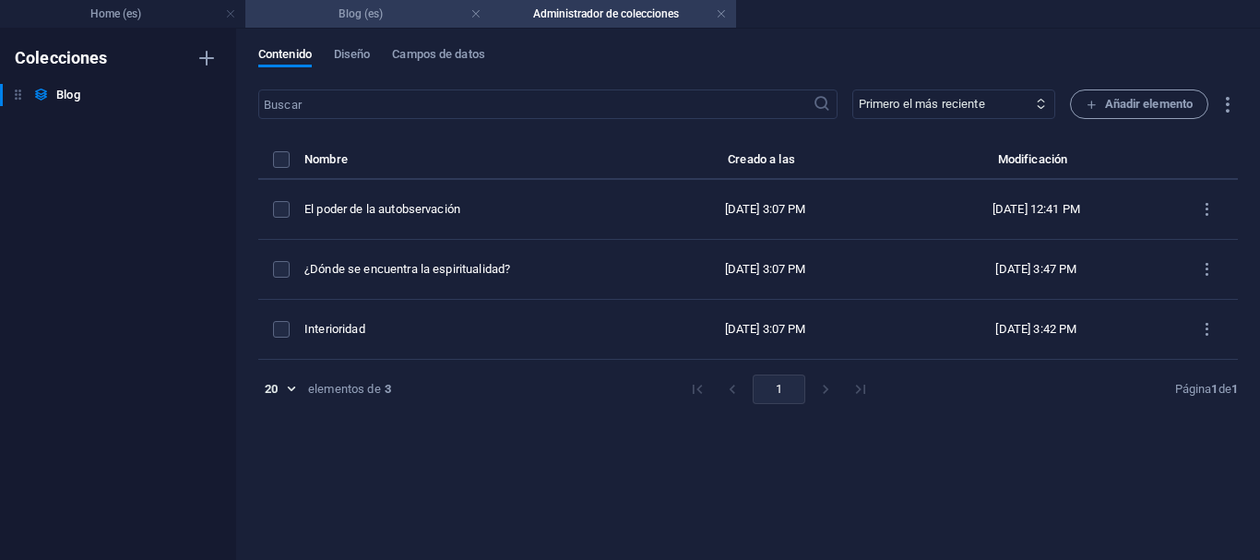
click at [440, 18] on h4 "Blog (es)" at bounding box center [367, 14] width 245 height 20
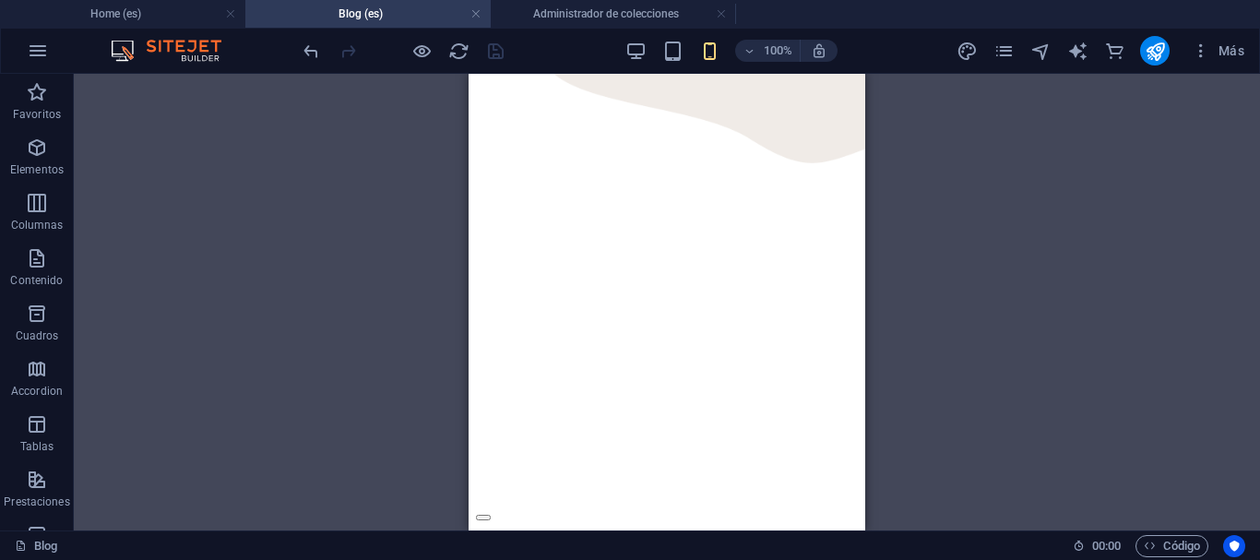
scroll to position [643, 0]
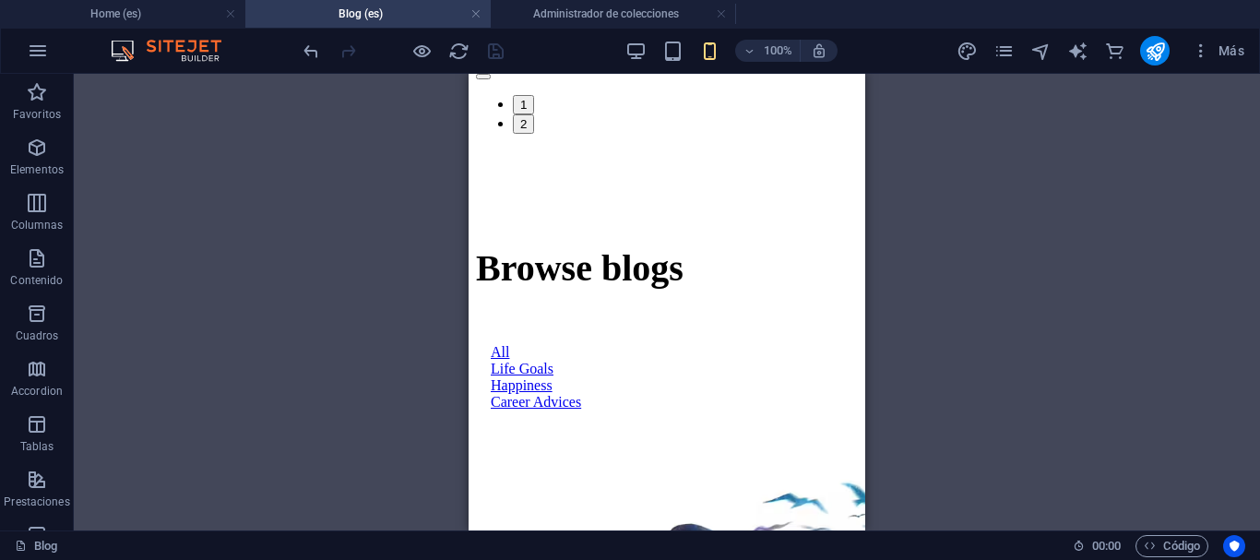
scroll to position [1107, 0]
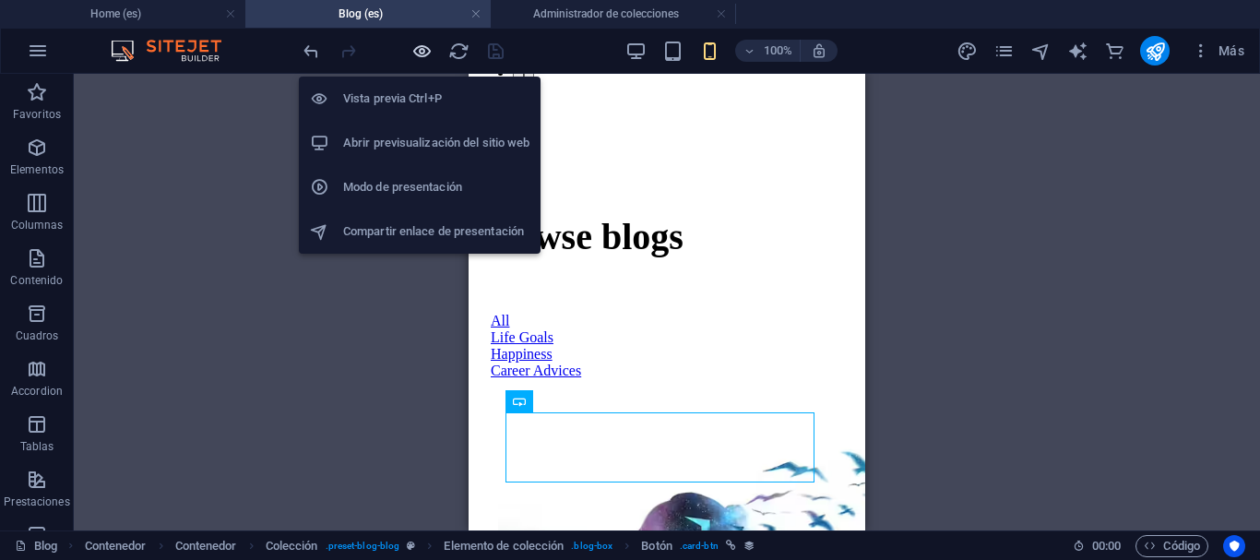
click at [420, 53] on icon "button" at bounding box center [421, 51] width 21 height 21
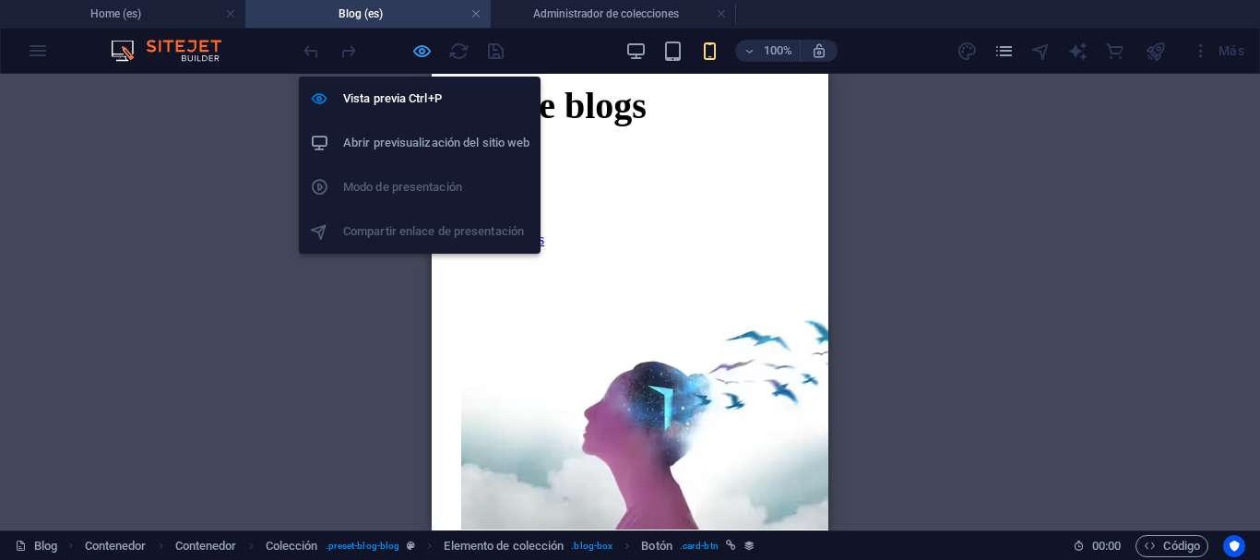
scroll to position [735, 0]
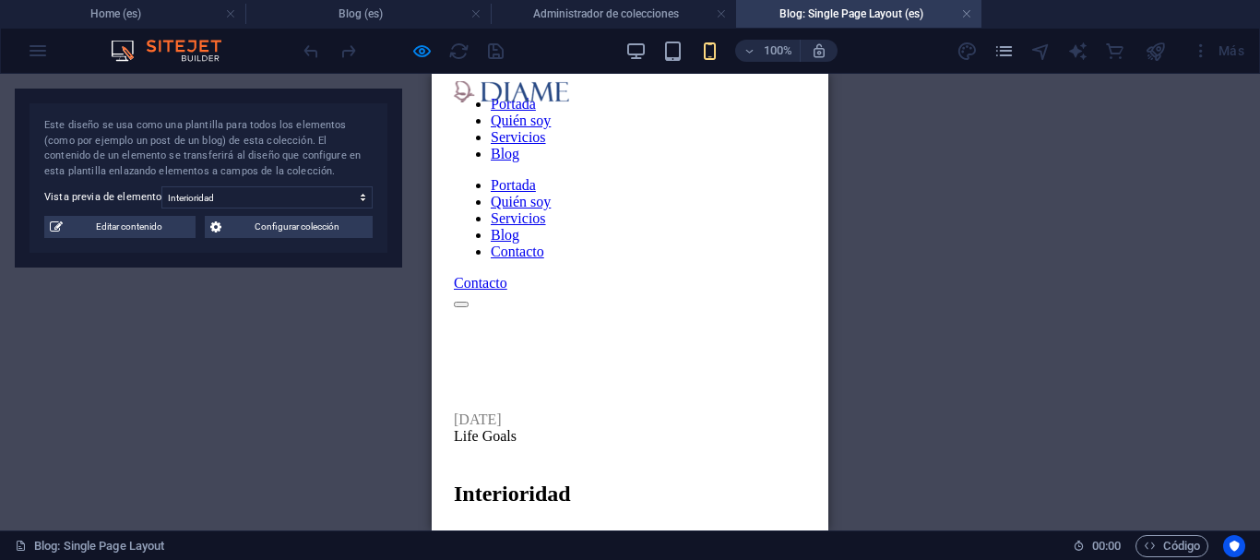
scroll to position [0, 0]
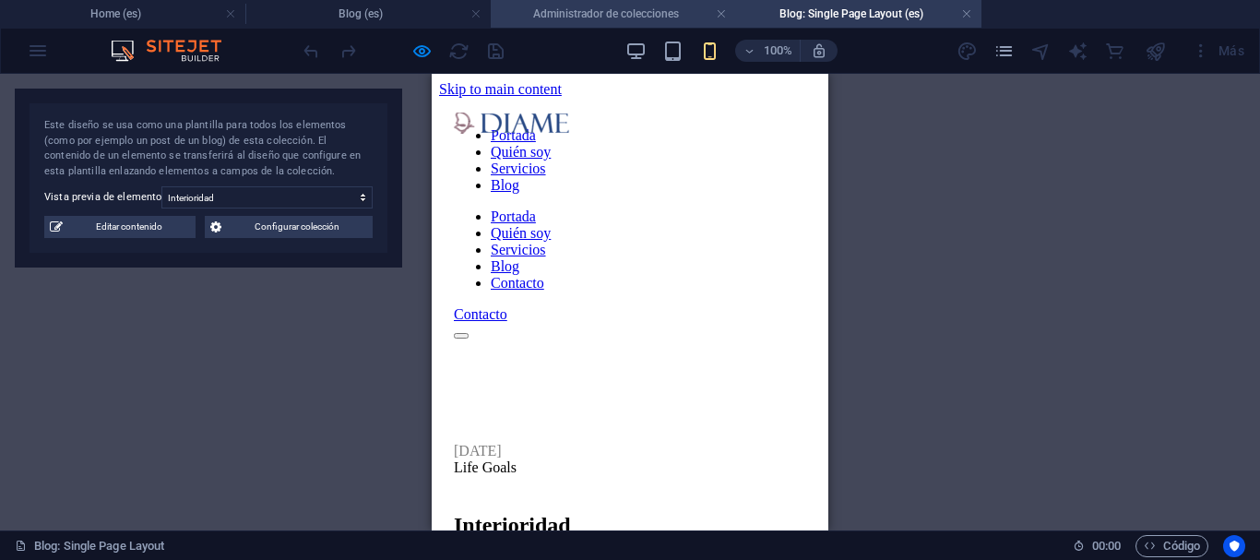
click at [638, 6] on h4 "Administrador de colecciones" at bounding box center [613, 14] width 245 height 20
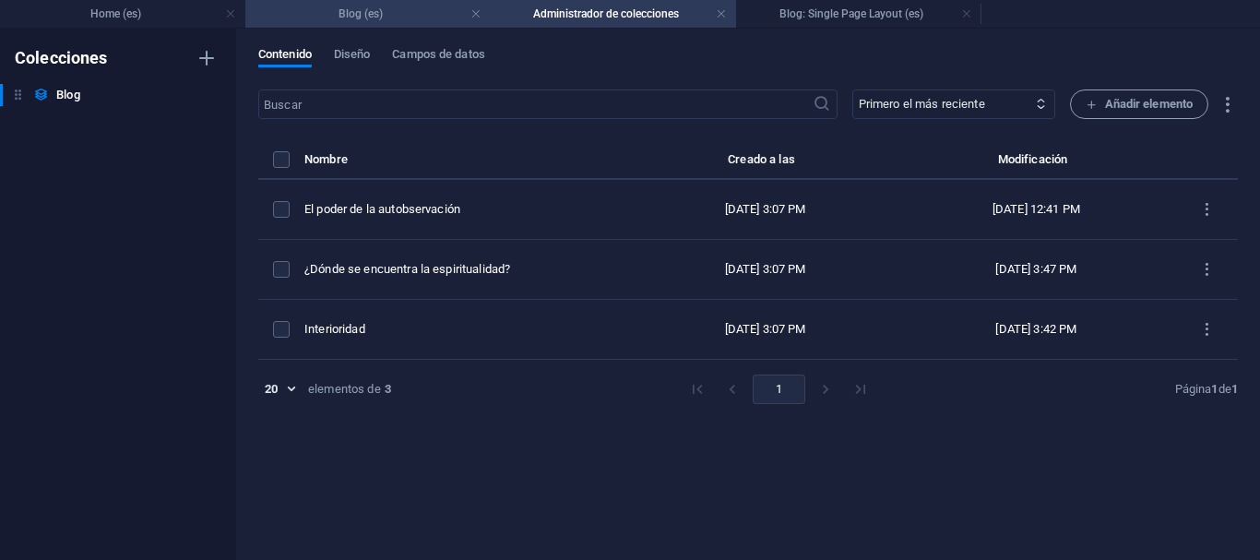
click at [420, 24] on li "Blog (es)" at bounding box center [367, 14] width 245 height 28
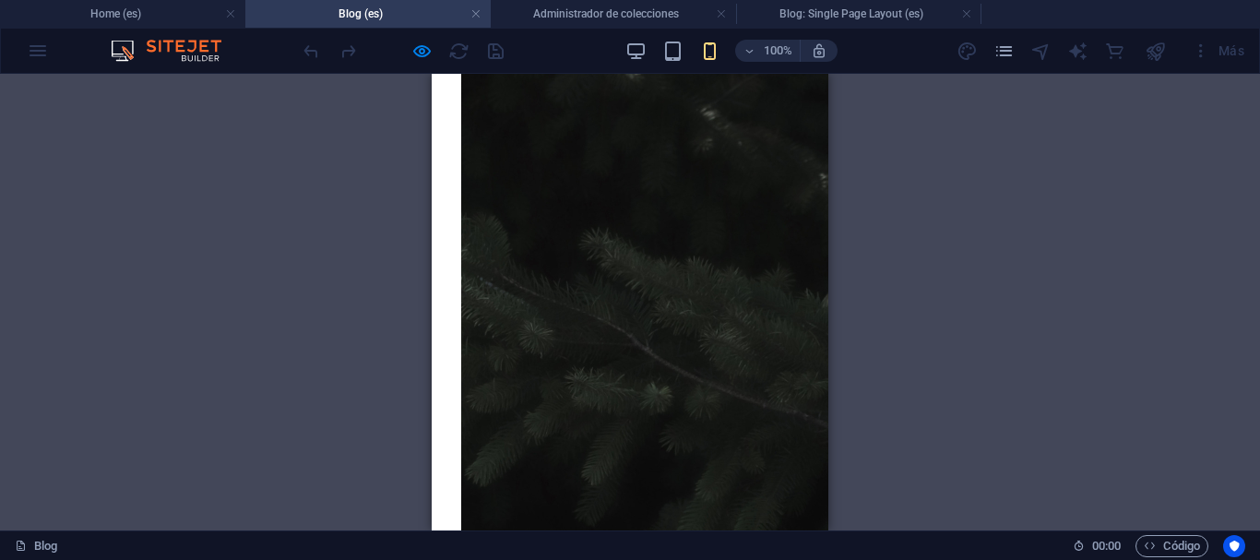
scroll to position [1891, 0]
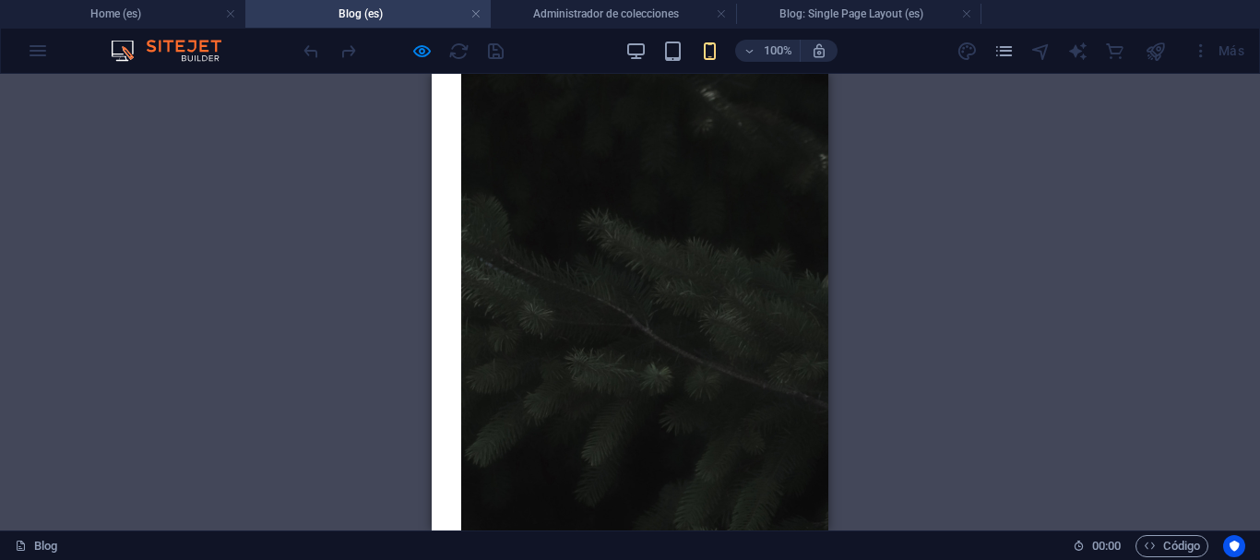
select select "687512fca186f442ec04934b"
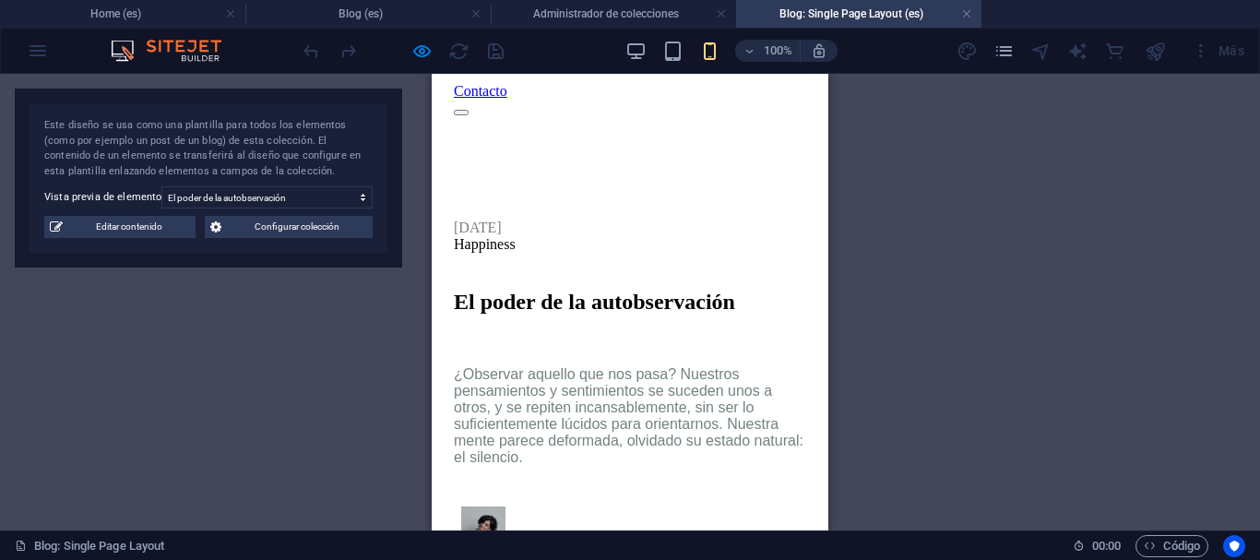
scroll to position [0, 0]
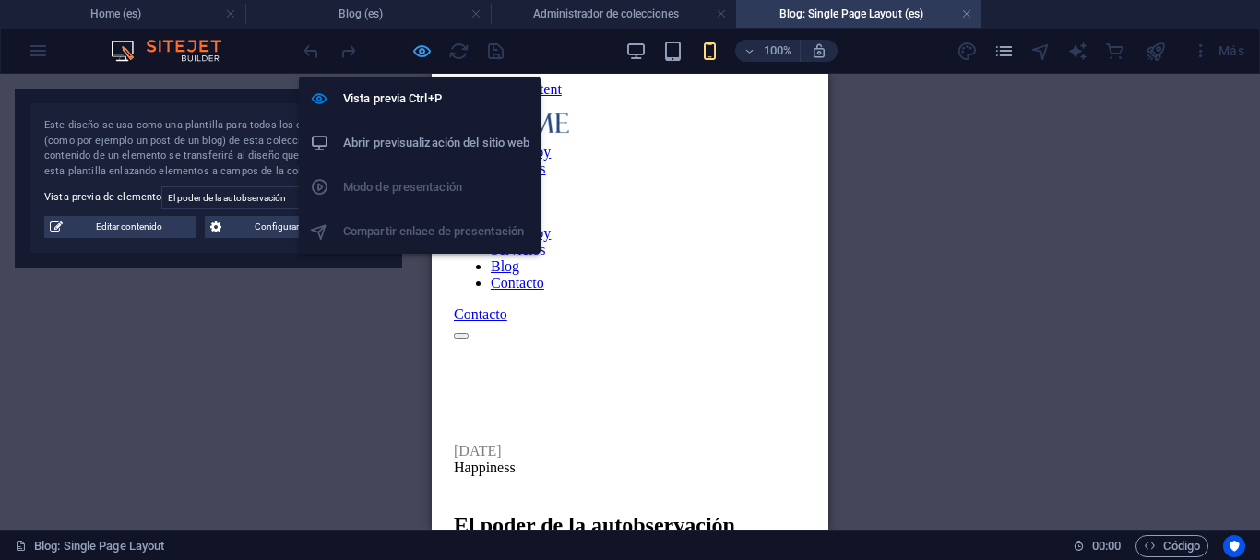
click at [421, 57] on icon "button" at bounding box center [421, 51] width 21 height 21
click at [425, 48] on icon "button" at bounding box center [421, 51] width 21 height 21
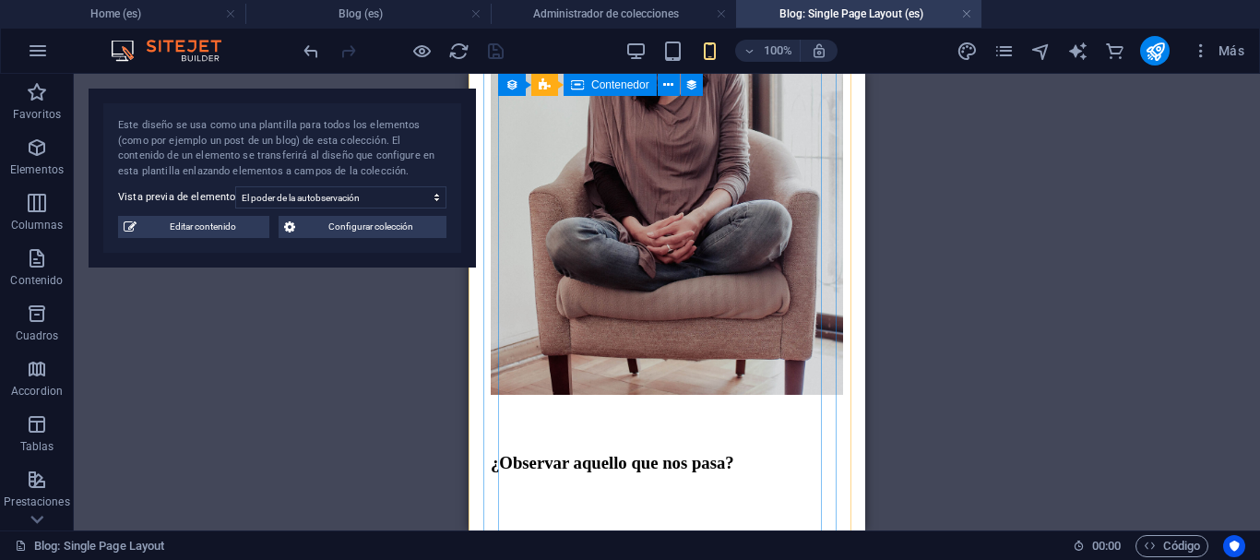
scroll to position [1072, 0]
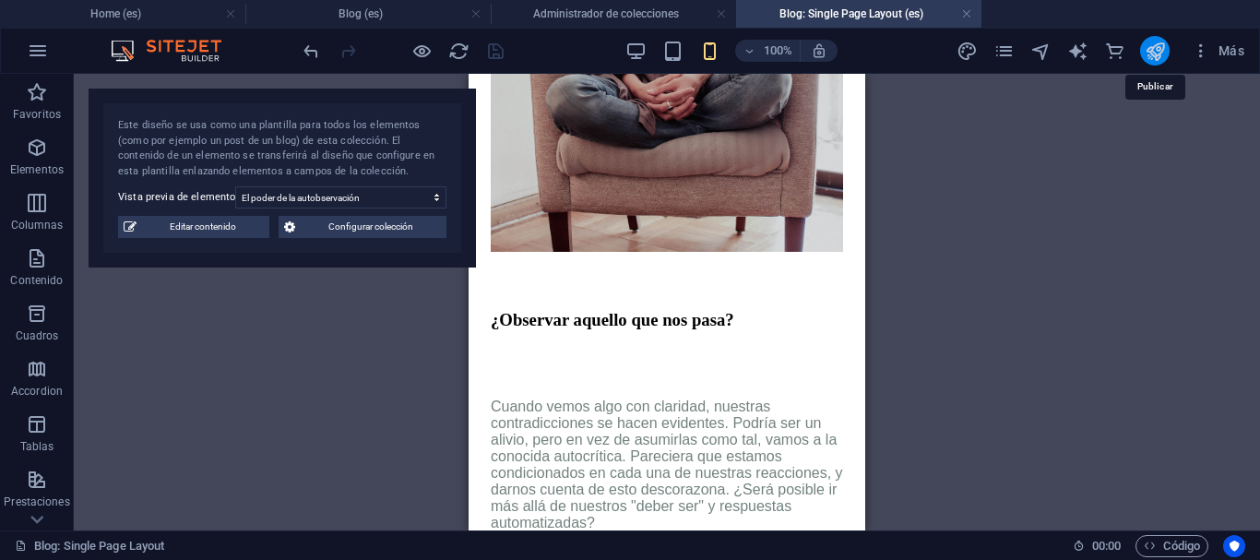
click at [1146, 51] on icon "publish" at bounding box center [1155, 51] width 21 height 21
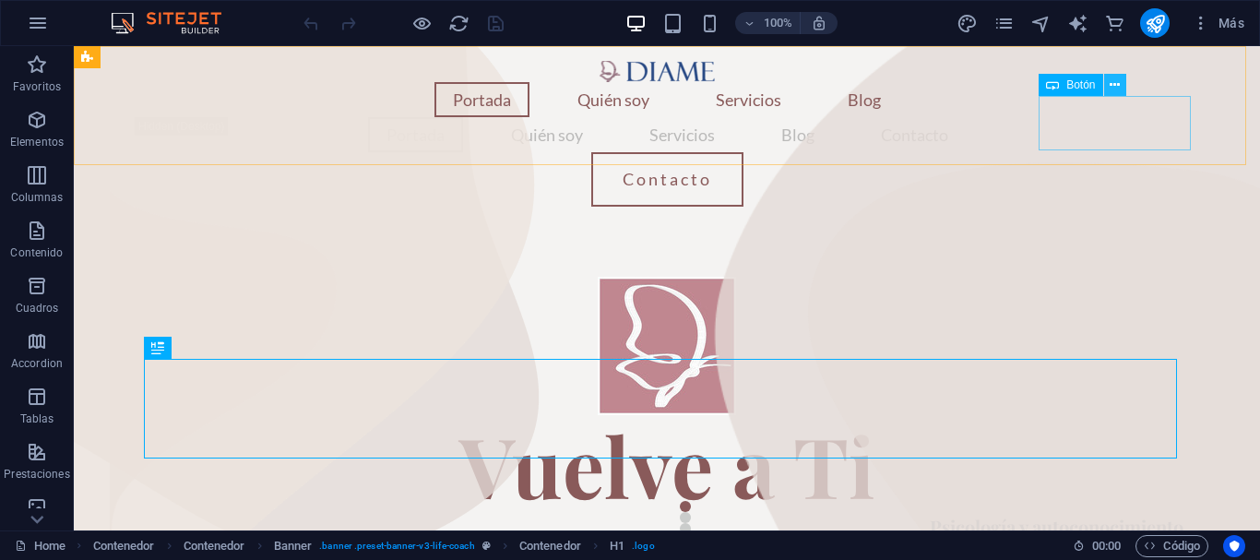
click at [1115, 81] on icon at bounding box center [1115, 85] width 10 height 19
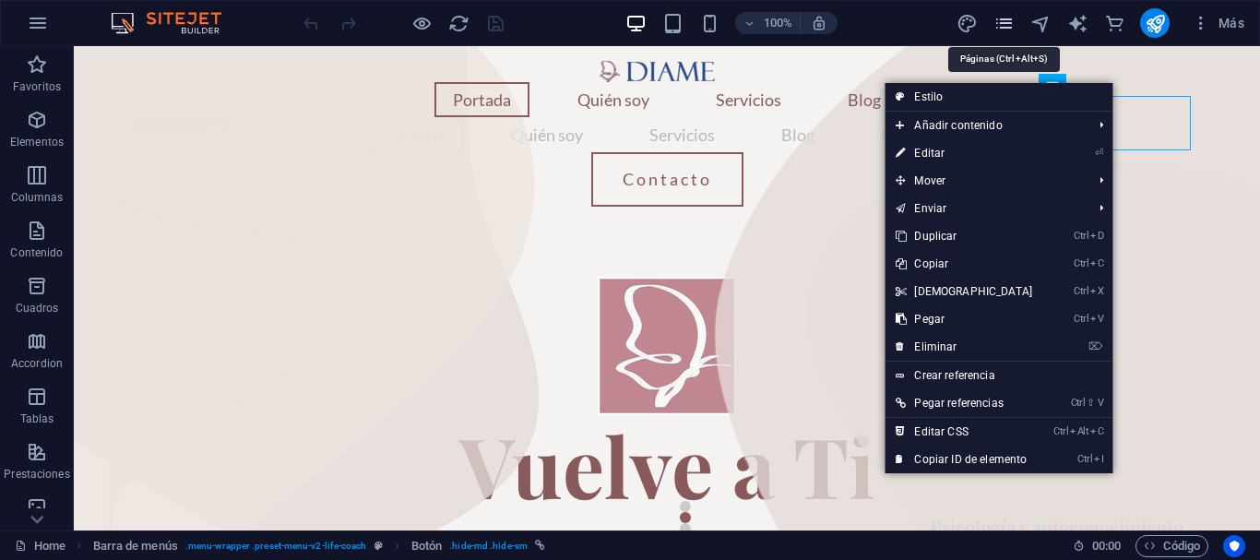
click at [1008, 17] on icon "pages" at bounding box center [1004, 23] width 21 height 21
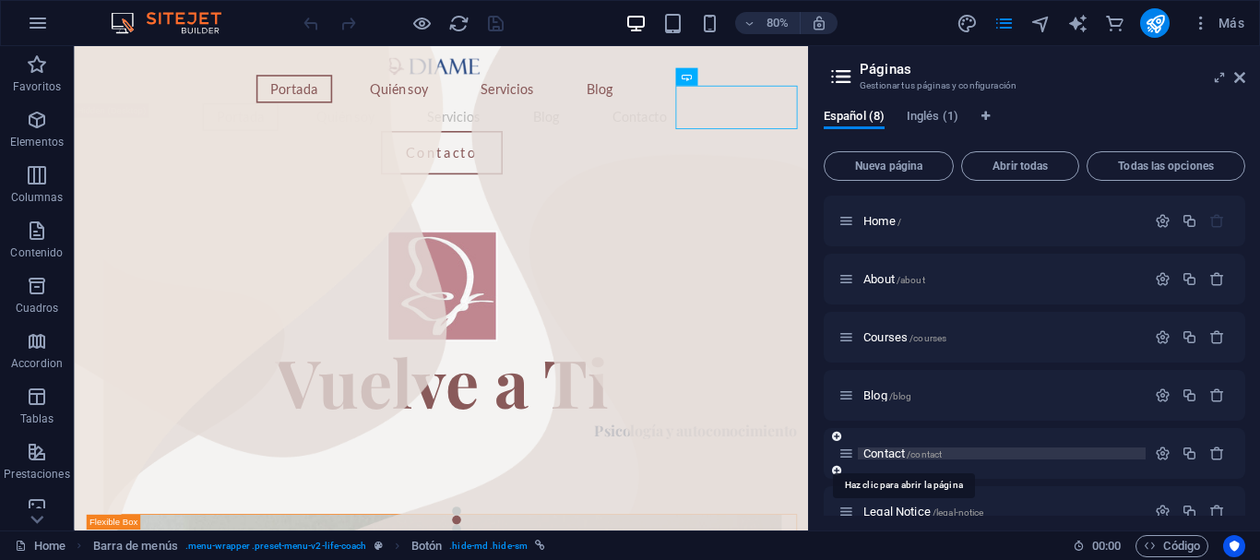
click at [906, 455] on span "Contact /contact" at bounding box center [903, 454] width 78 height 14
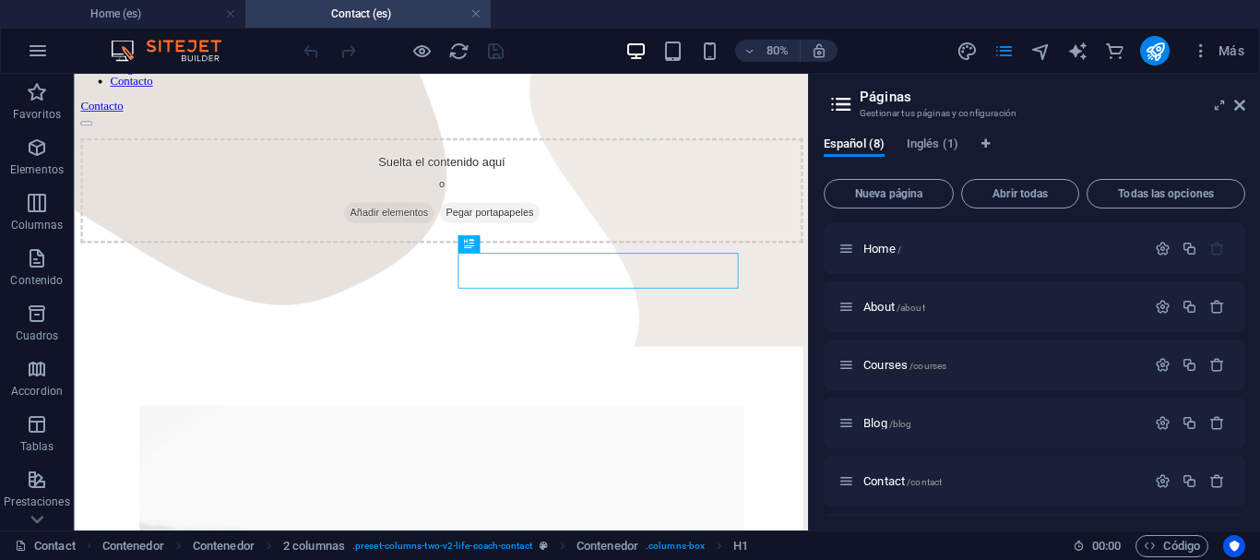
scroll to position [226, 0]
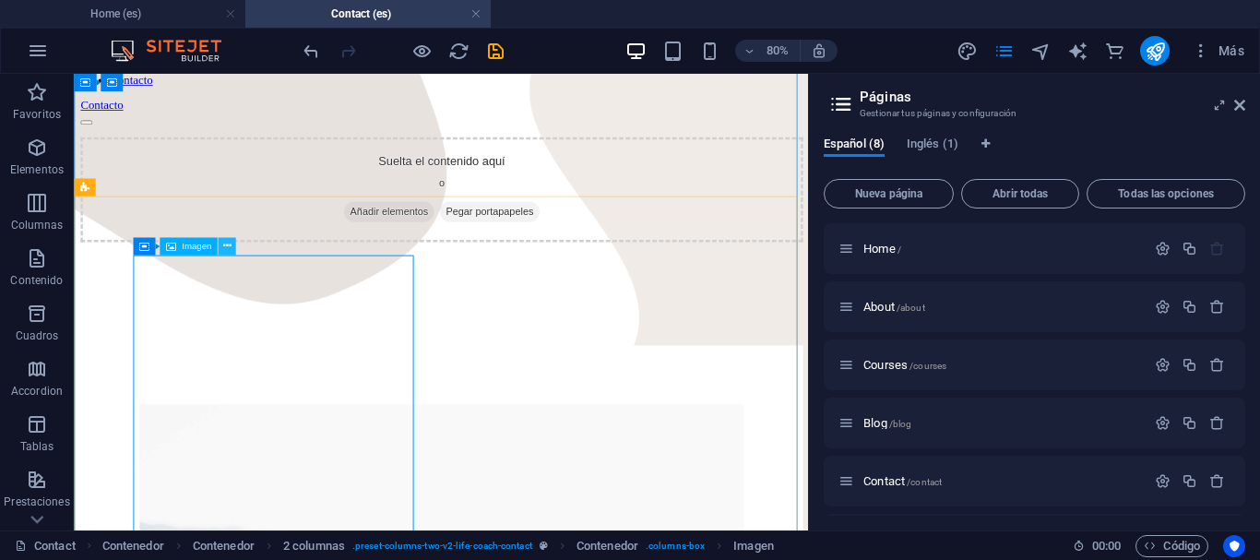
click at [224, 249] on icon at bounding box center [226, 247] width 8 height 16
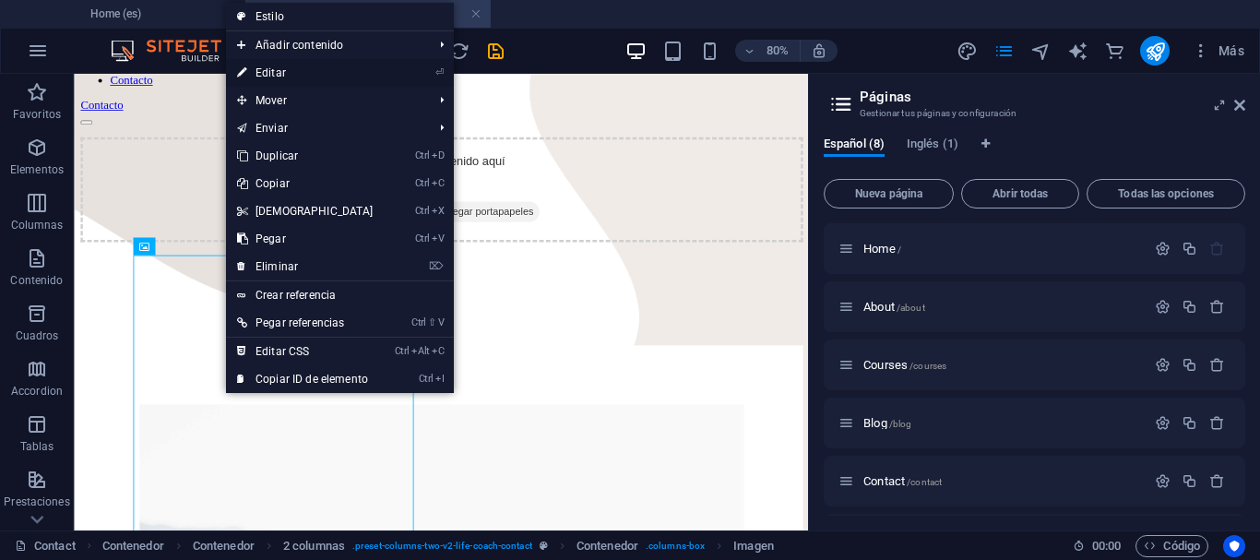
click at [292, 79] on link "⏎ Editar" at bounding box center [305, 73] width 159 height 28
select select "%"
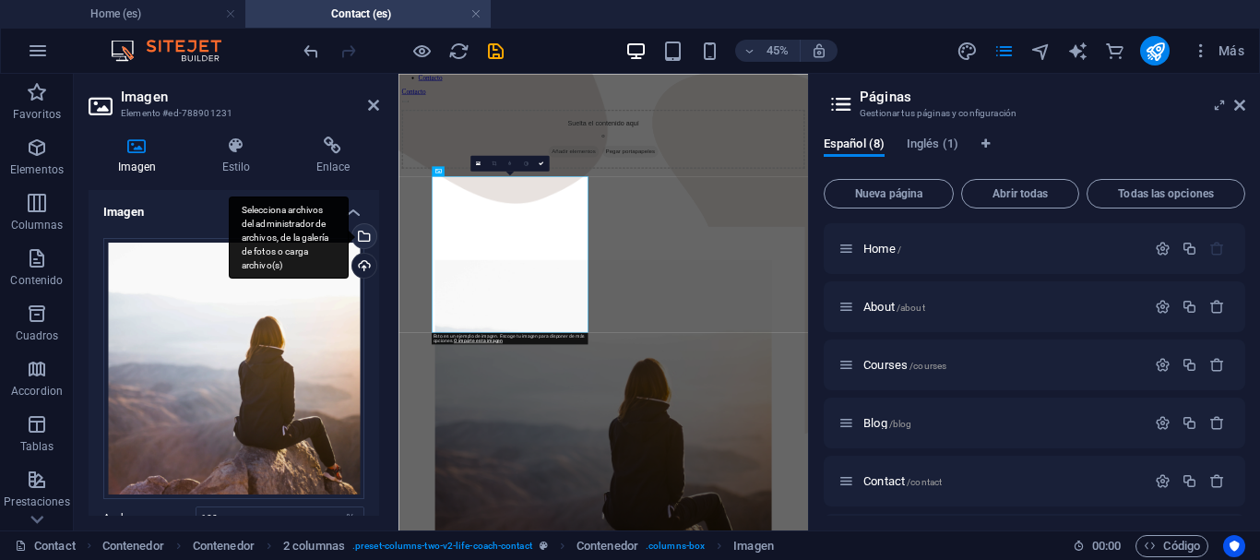
click at [349, 234] on div "Selecciona archivos del administrador de archivos, de la galería de fotos o car…" at bounding box center [289, 238] width 120 height 83
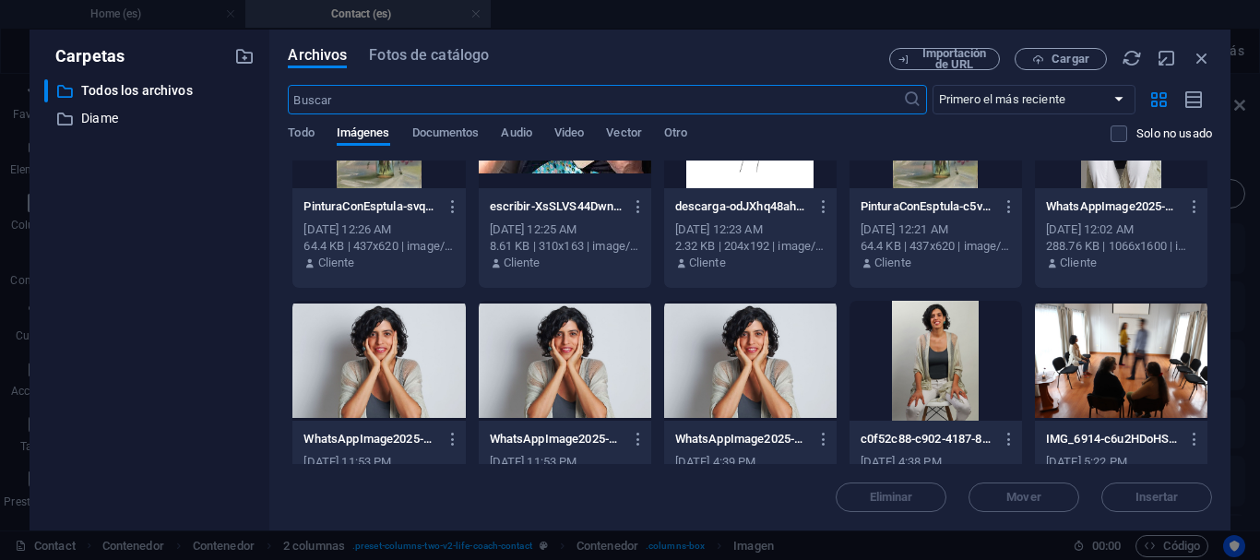
scroll to position [4103, 0]
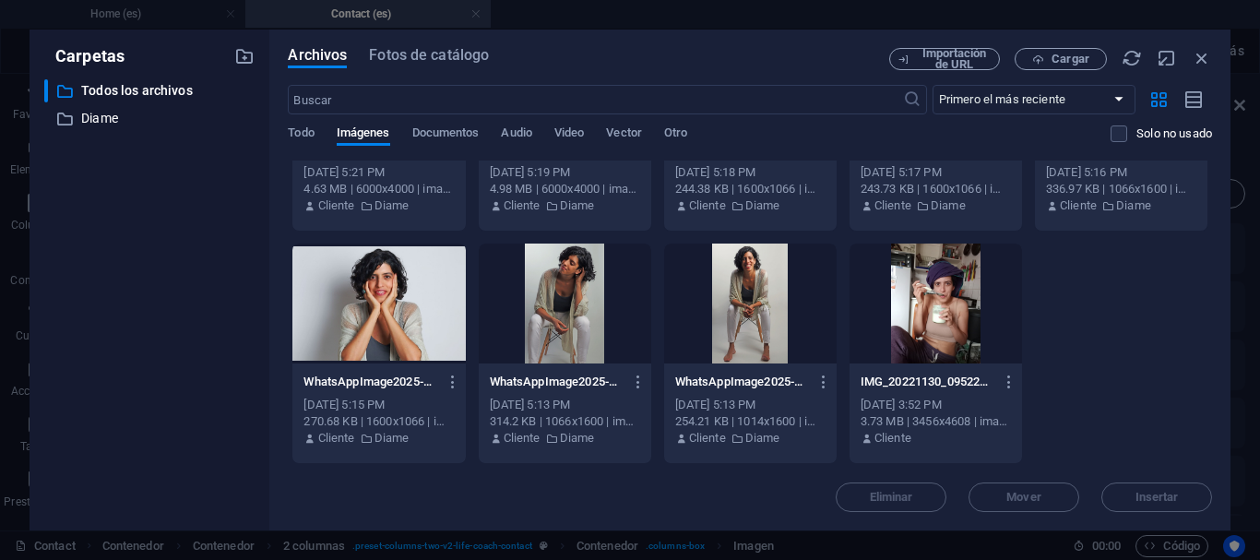
click at [742, 301] on div at bounding box center [750, 304] width 173 height 120
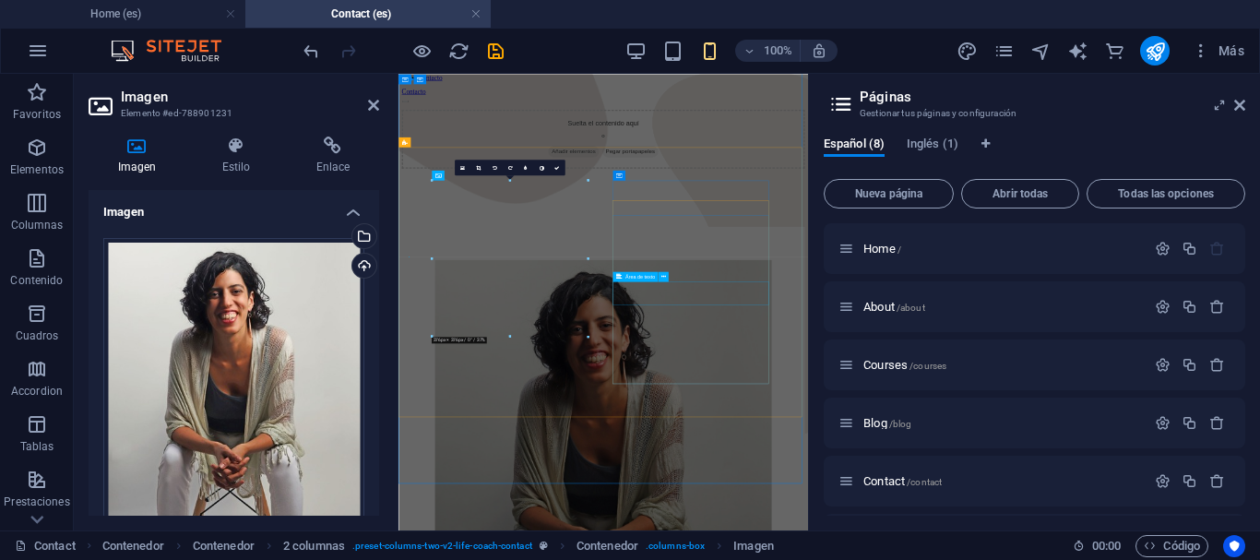
scroll to position [217, 0]
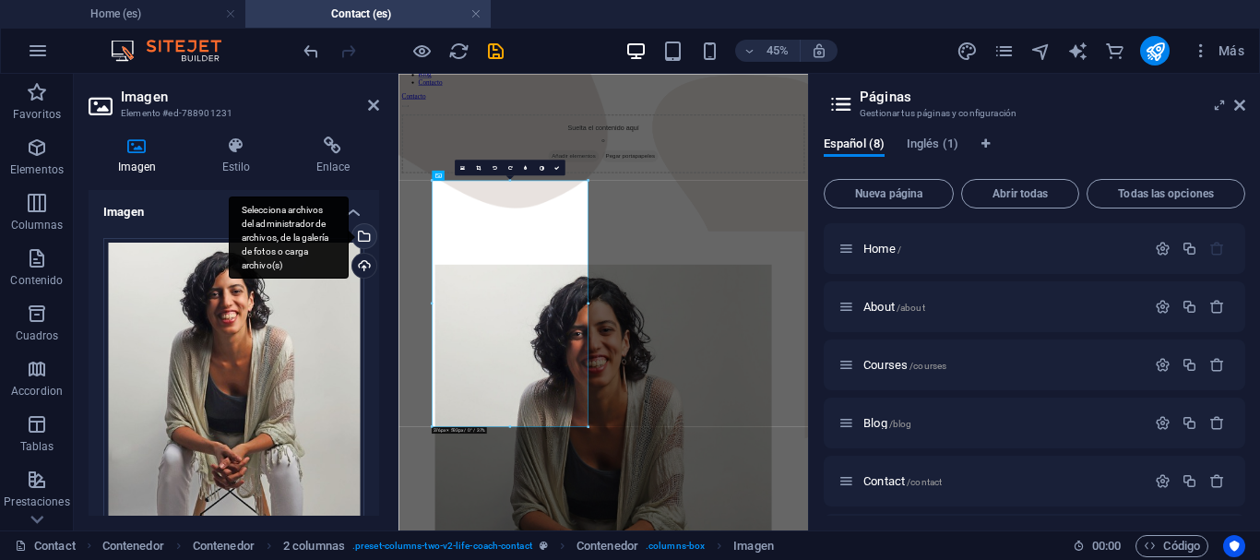
click at [362, 238] on div "Selecciona archivos del administrador de archivos, de la galería de fotos o car…" at bounding box center [363, 238] width 28 height 28
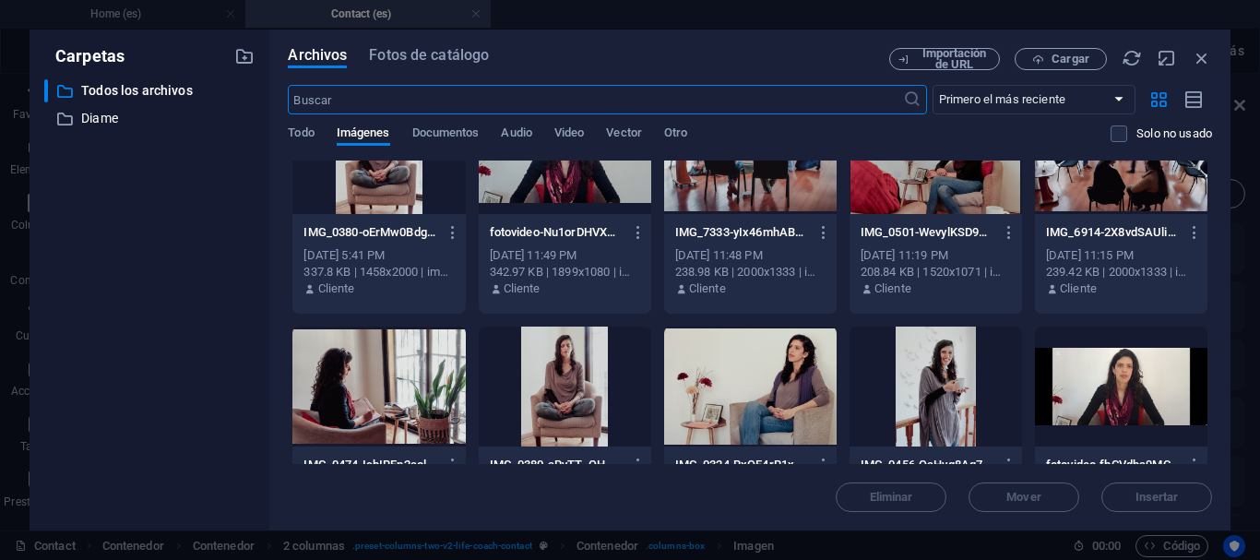
scroll to position [76, 0]
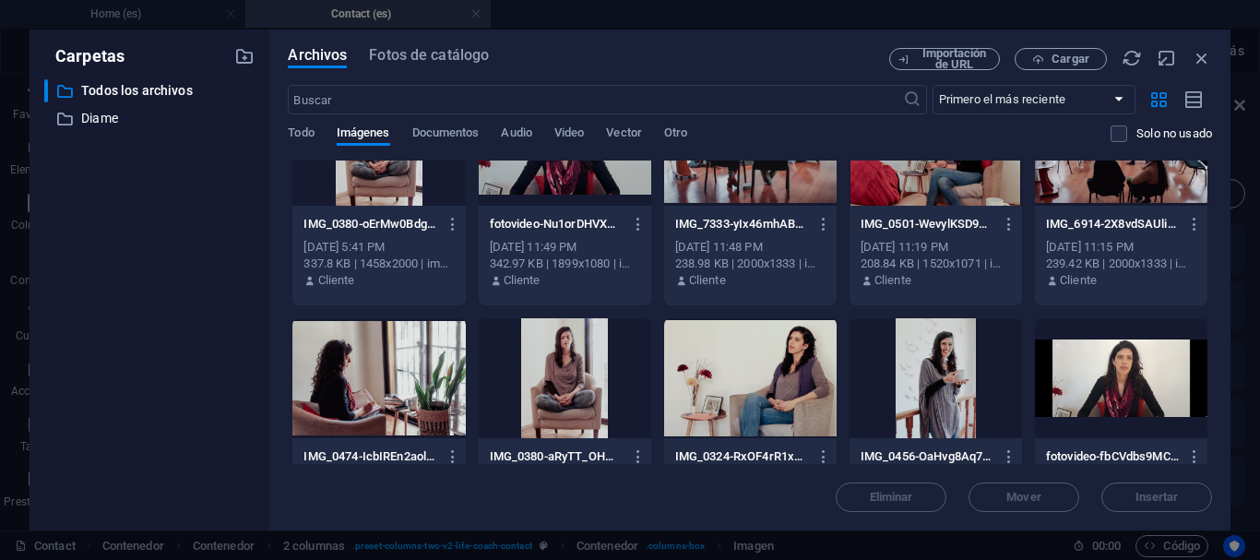
click at [969, 370] on div at bounding box center [936, 378] width 173 height 120
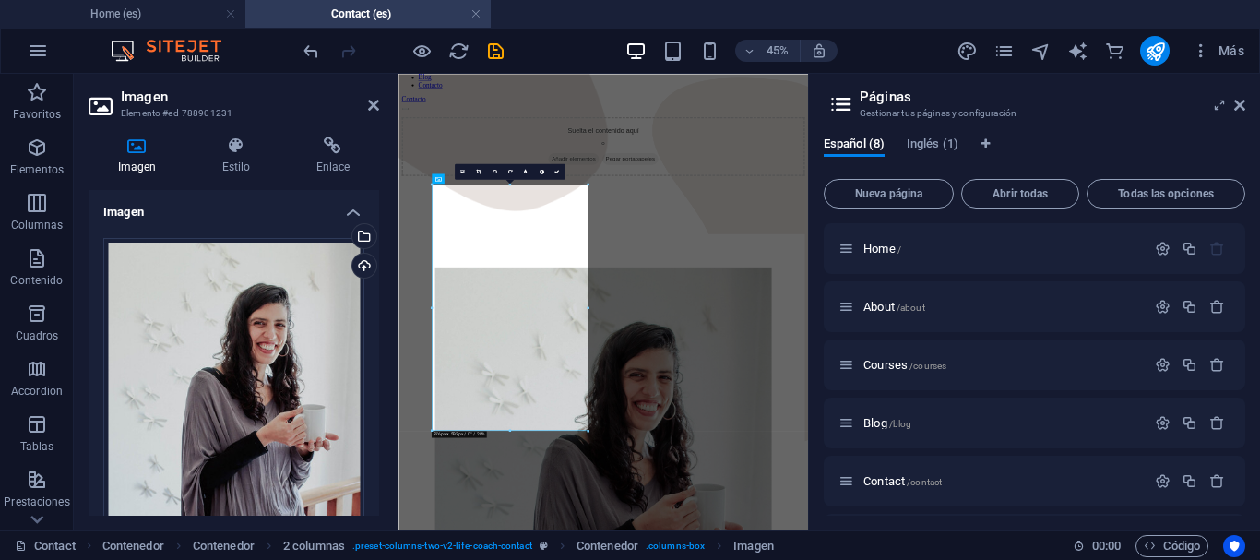
scroll to position [208, 0]
click at [459, 147] on button at bounding box center [455, 146] width 10 height 10
select select "px"
select select "preset-columns-two-v2-life-coach-contact"
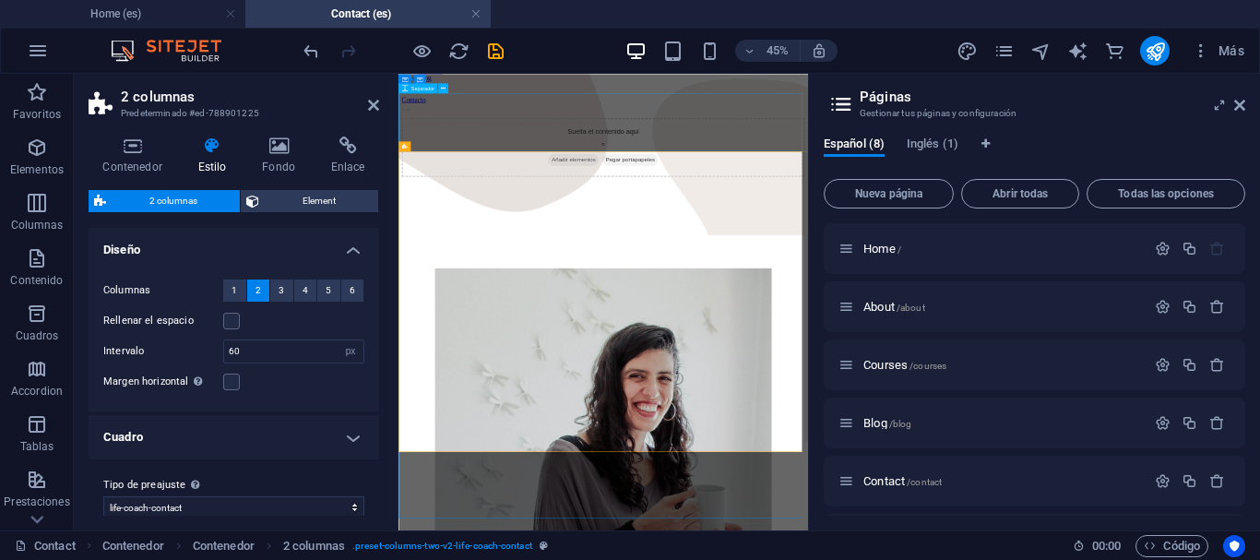
click at [612, 303] on div at bounding box center [854, 367] width 896 height 129
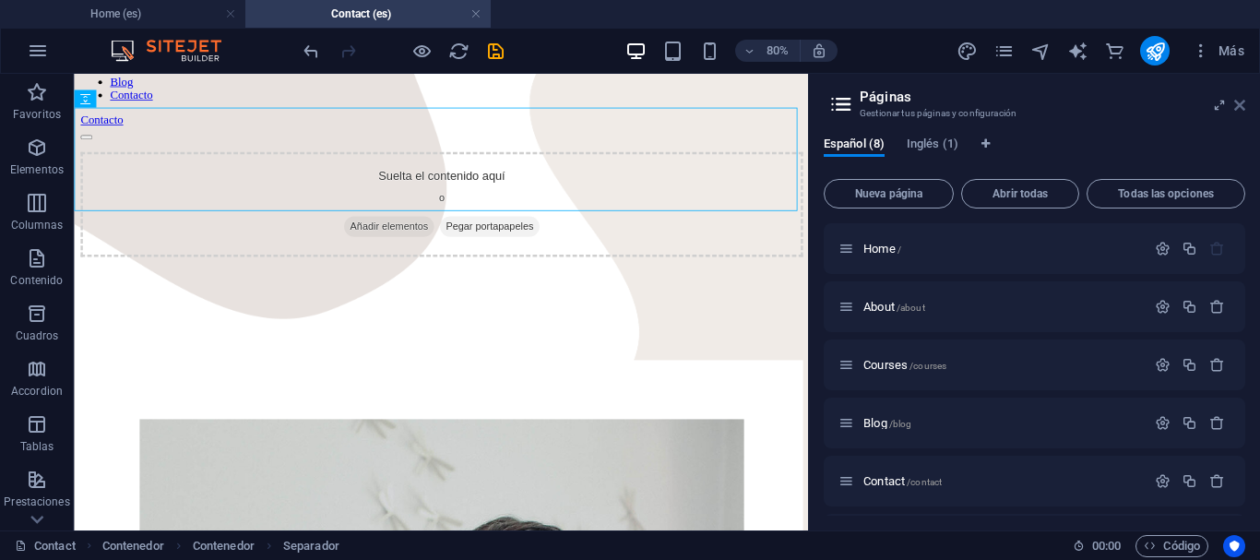
click at [1240, 105] on icon at bounding box center [1239, 105] width 11 height 15
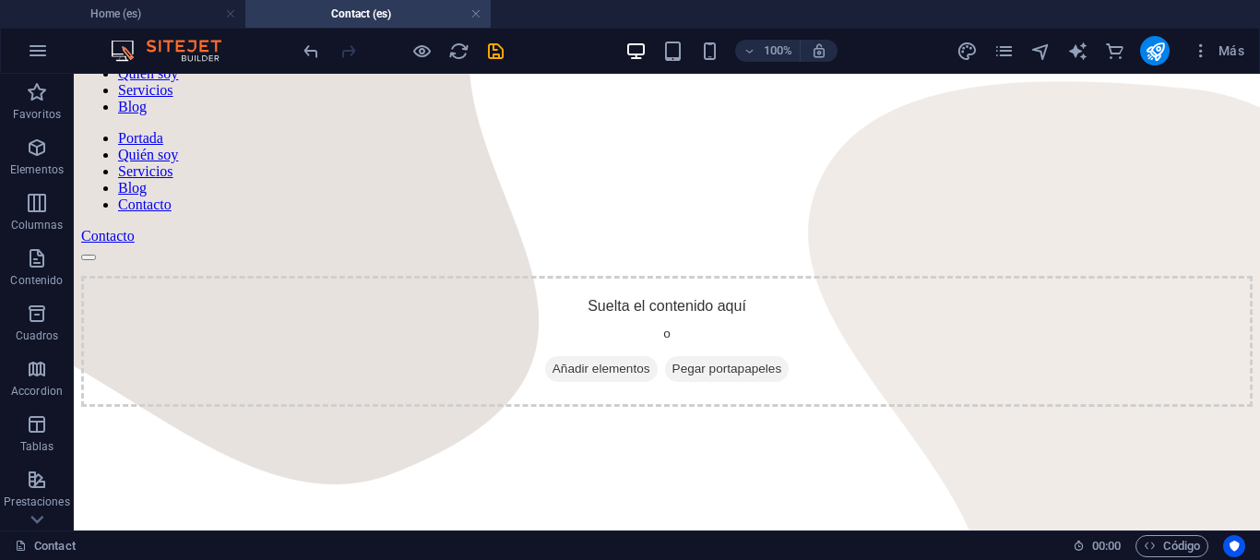
scroll to position [113, 0]
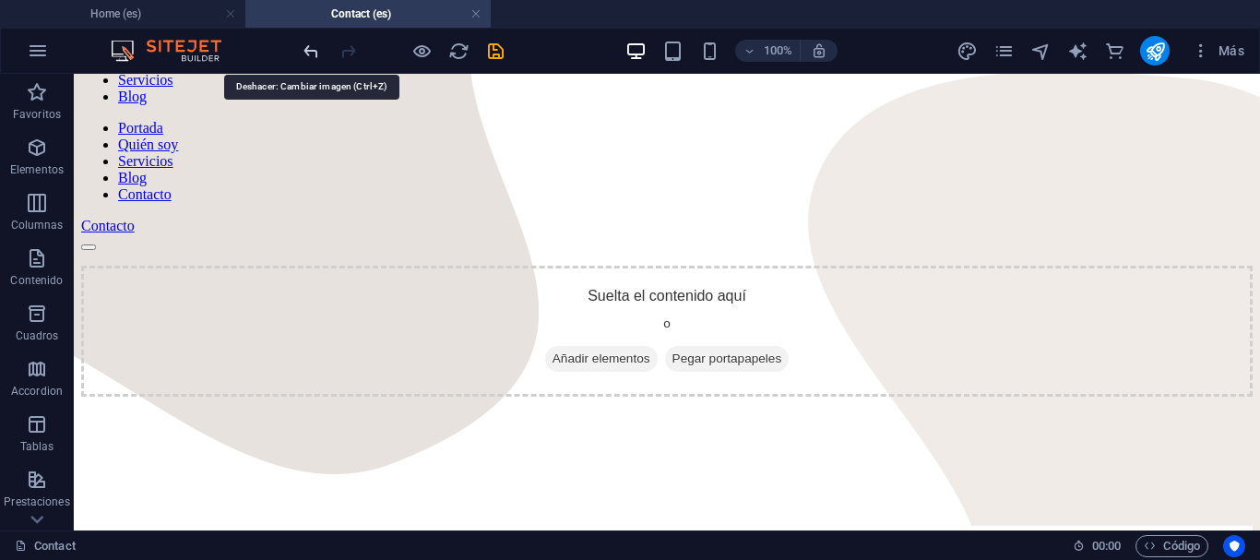
click at [315, 50] on icon "undo" at bounding box center [311, 51] width 21 height 21
click at [315, 50] on div at bounding box center [403, 51] width 207 height 30
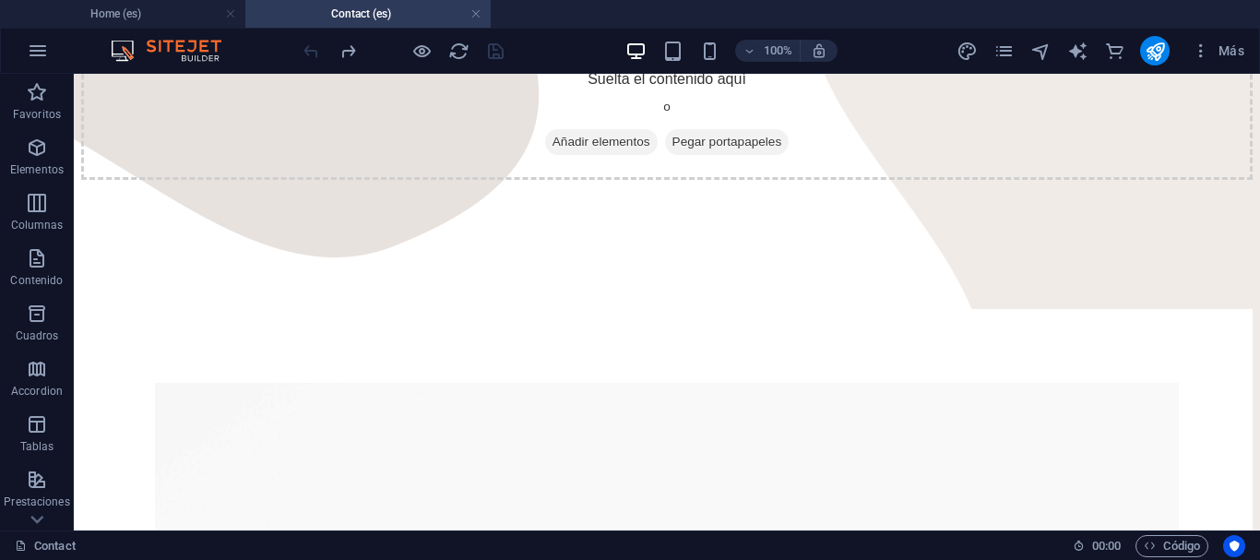
scroll to position [315, 0]
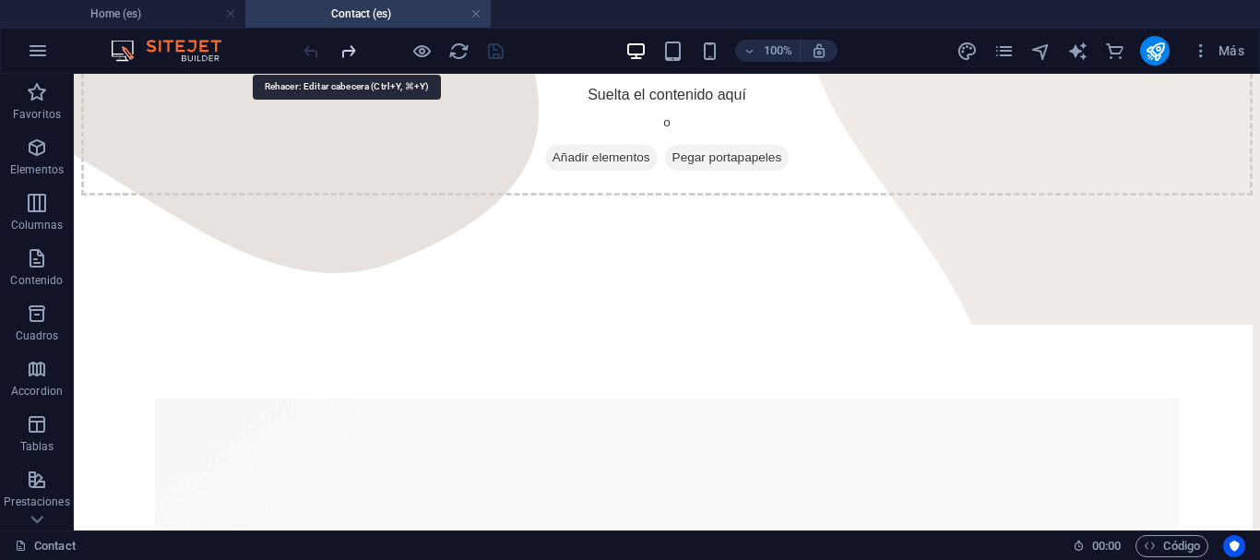
click at [350, 53] on icon "redo" at bounding box center [348, 51] width 21 height 21
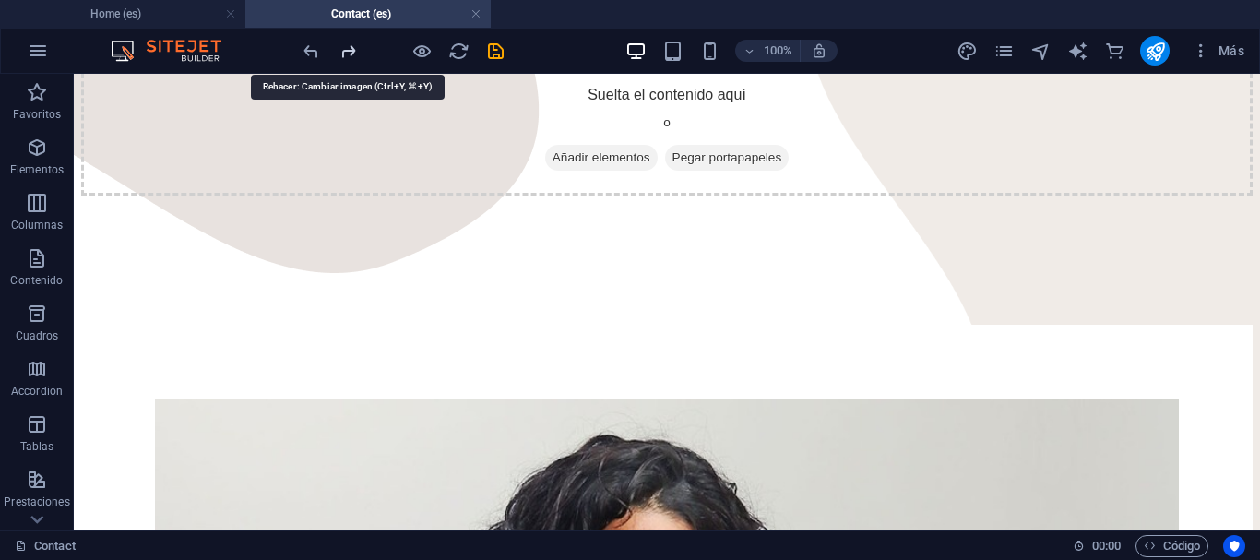
click at [350, 53] on icon "redo" at bounding box center [348, 51] width 21 height 21
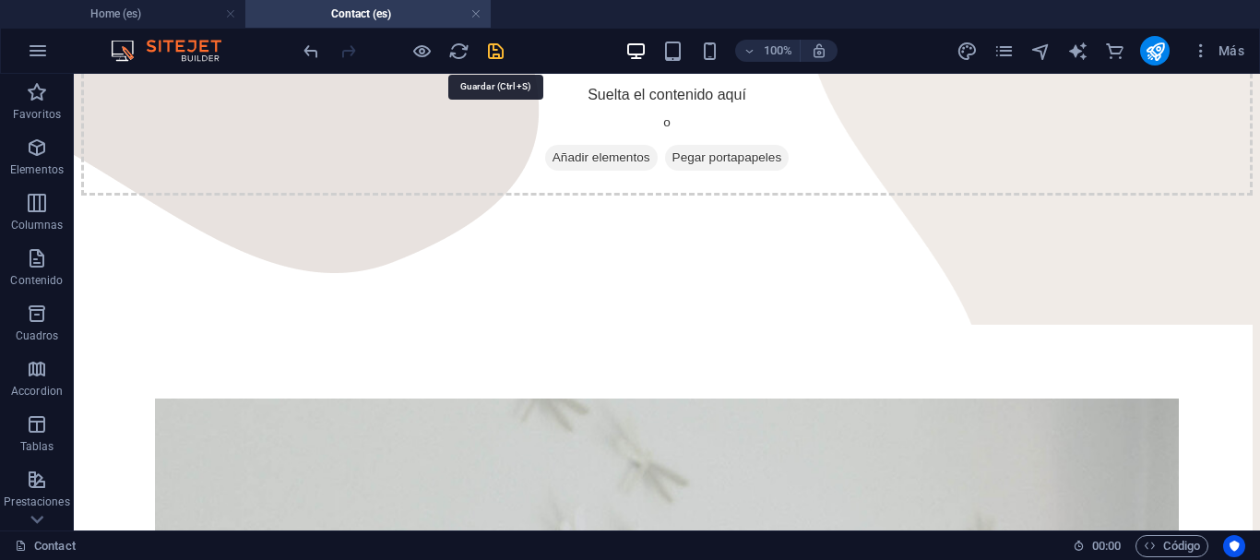
click at [488, 55] on icon "save" at bounding box center [495, 51] width 21 height 21
checkbox input "false"
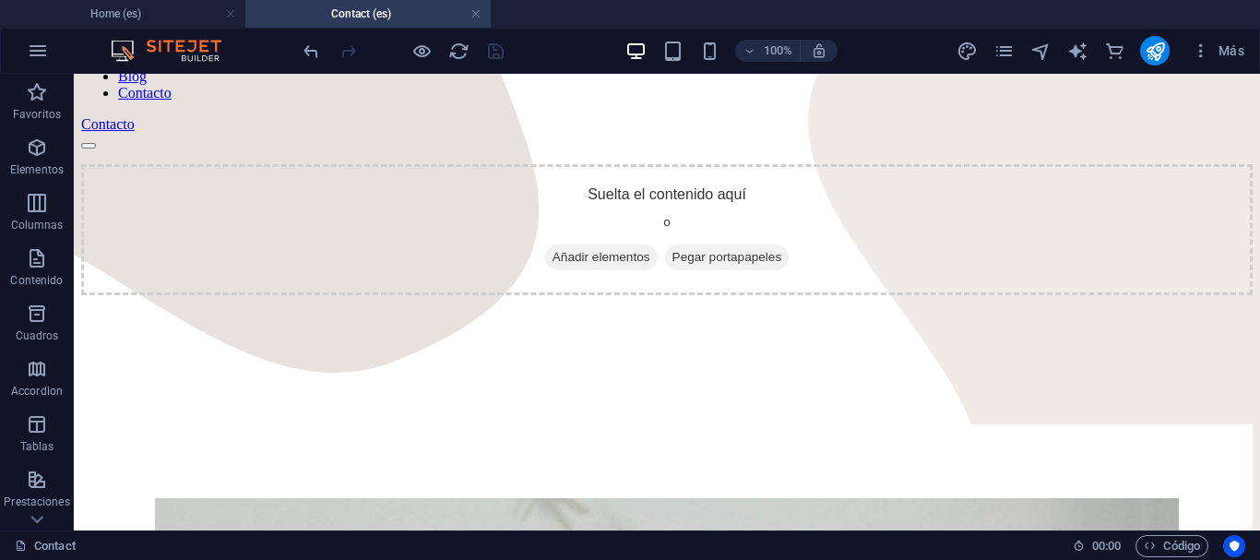
scroll to position [190, 0]
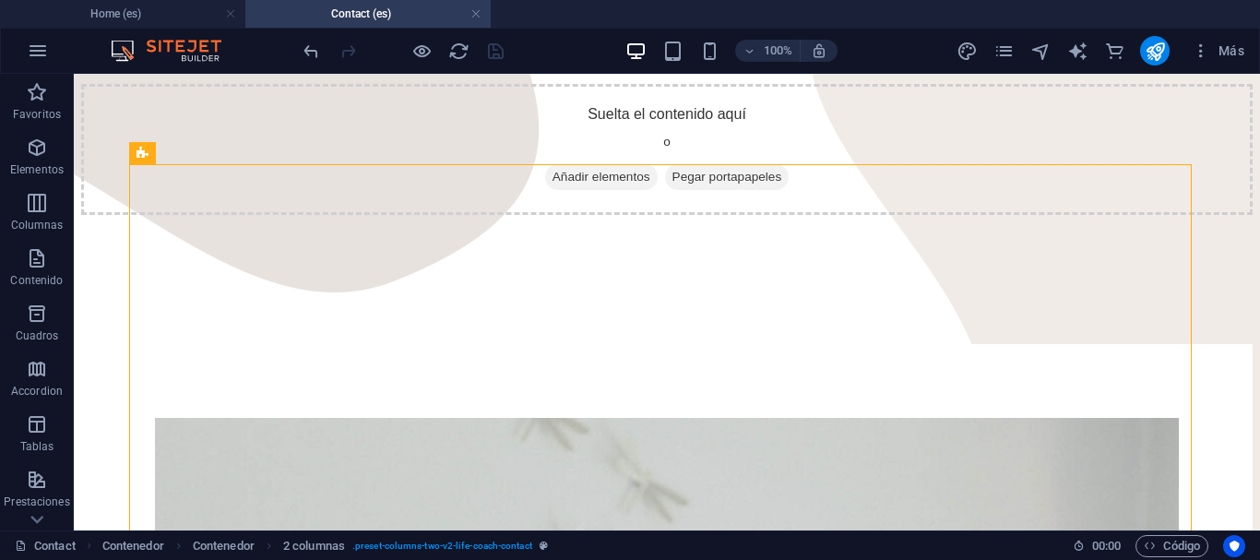
scroll to position [289, 0]
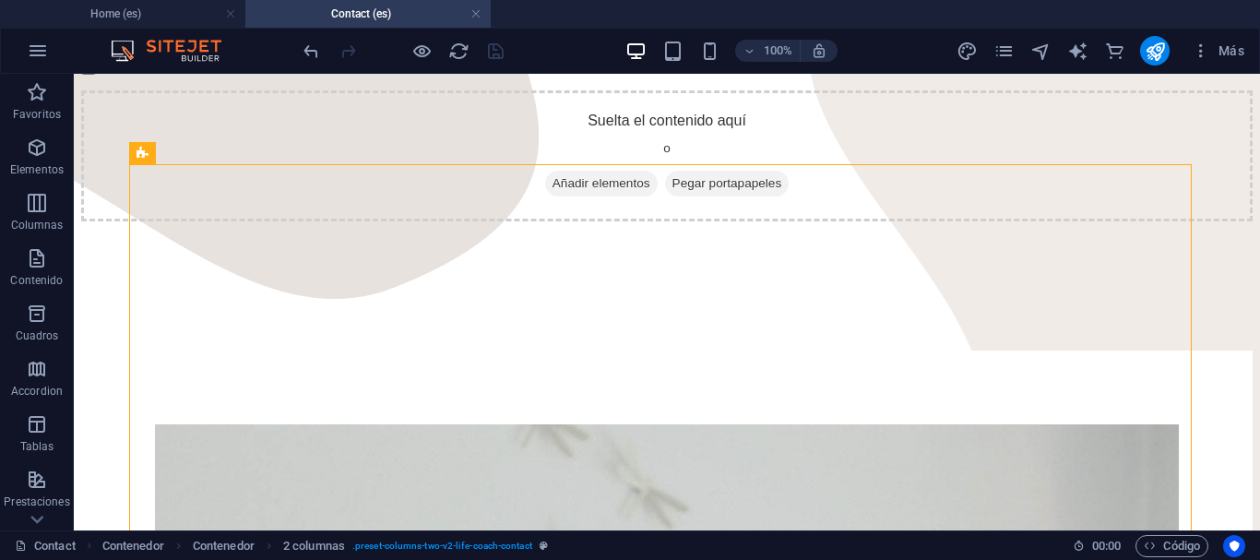
click at [410, 54] on div at bounding box center [403, 51] width 207 height 30
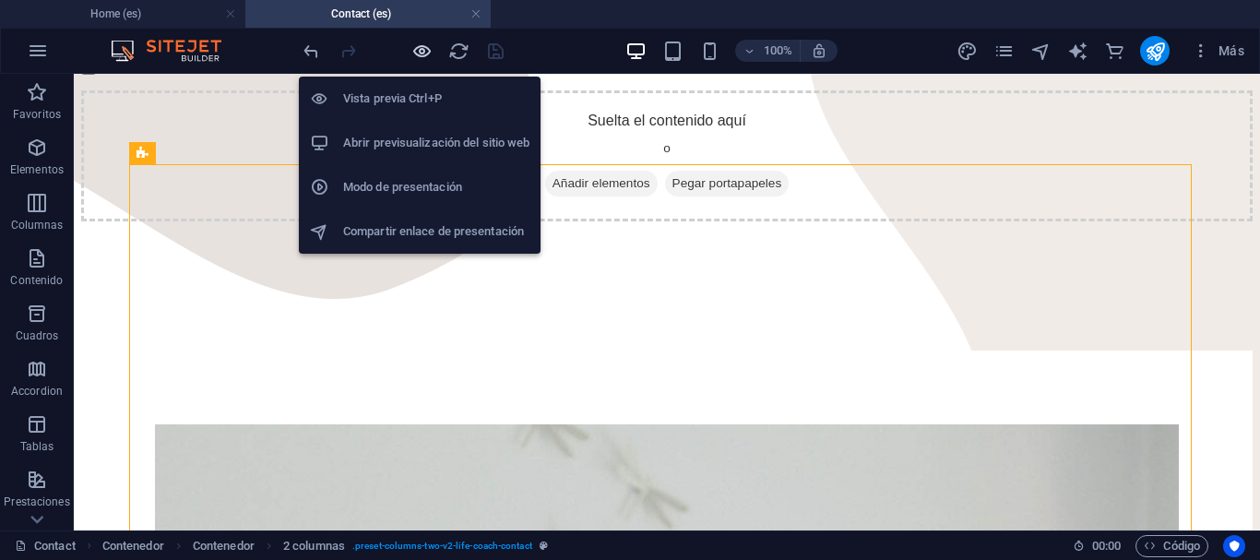
click at [420, 52] on icon "button" at bounding box center [421, 51] width 21 height 21
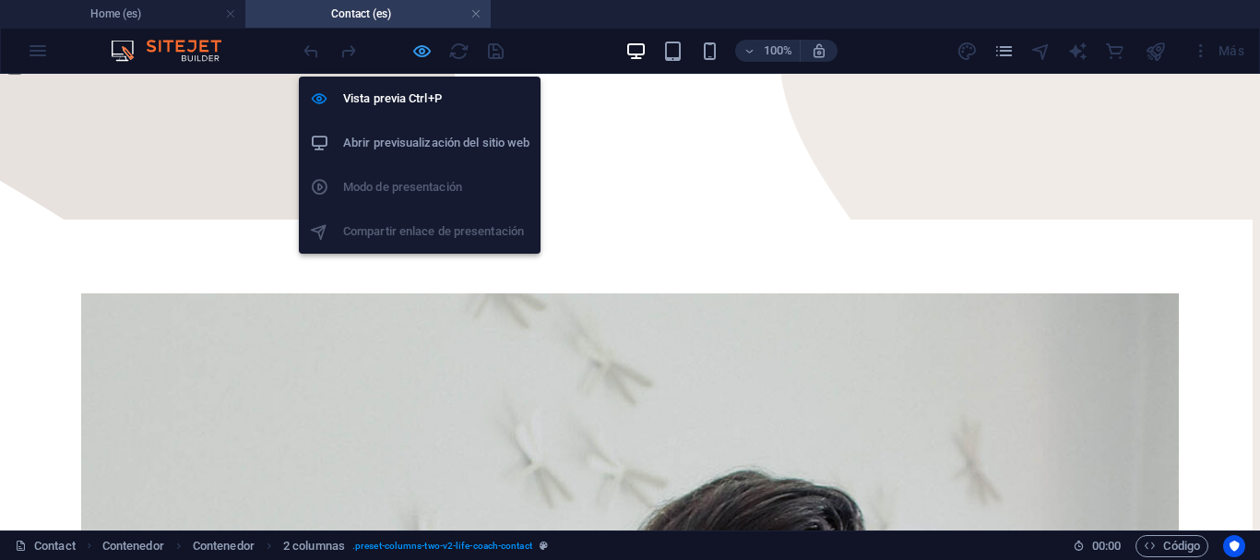
scroll to position [123, 0]
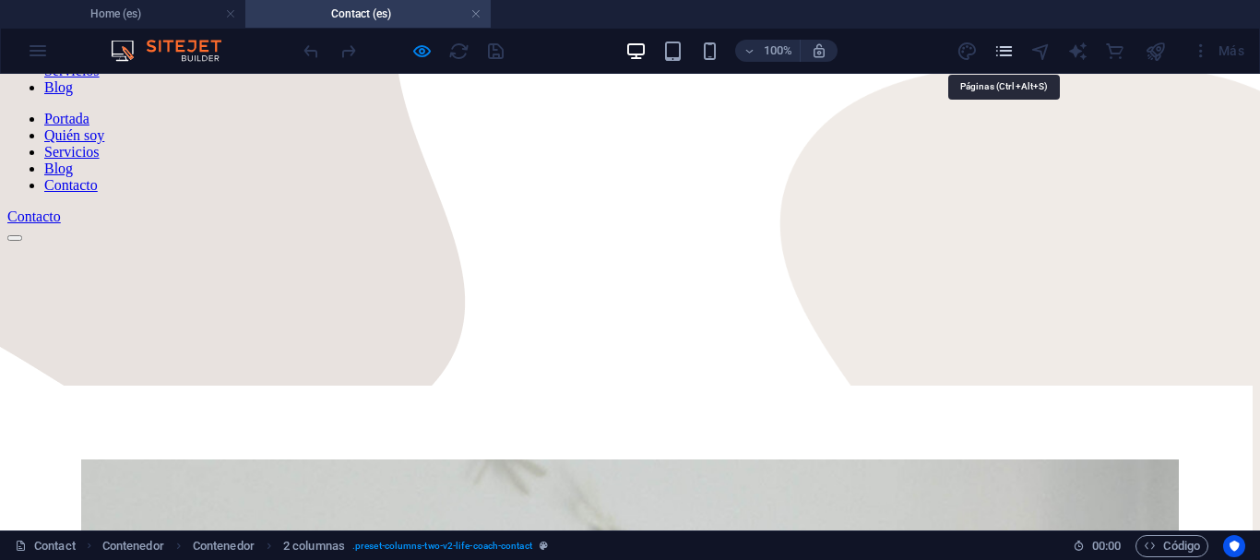
click at [995, 47] on icon "pages" at bounding box center [1004, 51] width 21 height 21
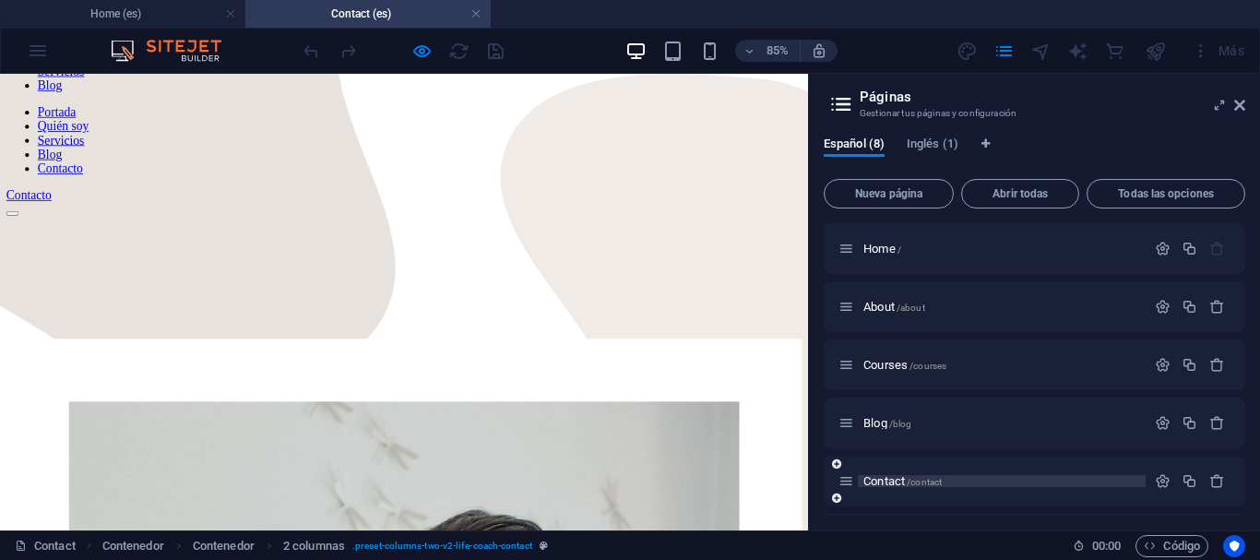
click at [891, 482] on span "Contact /contact" at bounding box center [903, 481] width 78 height 14
click at [903, 478] on span "Contact /contact" at bounding box center [903, 481] width 78 height 14
drag, startPoint x: 942, startPoint y: 236, endPoint x: 907, endPoint y: 207, distance: 45.8
click at [1241, 104] on icon at bounding box center [1239, 105] width 11 height 15
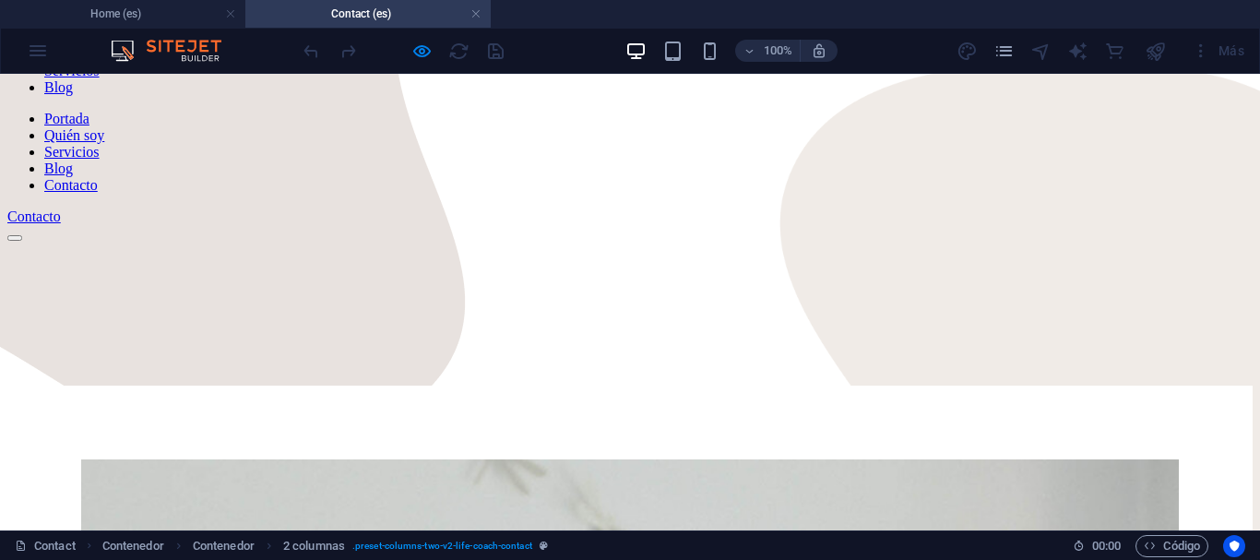
click at [73, 95] on link "Blog" at bounding box center [58, 87] width 29 height 16
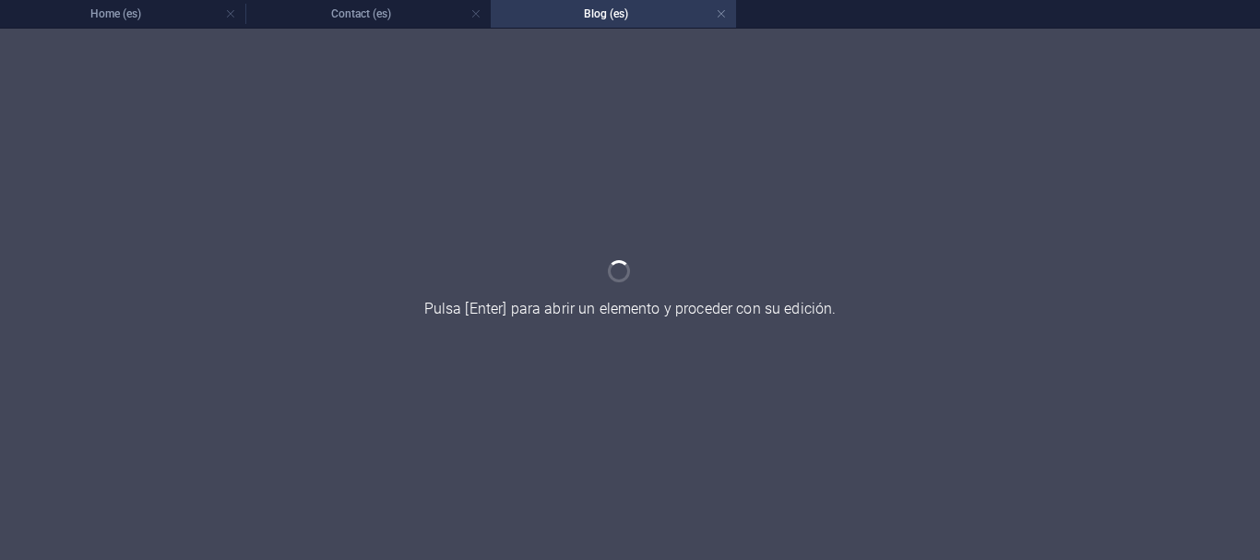
scroll to position [0, 0]
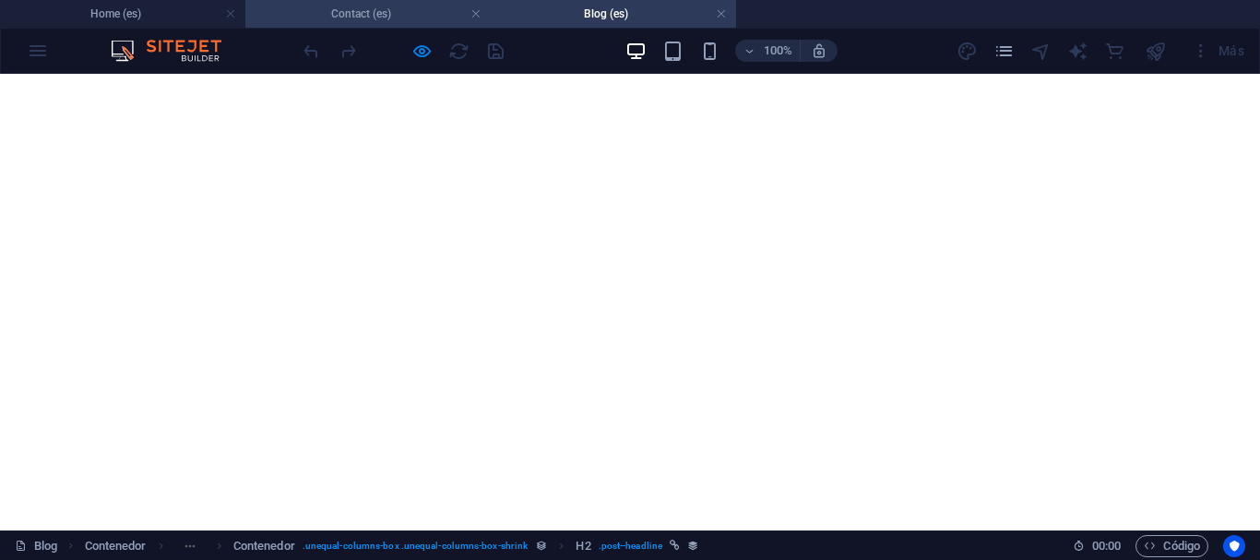
click at [354, 17] on h4 "Contact (es)" at bounding box center [367, 14] width 245 height 20
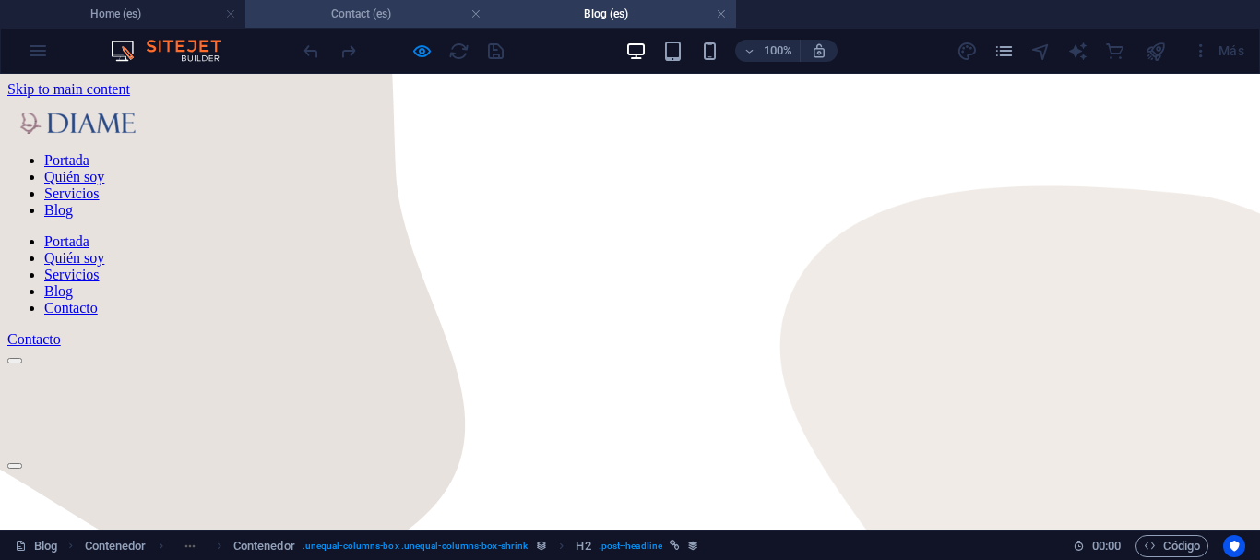
scroll to position [123, 0]
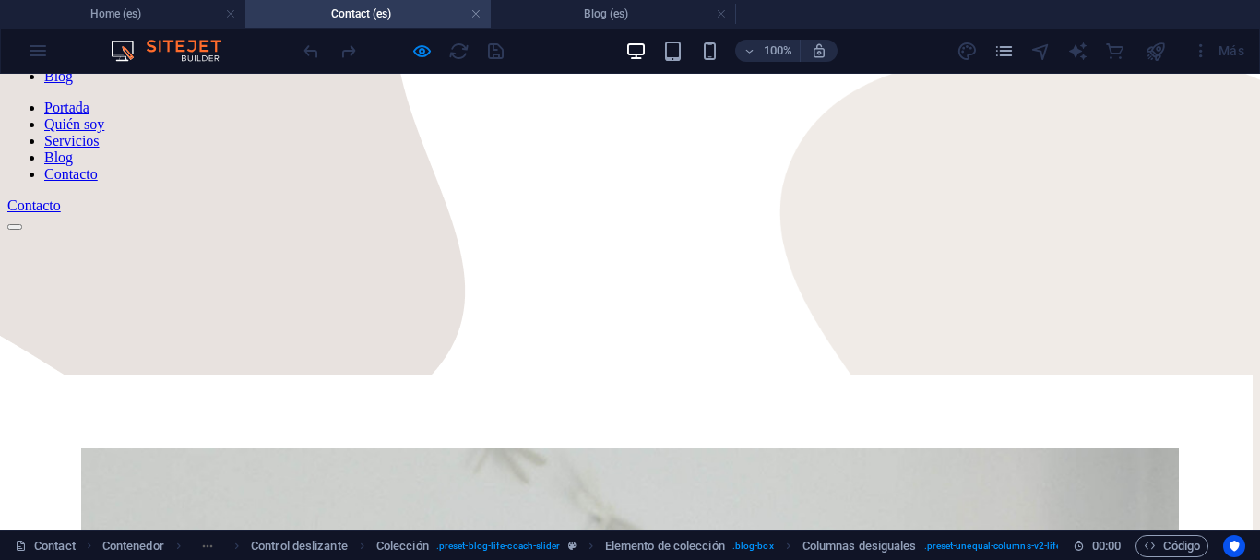
scroll to position [127, 0]
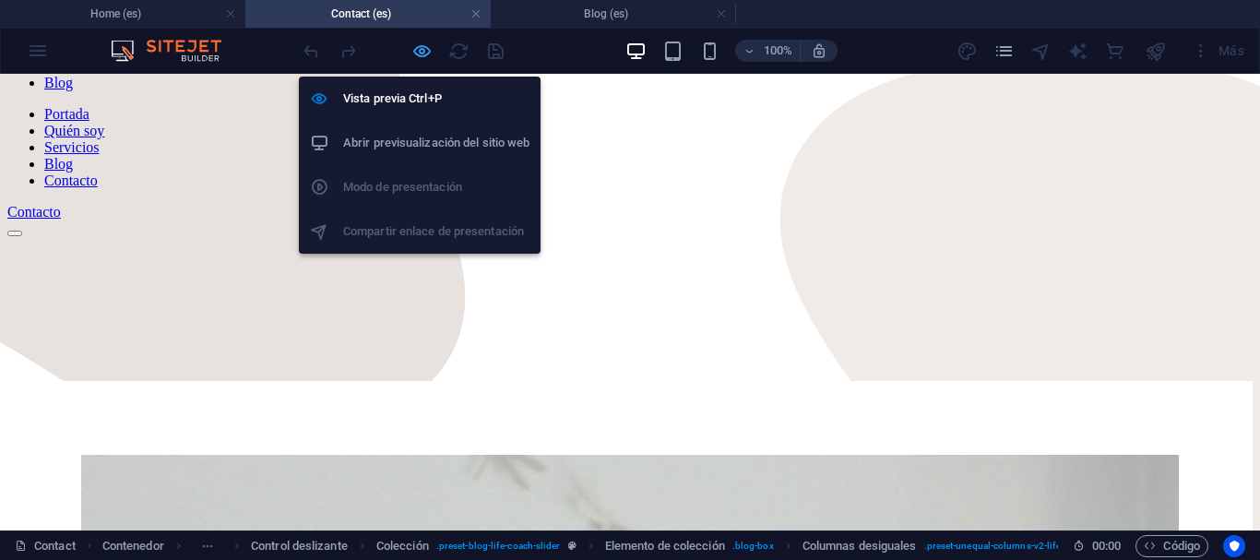
click at [427, 51] on icon "button" at bounding box center [421, 51] width 21 height 21
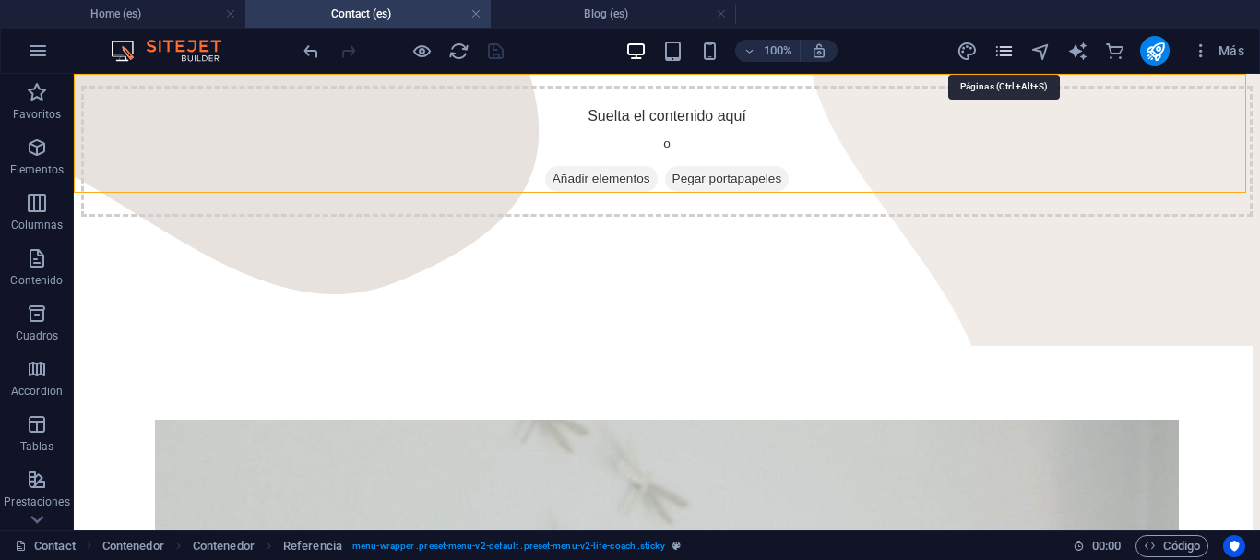
click at [1008, 49] on icon "pages" at bounding box center [1004, 51] width 21 height 21
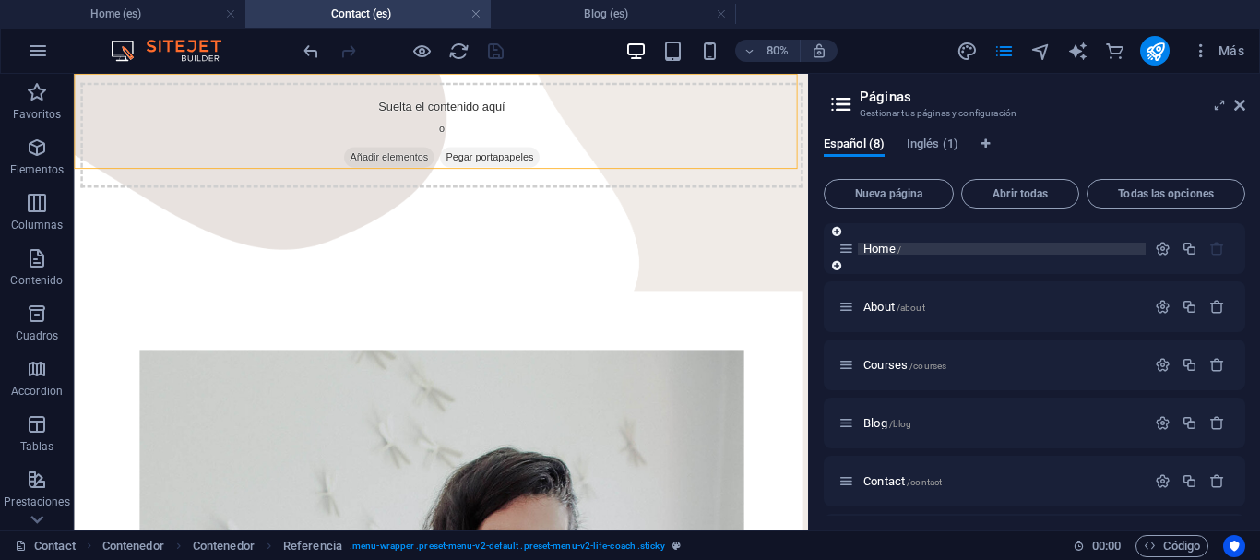
click at [881, 253] on span "Home /" at bounding box center [883, 249] width 38 height 14
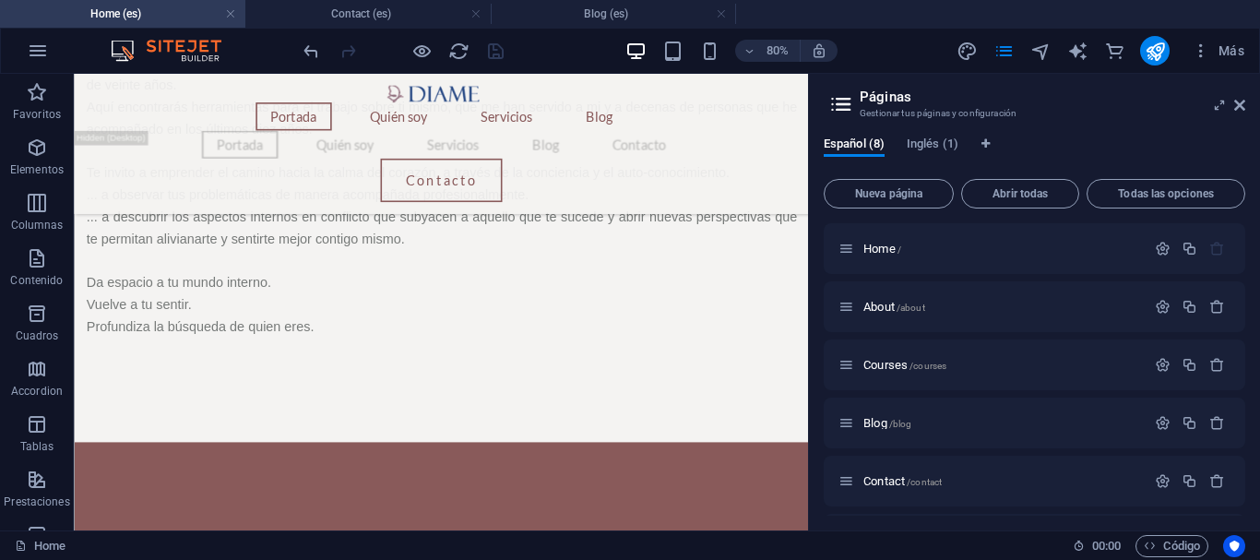
scroll to position [2038, 0]
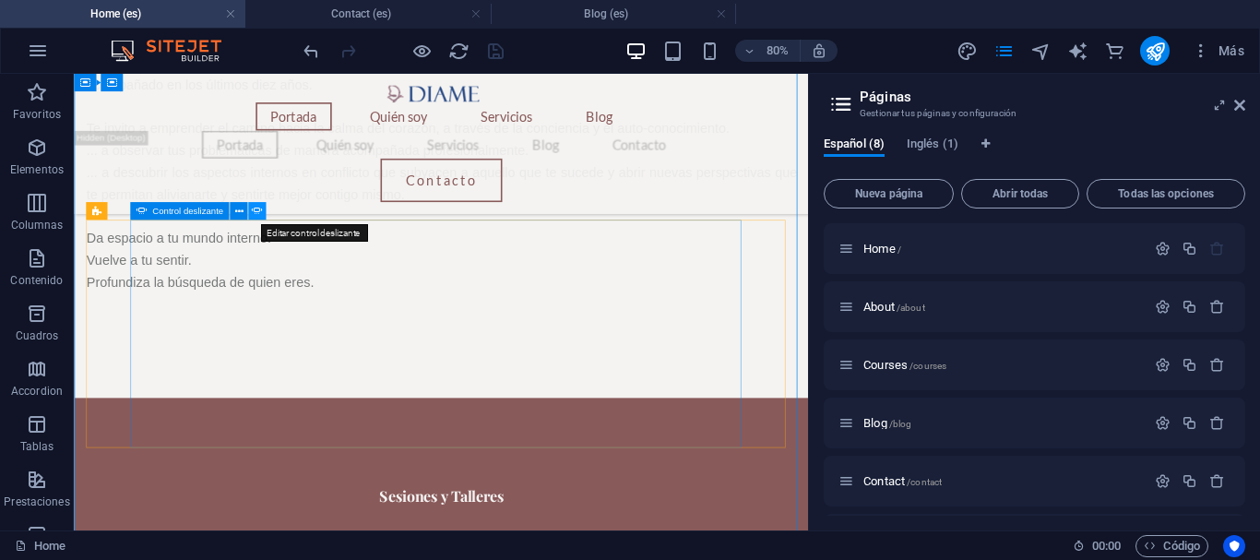
click at [253, 209] on icon at bounding box center [257, 212] width 10 height 16
select select "ms"
select select "s"
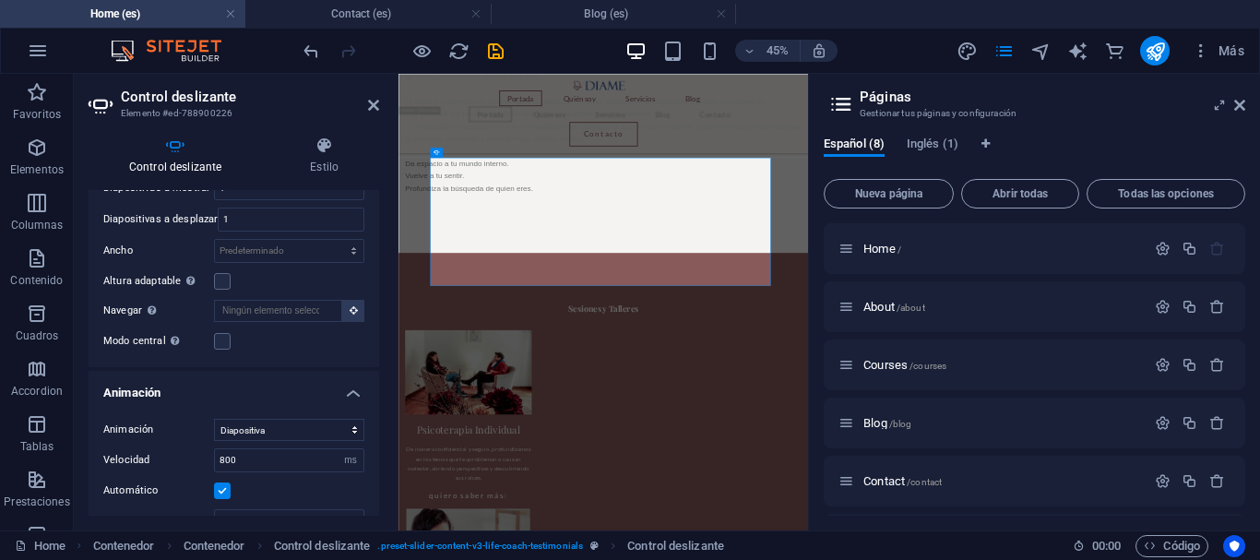
scroll to position [527, 0]
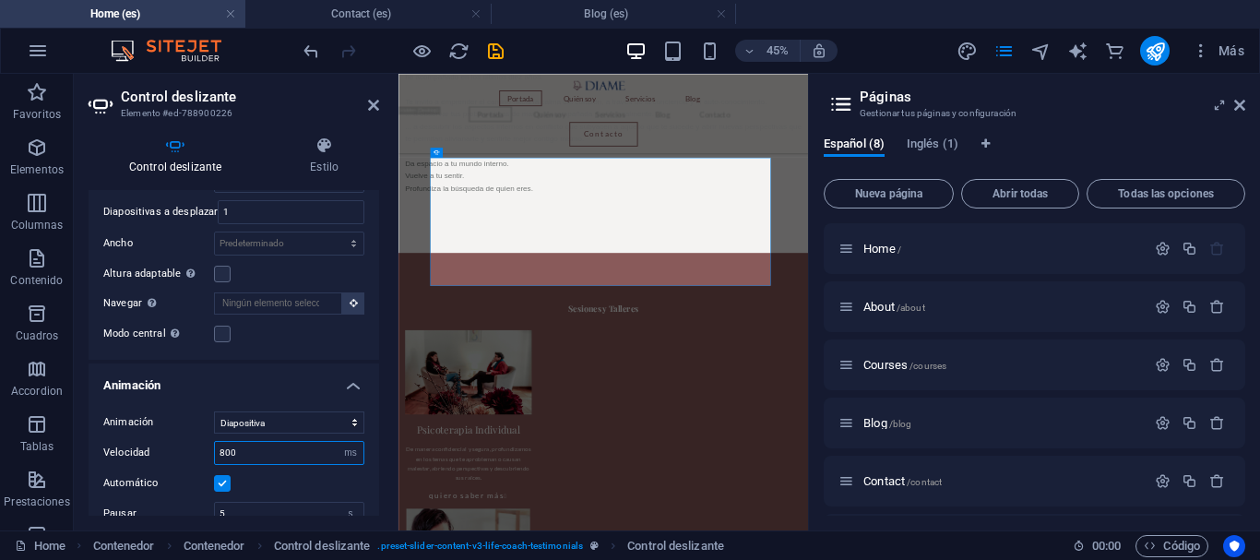
click at [300, 442] on input "800" at bounding box center [289, 453] width 149 height 22
type input "8"
type input "1000"
click at [497, 44] on icon "save" at bounding box center [495, 51] width 21 height 21
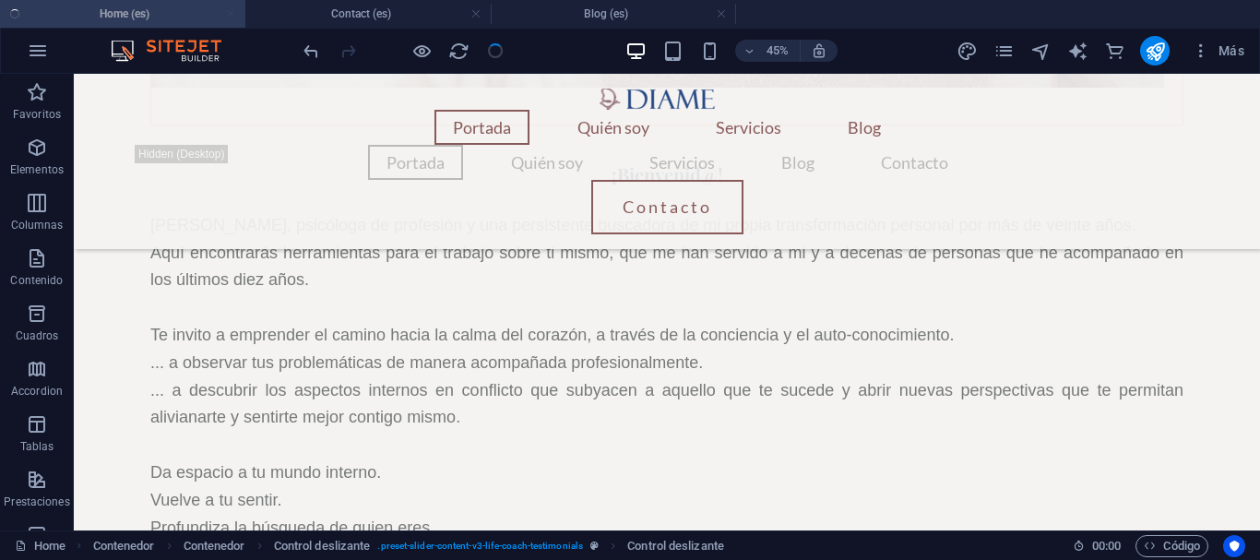
scroll to position [1878, 0]
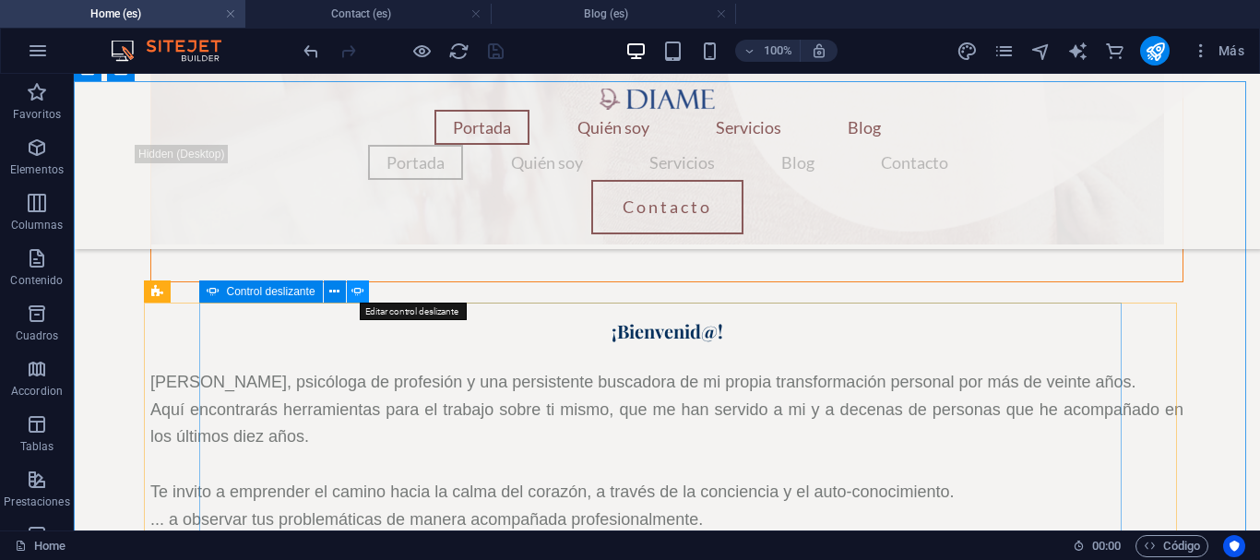
click at [352, 297] on icon at bounding box center [358, 291] width 13 height 19
select select "ms"
select select "s"
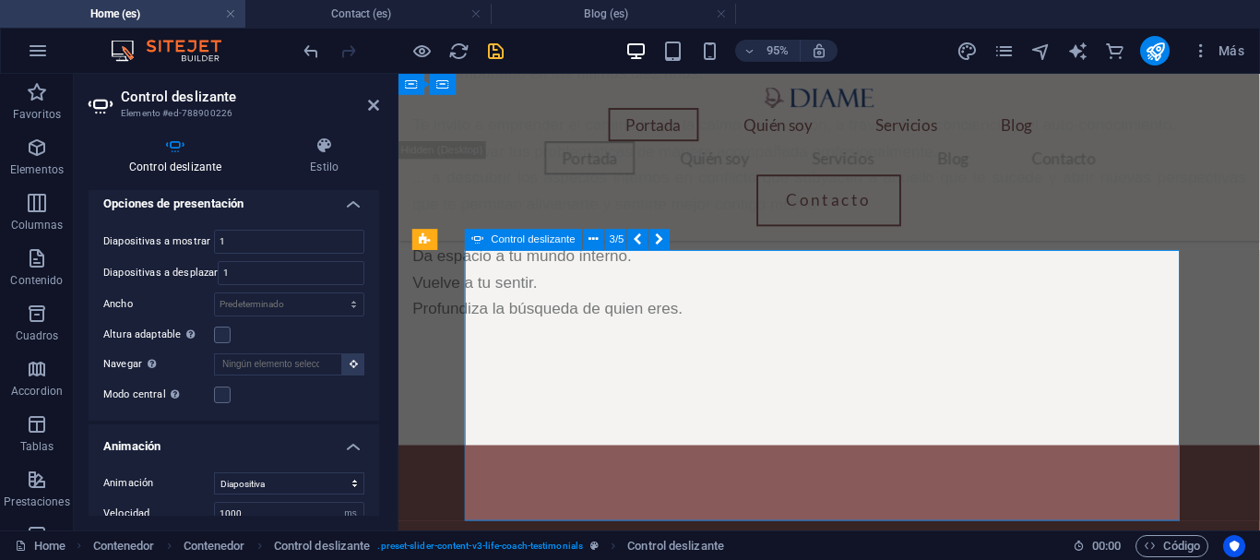
scroll to position [469, 0]
click at [226, 500] on input "1000" at bounding box center [289, 511] width 149 height 22
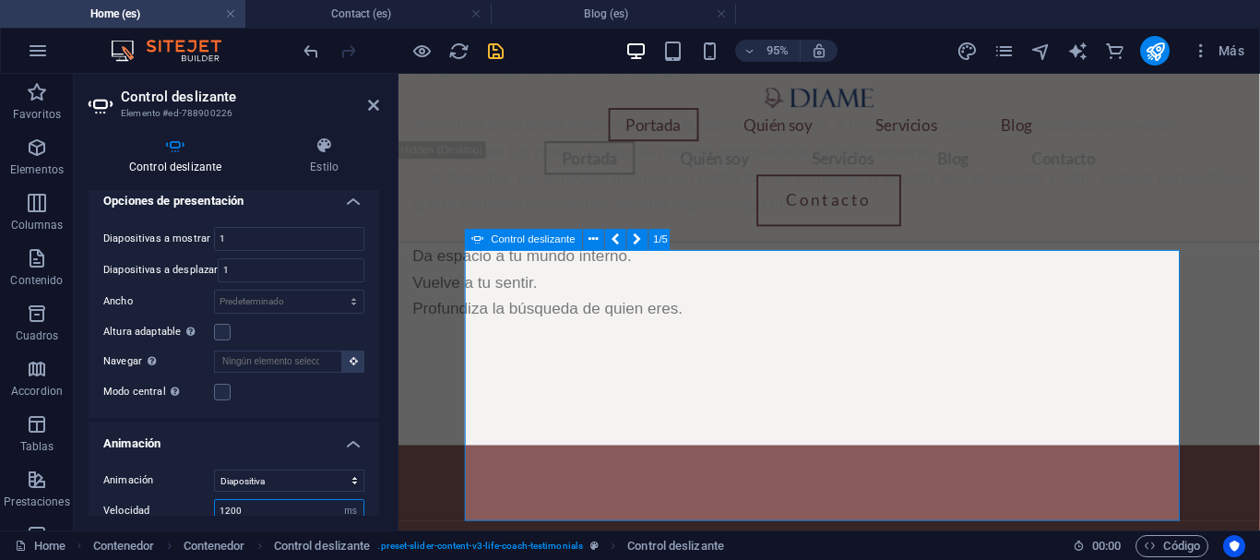
type input "1000"
click at [221, 533] on label at bounding box center [222, 541] width 17 height 17
click at [0, 0] on input "Automático" at bounding box center [0, 0] width 0 height 0
drag, startPoint x: 375, startPoint y: 446, endPoint x: 376, endPoint y: 471, distance: 24.9
click at [376, 471] on div "Diapositivas Añadir diapositiva 1 Catalina (Bailarina, 32 años) "Me ayudó a viv…" at bounding box center [234, 353] width 291 height 326
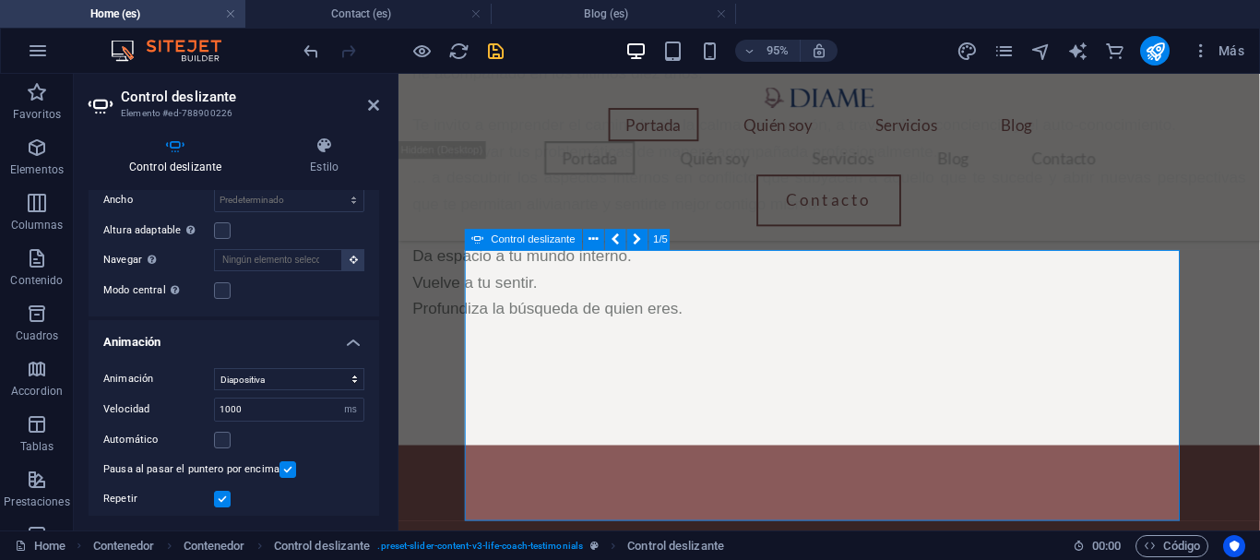
scroll to position [576, 0]
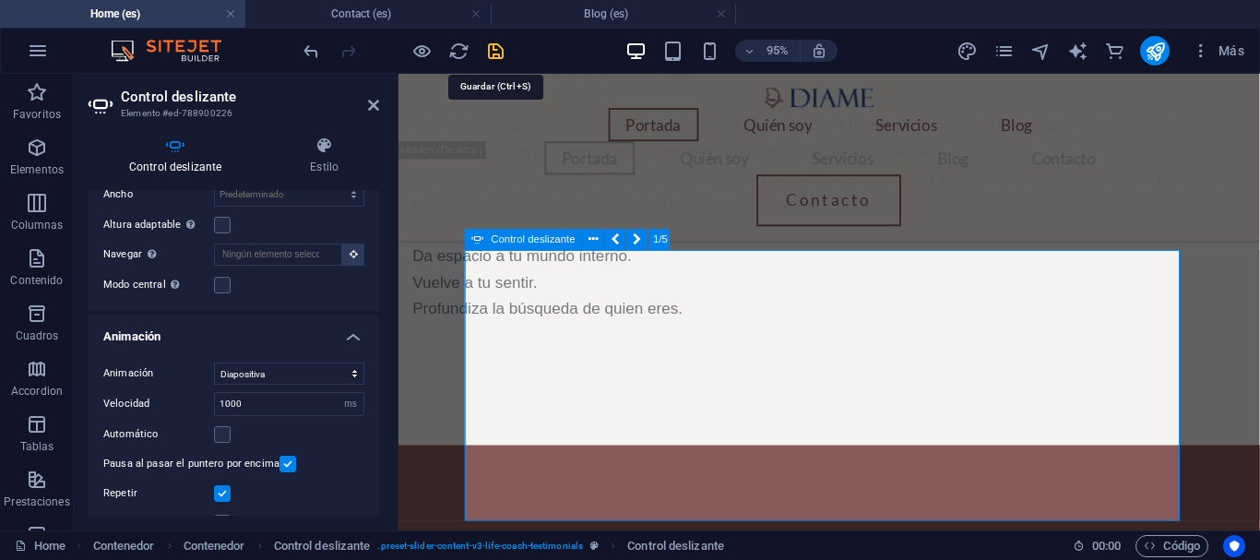
click at [499, 51] on icon "save" at bounding box center [495, 51] width 21 height 21
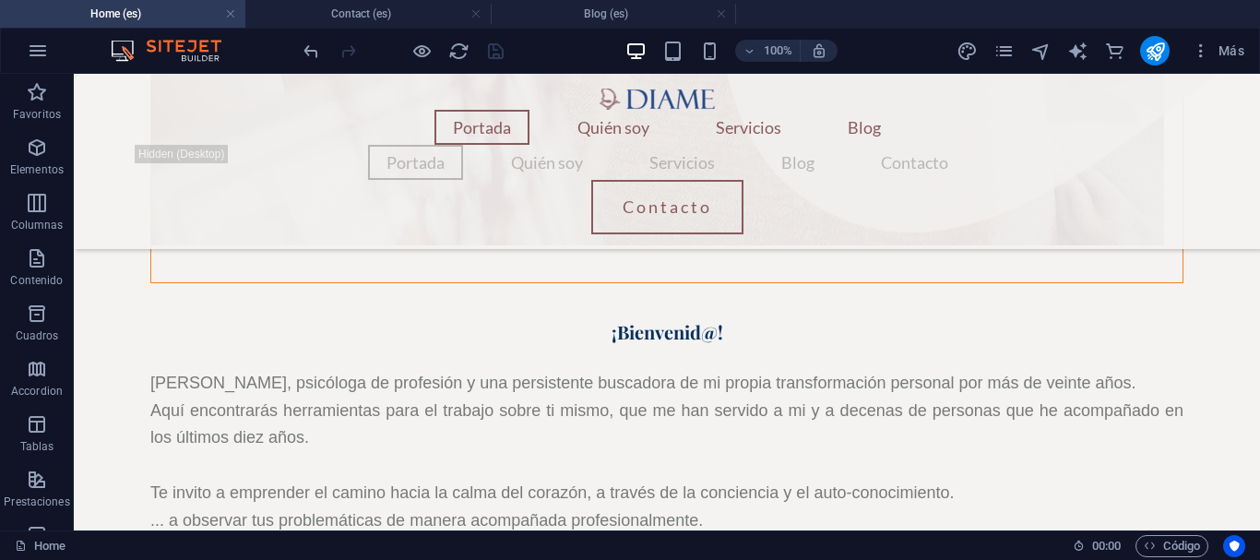
scroll to position [1869, 0]
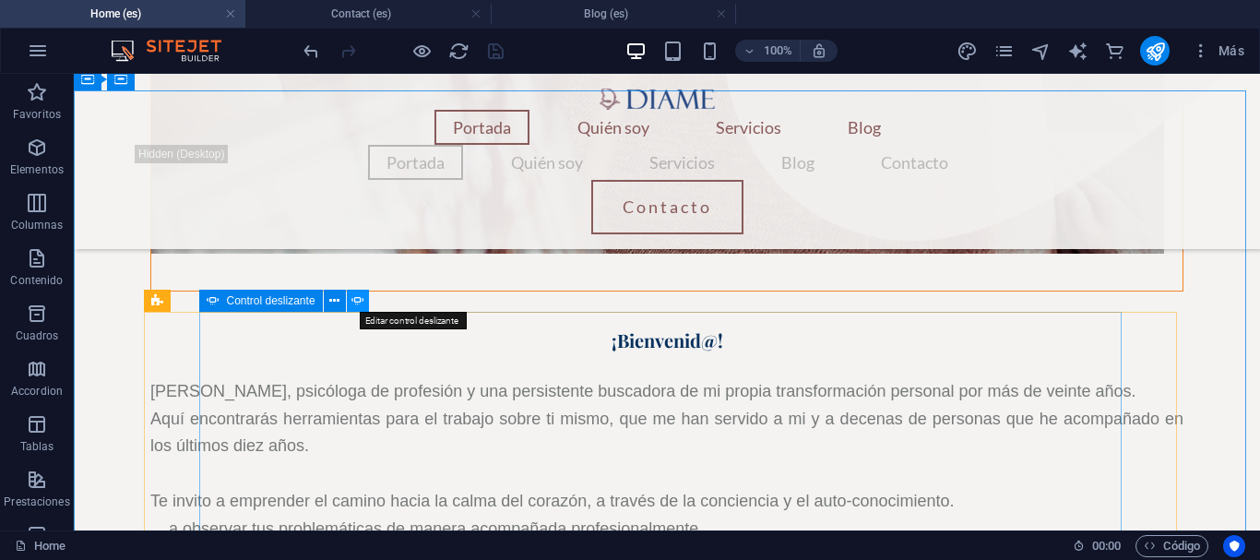
click at [363, 304] on icon at bounding box center [358, 301] width 13 height 19
select select "ms"
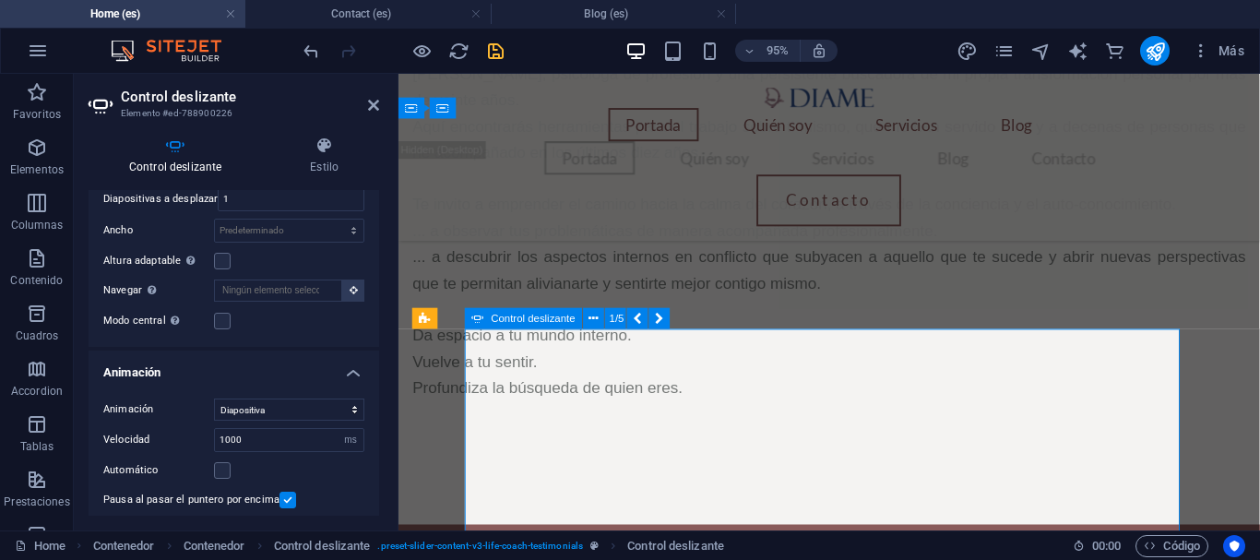
scroll to position [394, 0]
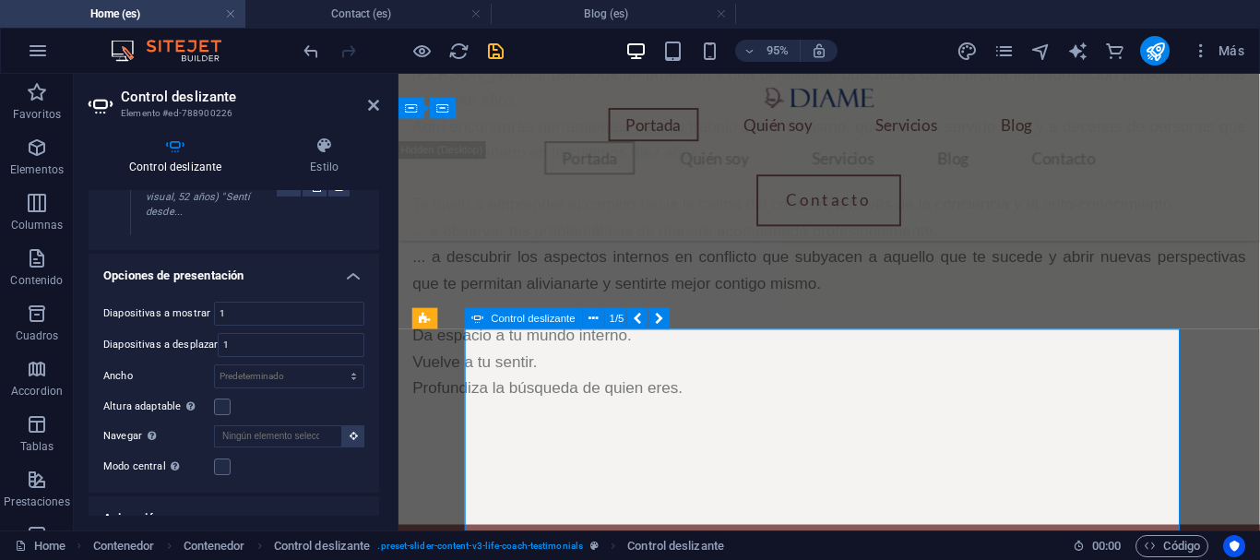
drag, startPoint x: 375, startPoint y: 432, endPoint x: 385, endPoint y: 483, distance: 51.8
click at [385, 483] on div "Control deslizante Estilo Diapositivas Añadir diapositiva 1 Catalina (Bailarina…" at bounding box center [234, 326] width 320 height 409
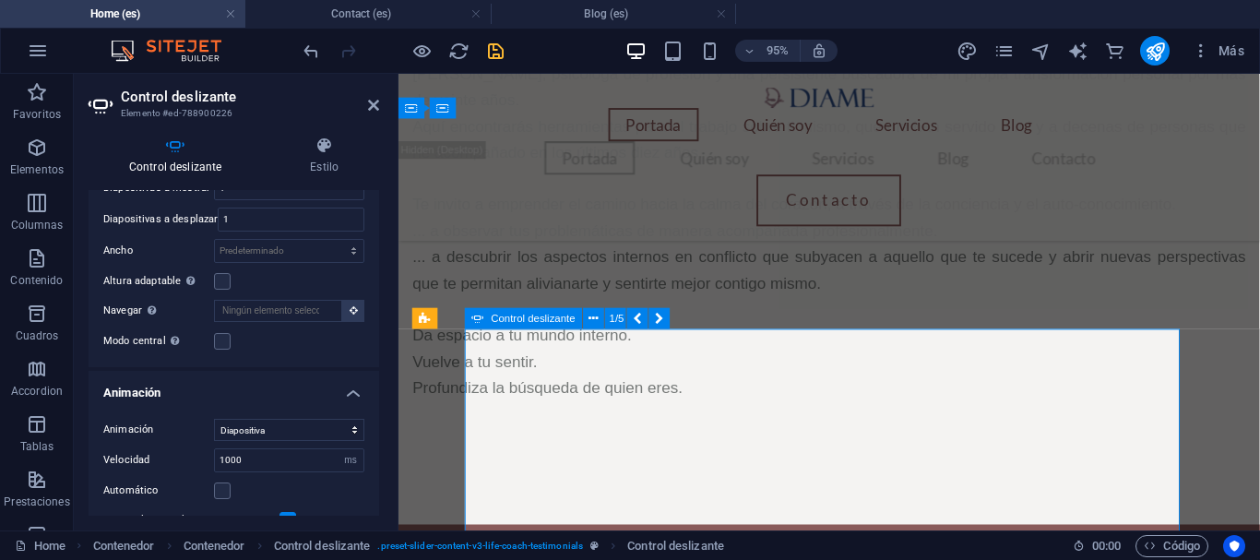
scroll to position [578, 0]
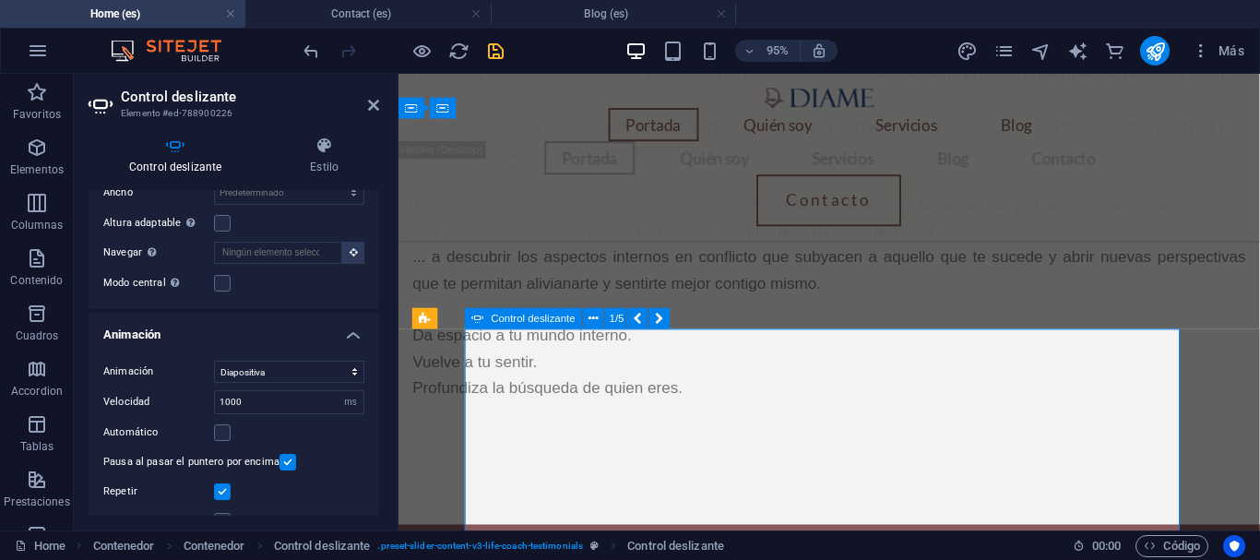
click at [228, 513] on label at bounding box center [222, 521] width 17 height 17
click at [0, 0] on input "Flechas" at bounding box center [0, 0] width 0 height 0
click at [502, 49] on icon "save" at bounding box center [495, 51] width 21 height 21
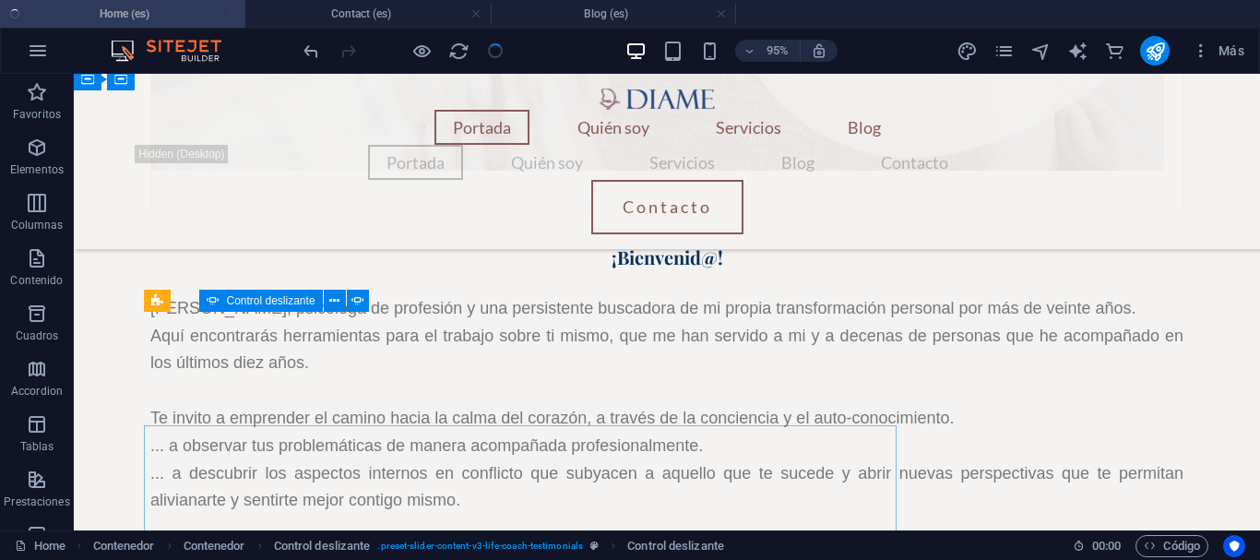
scroll to position [1869, 0]
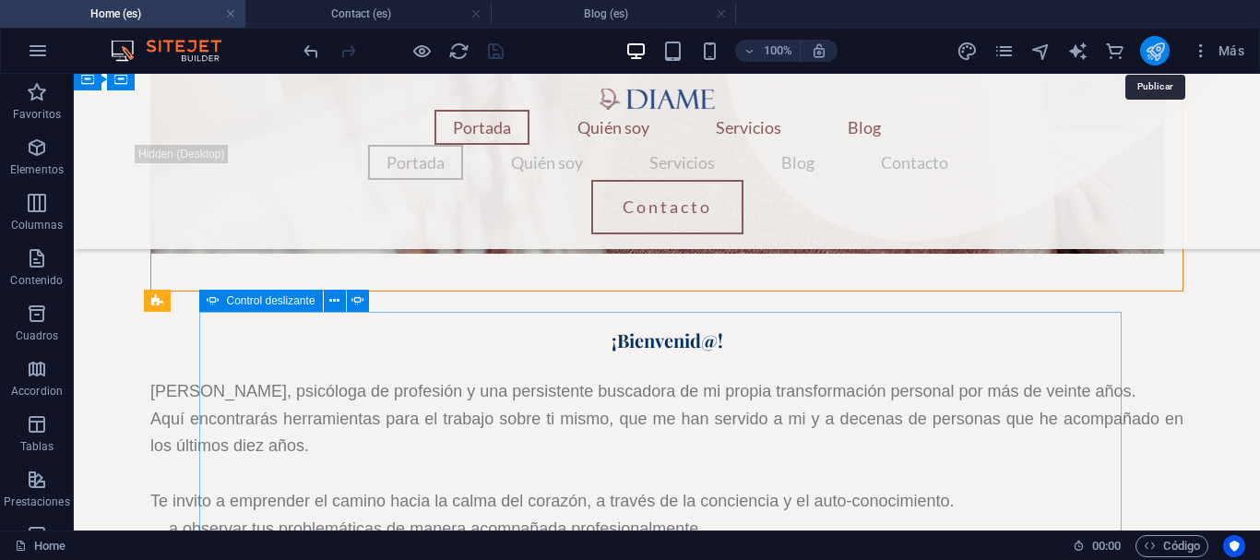
click at [1156, 47] on icon "publish" at bounding box center [1155, 51] width 21 height 21
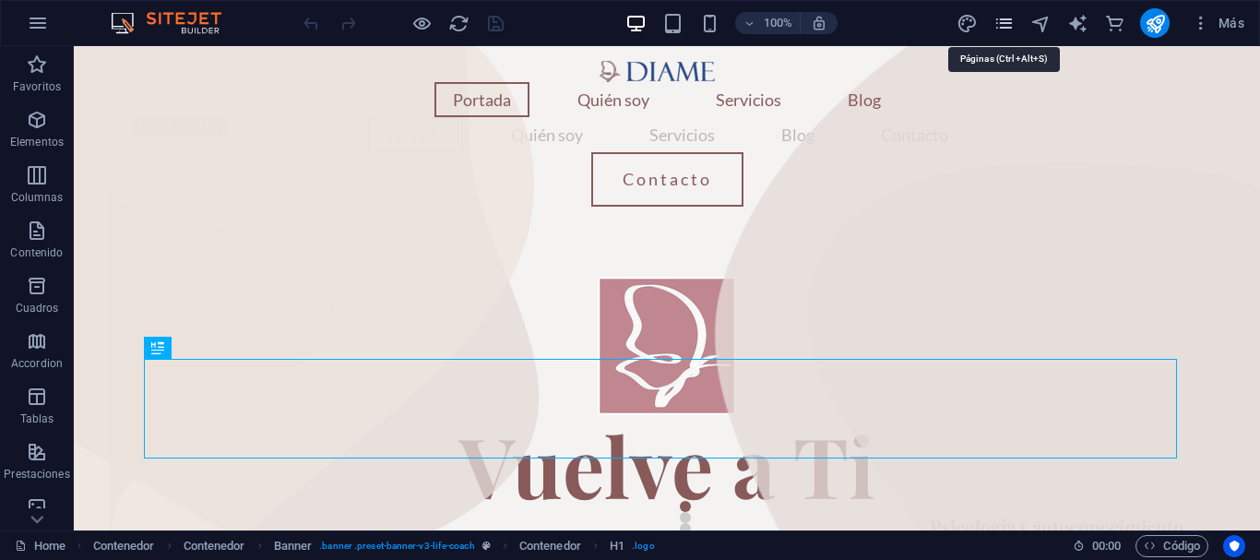
click at [1008, 30] on icon "pages" at bounding box center [1004, 23] width 21 height 21
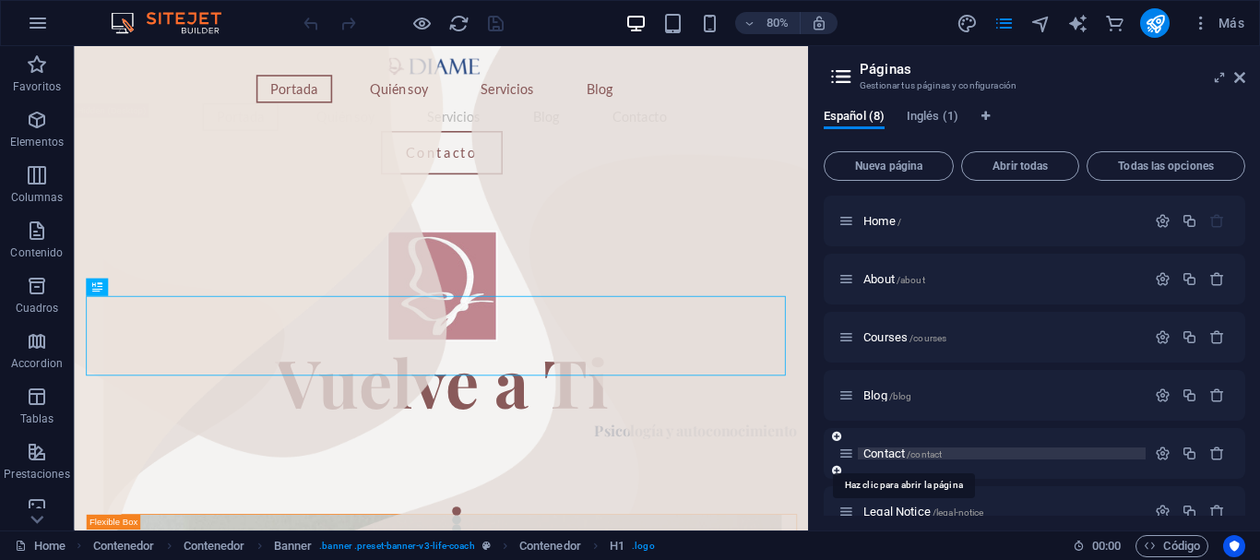
click at [918, 449] on span "/contact" at bounding box center [924, 454] width 35 height 10
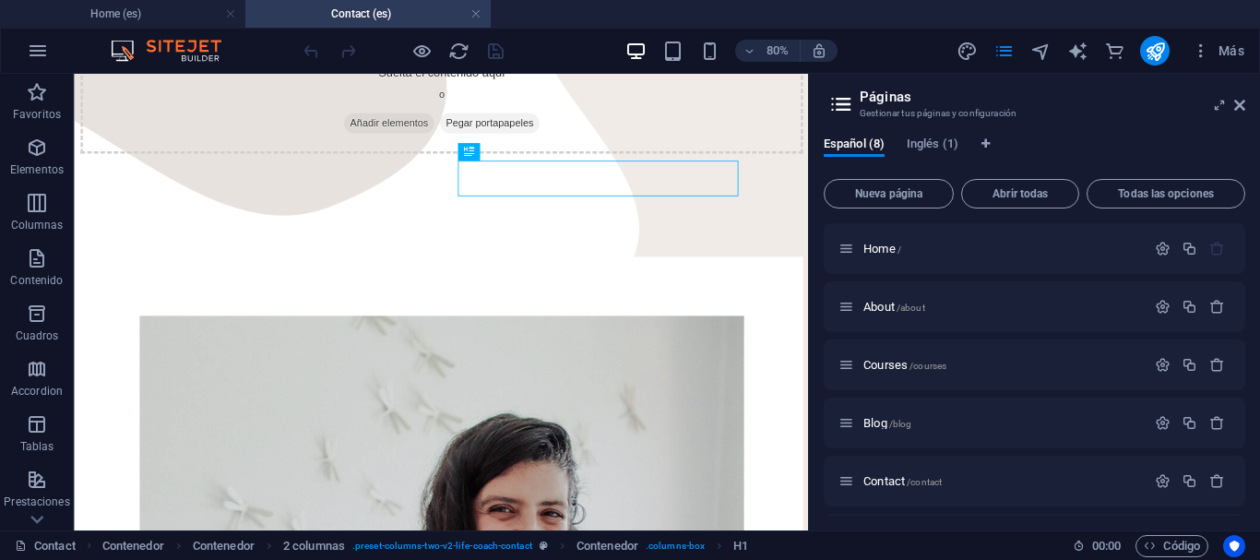
scroll to position [320, 0]
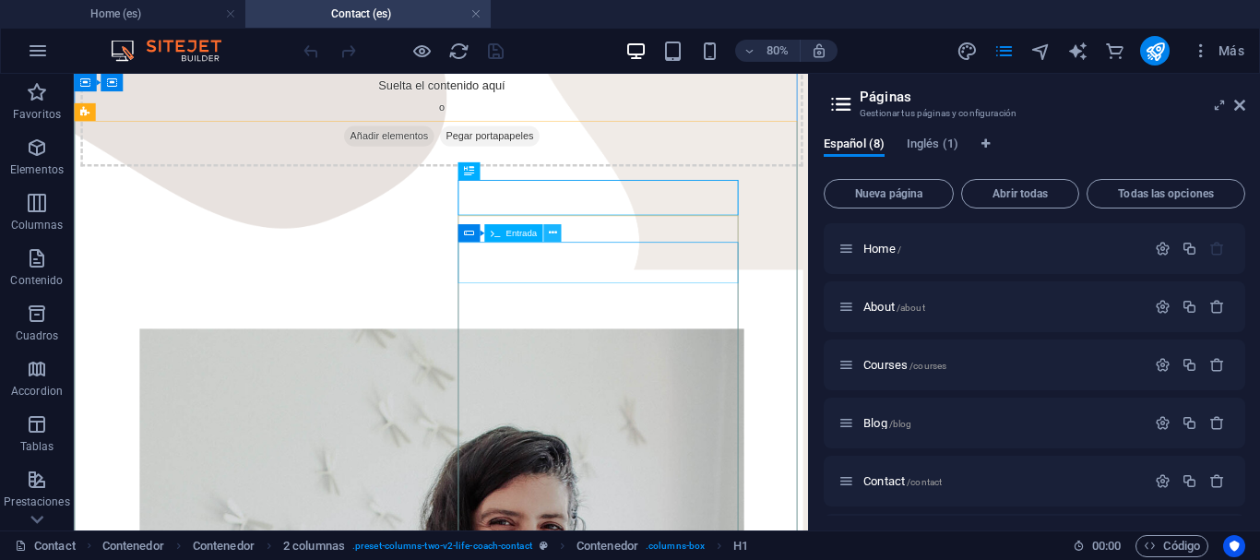
click at [551, 235] on icon at bounding box center [552, 233] width 8 height 16
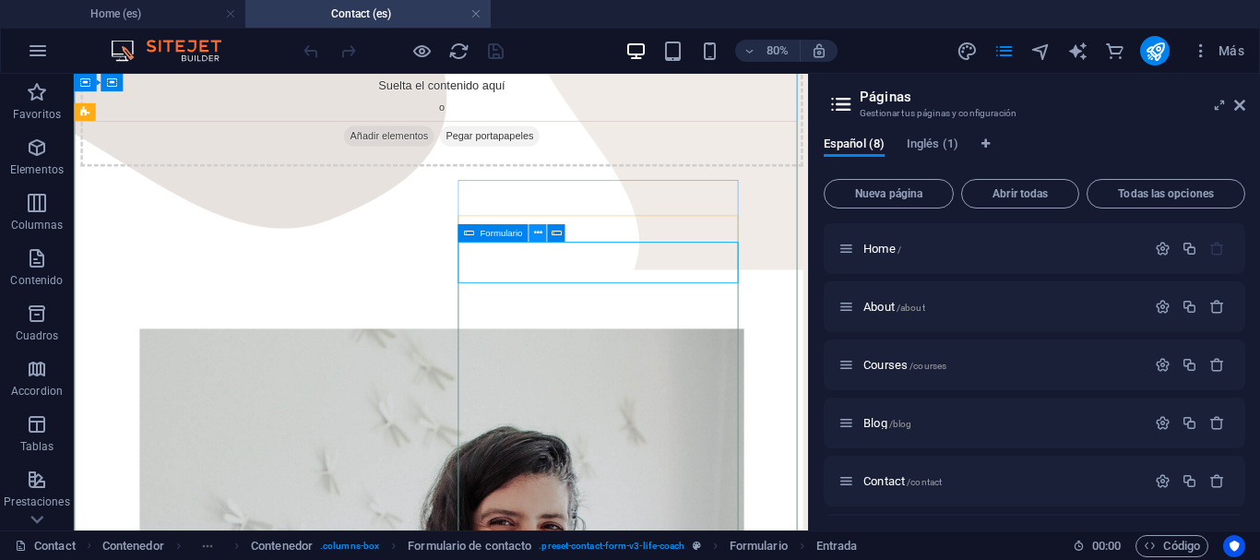
click at [544, 239] on button at bounding box center [538, 233] width 18 height 18
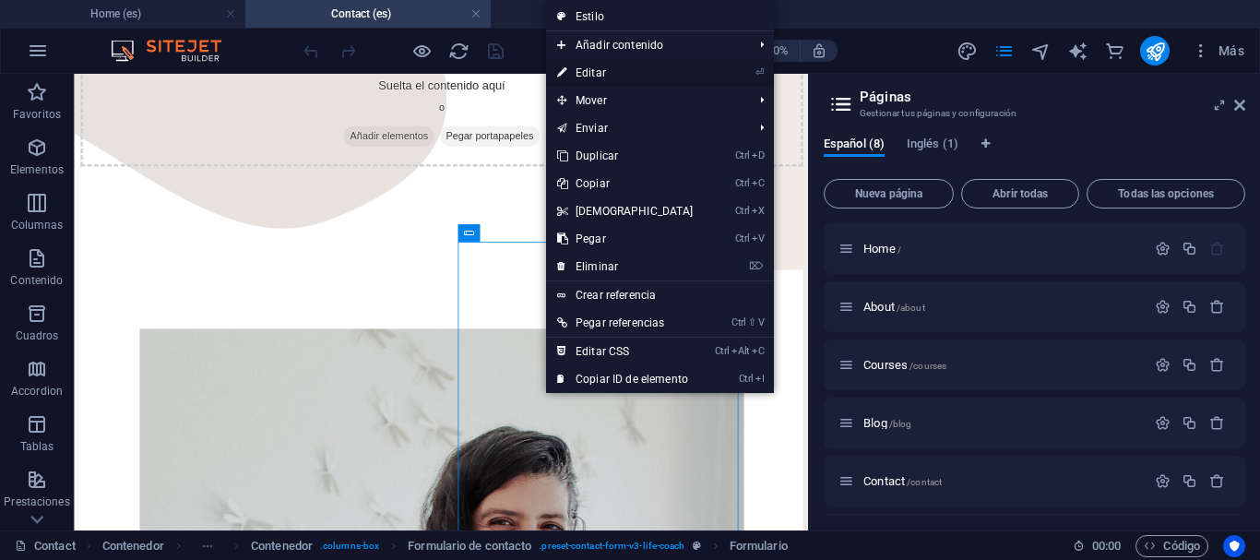
click at [604, 77] on link "⏎ Editar" at bounding box center [625, 73] width 159 height 28
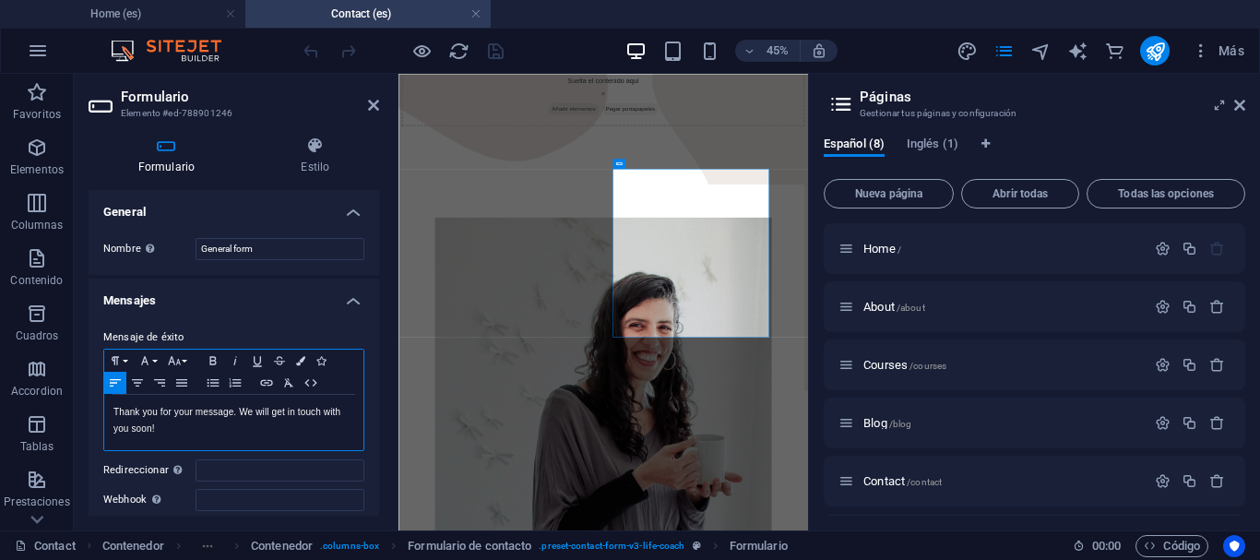
click at [223, 437] on div "Thank you for your message. We will get in touch with you soon!" at bounding box center [233, 422] width 259 height 55
drag, startPoint x: 375, startPoint y: 274, endPoint x: 376, endPoint y: 314, distance: 39.7
click at [376, 314] on div "General Nombre Define un nombre para el formulario. General form Mensajes Mensa…" at bounding box center [234, 353] width 291 height 326
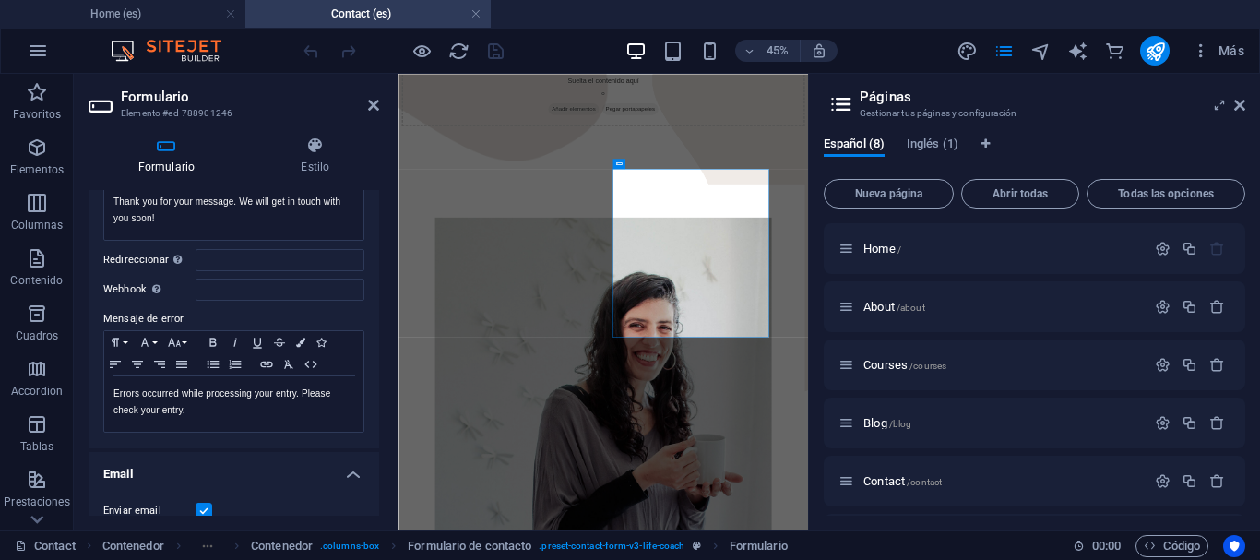
scroll to position [199, 0]
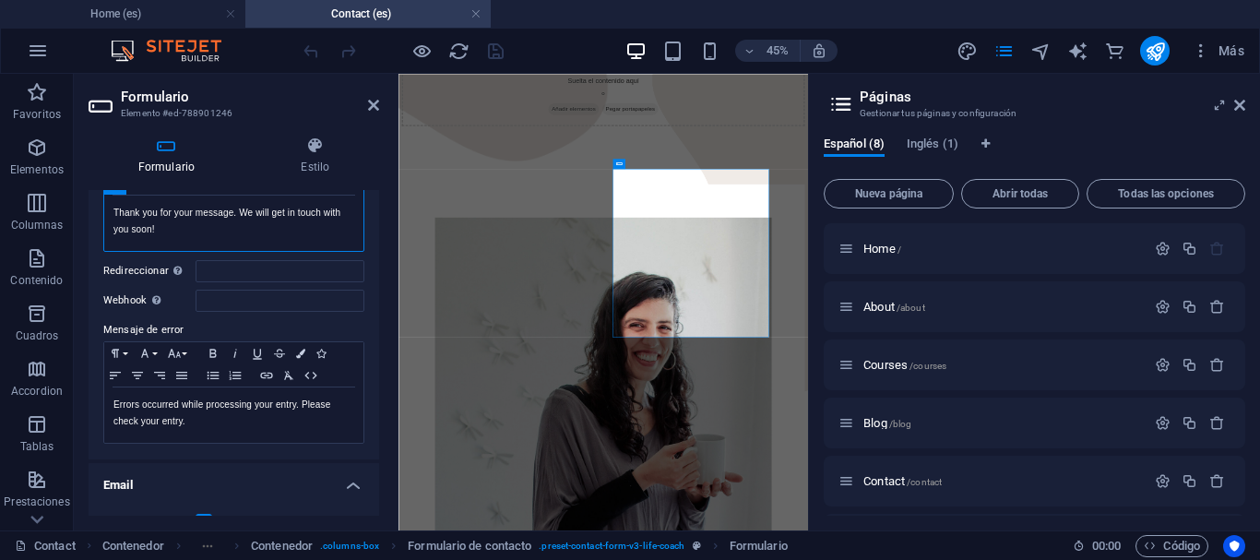
click at [250, 243] on div "Thank you for your message. We will get in touch with you soon!" at bounding box center [233, 223] width 259 height 55
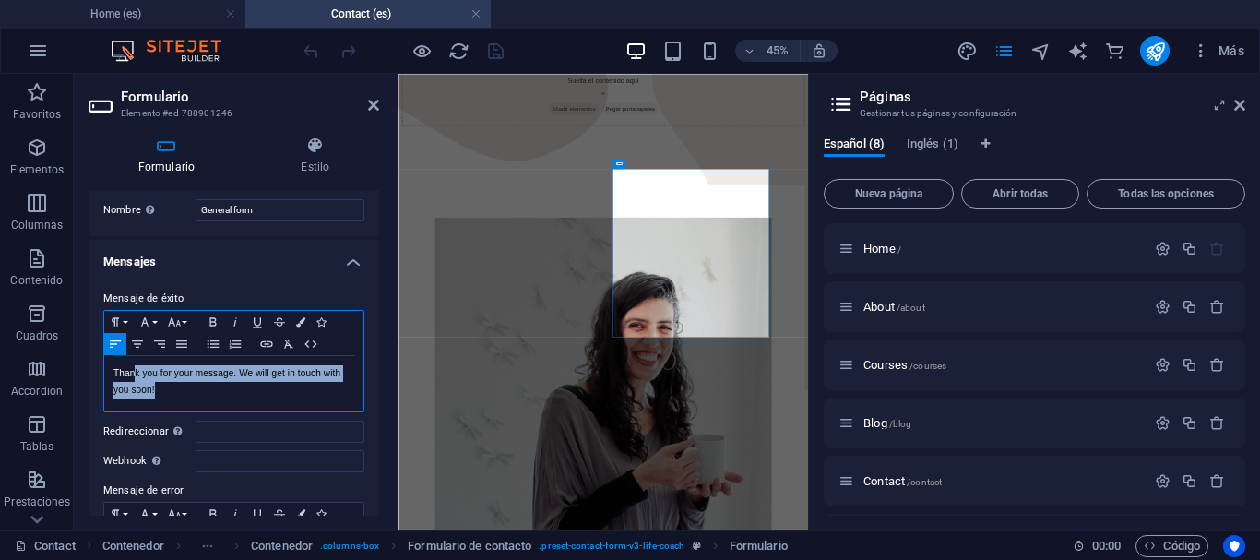
scroll to position [0, 0]
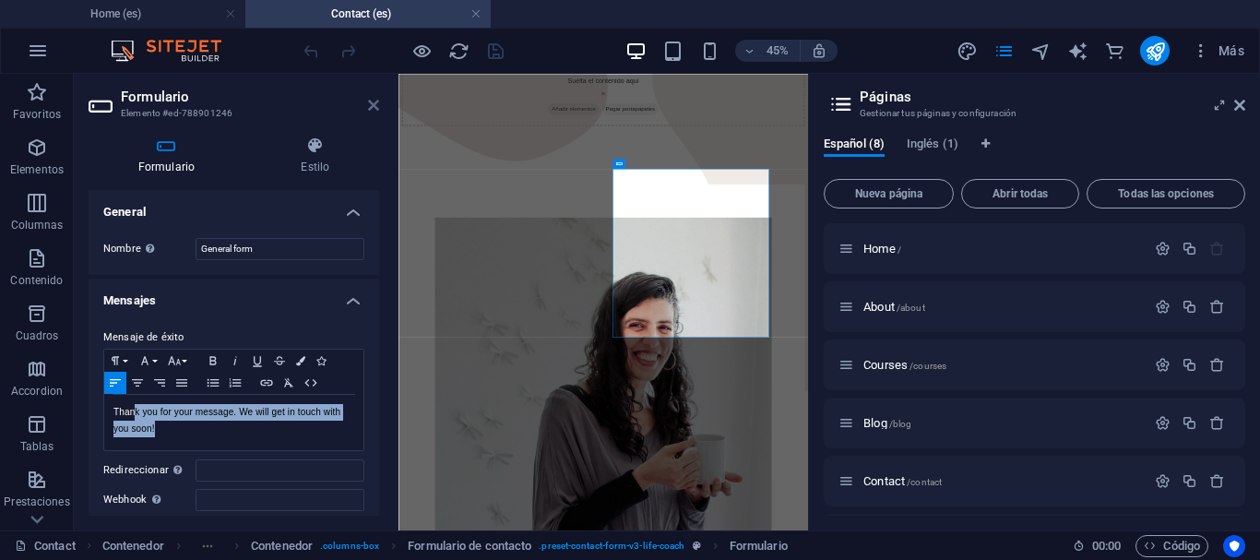
click at [376, 104] on icon at bounding box center [373, 105] width 11 height 15
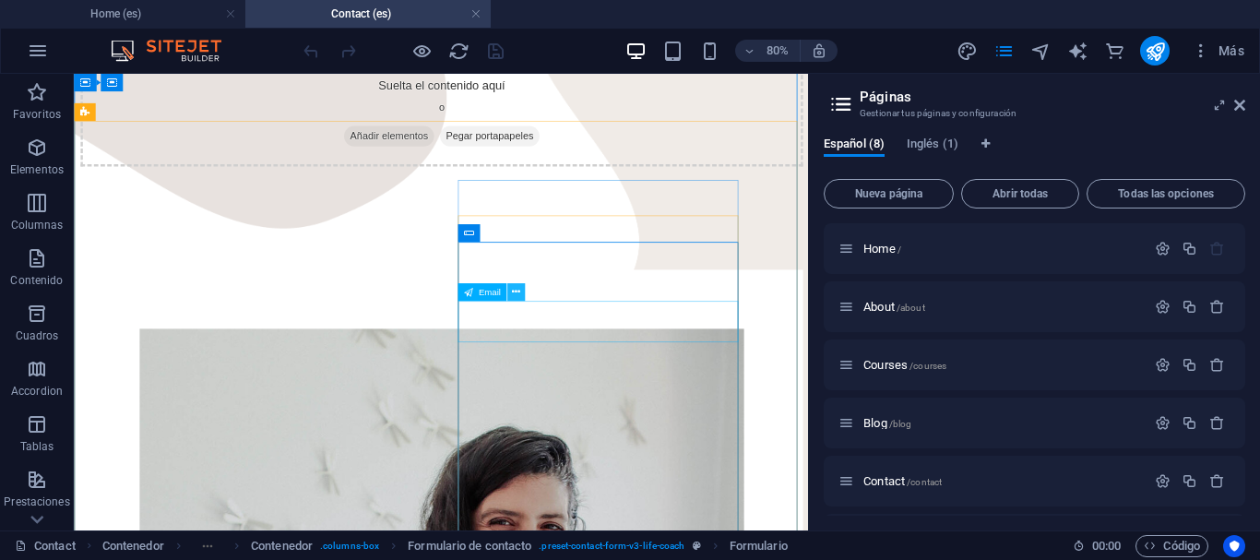
click at [516, 297] on icon at bounding box center [516, 292] width 8 height 16
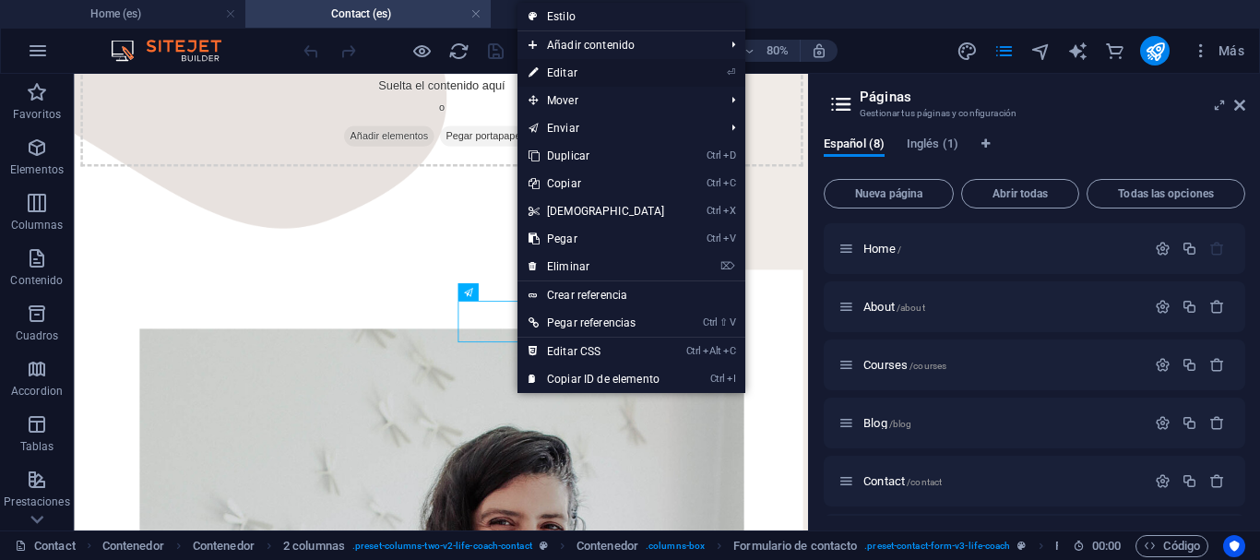
click at [590, 72] on link "⏎ Editar" at bounding box center [597, 73] width 159 height 28
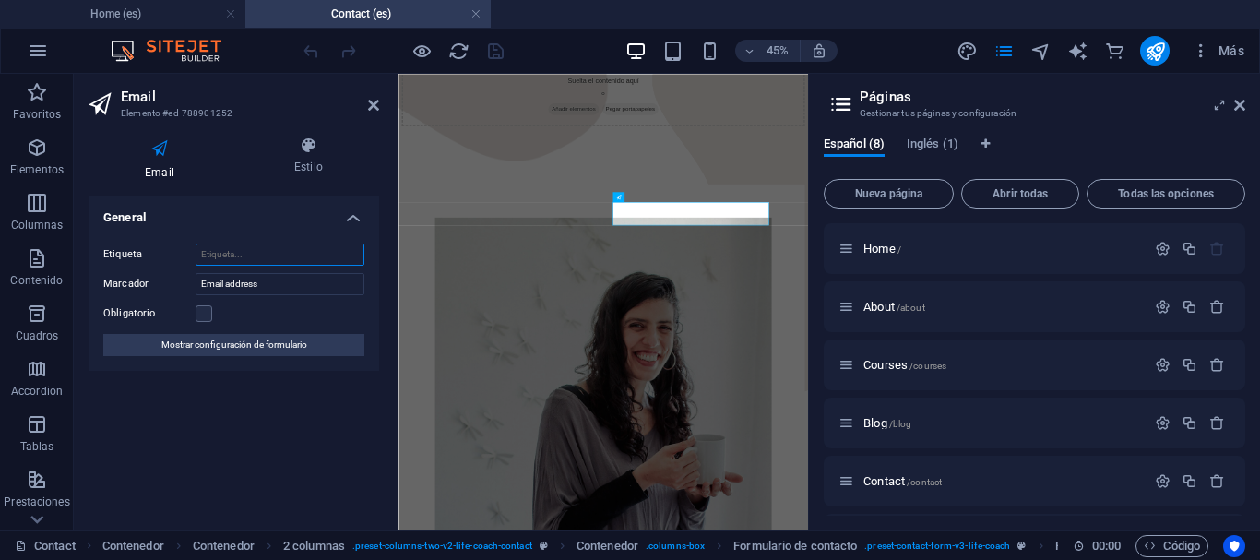
click at [334, 257] on input "Etiqueta" at bounding box center [280, 255] width 169 height 22
click at [204, 314] on label at bounding box center [204, 313] width 17 height 17
click at [0, 0] on input "Obligatorio" at bounding box center [0, 0] width 0 height 0
click at [245, 260] on input "Etiqueta" at bounding box center [280, 255] width 169 height 22
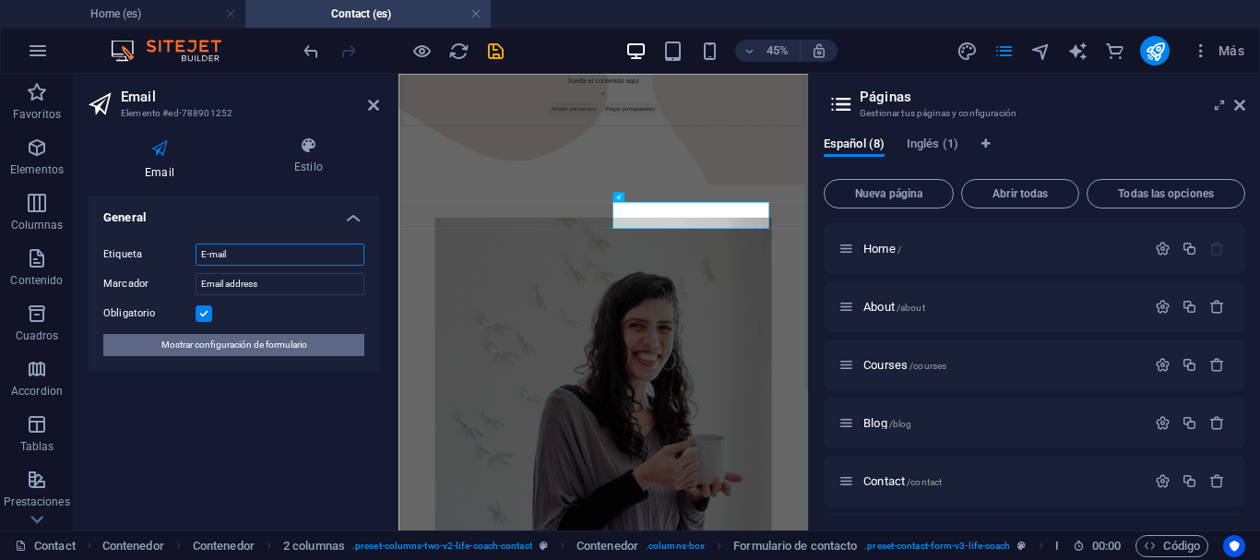
type input "E-mail"
click at [295, 337] on span "Mostrar configuración de formulario" at bounding box center [234, 345] width 146 height 22
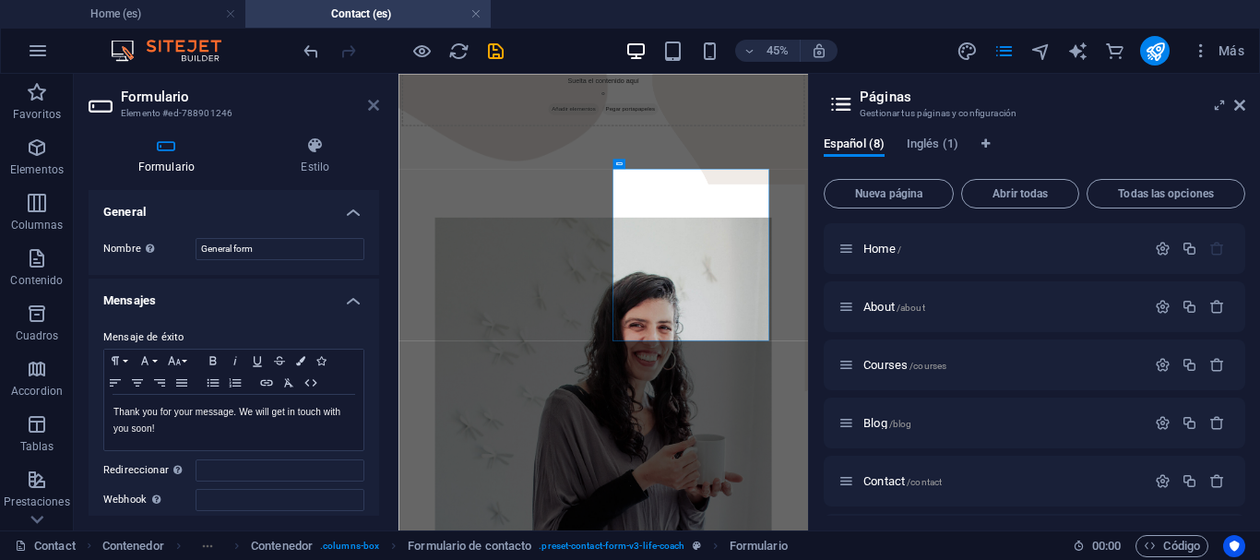
click at [376, 106] on icon at bounding box center [373, 105] width 11 height 15
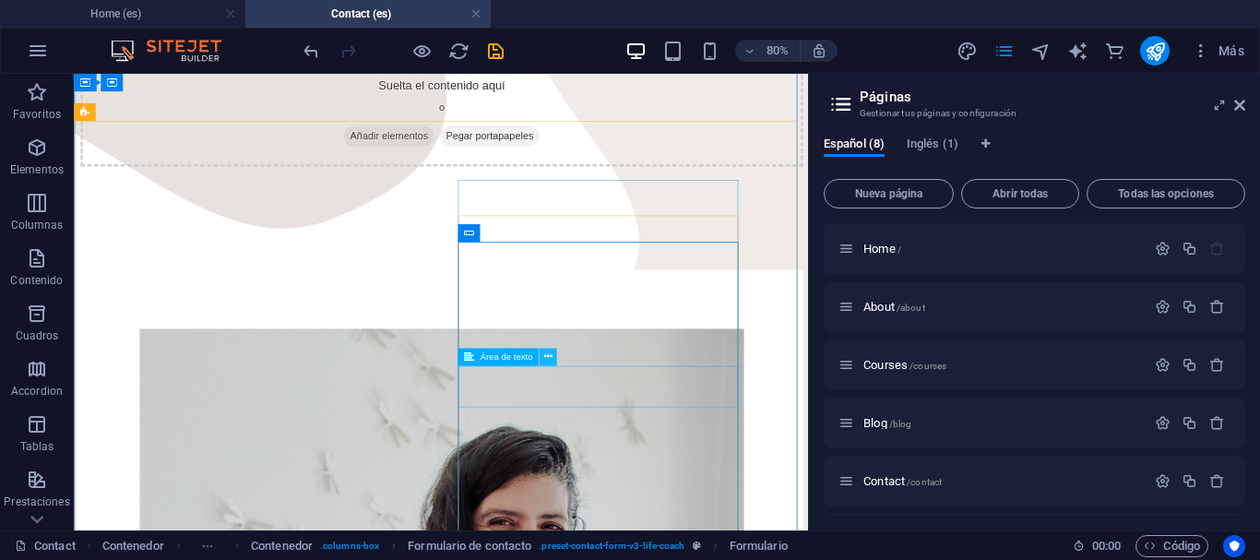
click at [548, 360] on icon at bounding box center [548, 358] width 8 height 16
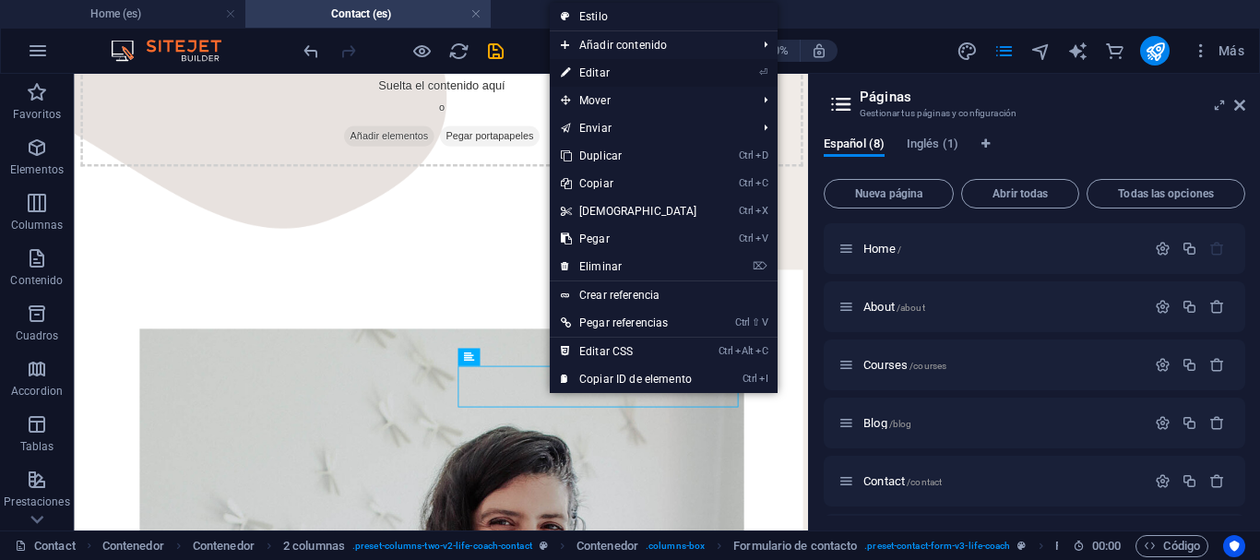
click at [611, 75] on link "⏎ Editar" at bounding box center [629, 73] width 159 height 28
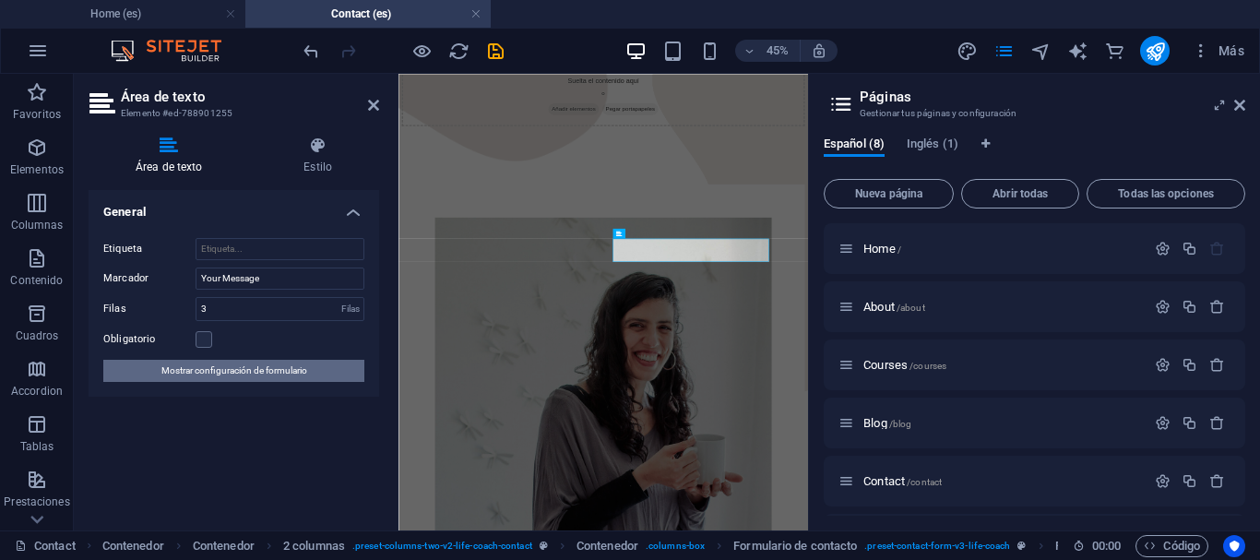
click at [261, 364] on span "Mostrar configuración de formulario" at bounding box center [234, 371] width 146 height 22
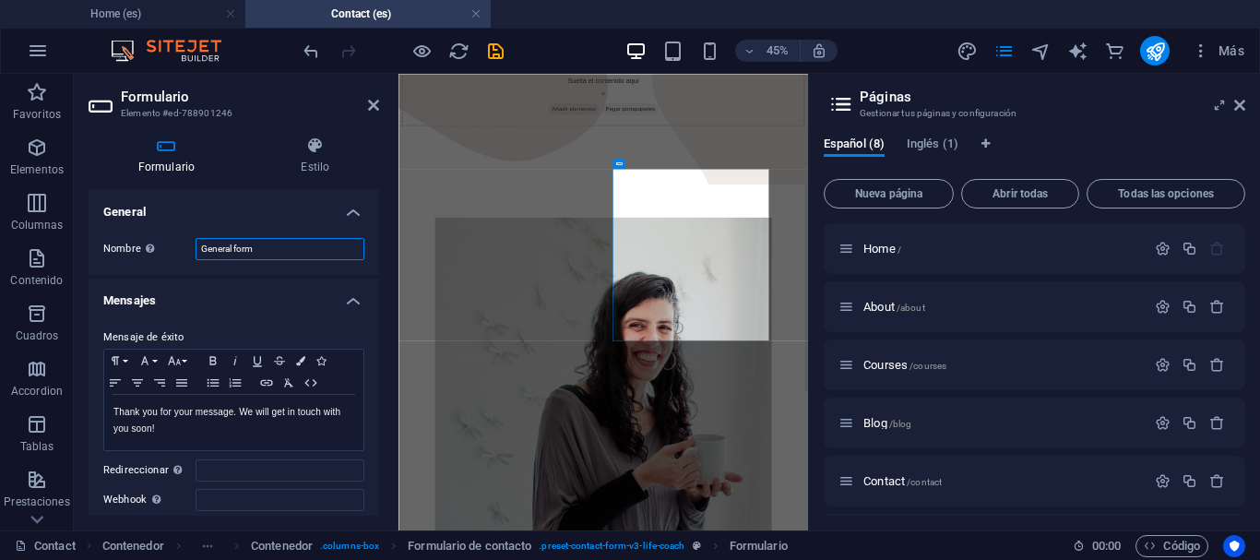
click at [285, 246] on input "General form" at bounding box center [280, 249] width 169 height 22
click at [350, 212] on h4 "General" at bounding box center [234, 206] width 291 height 33
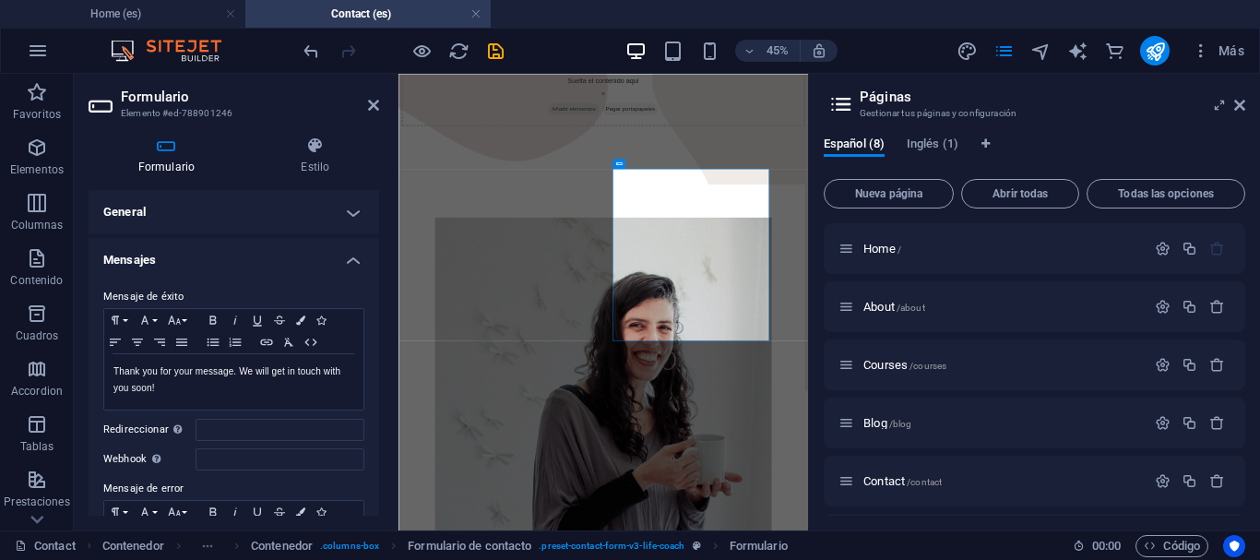
click at [350, 212] on h4 "General" at bounding box center [234, 212] width 291 height 44
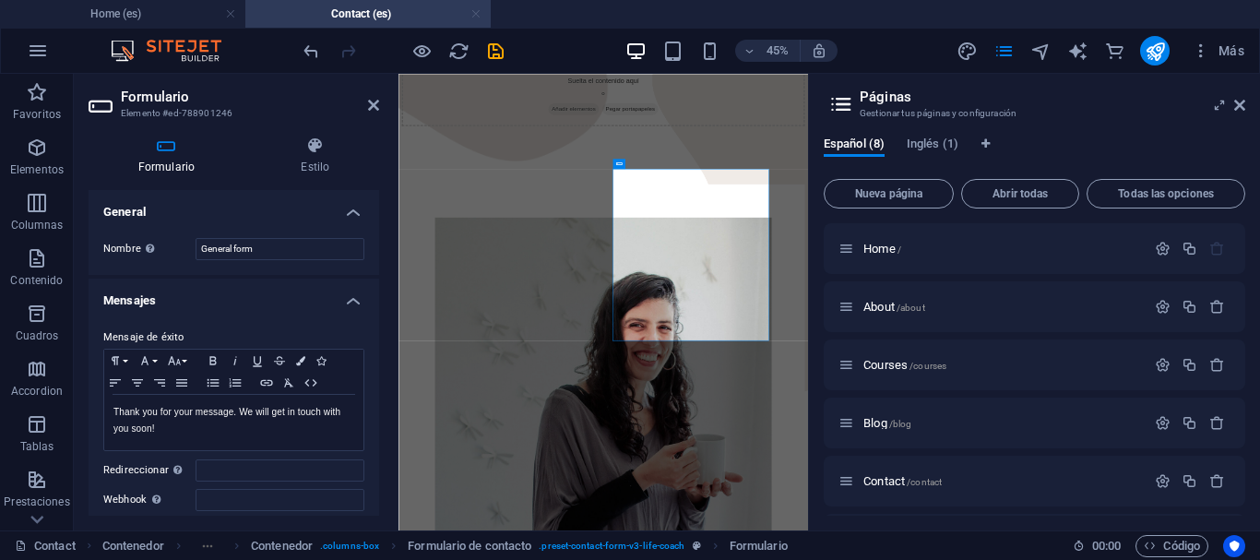
click at [477, 14] on link at bounding box center [476, 15] width 11 height 18
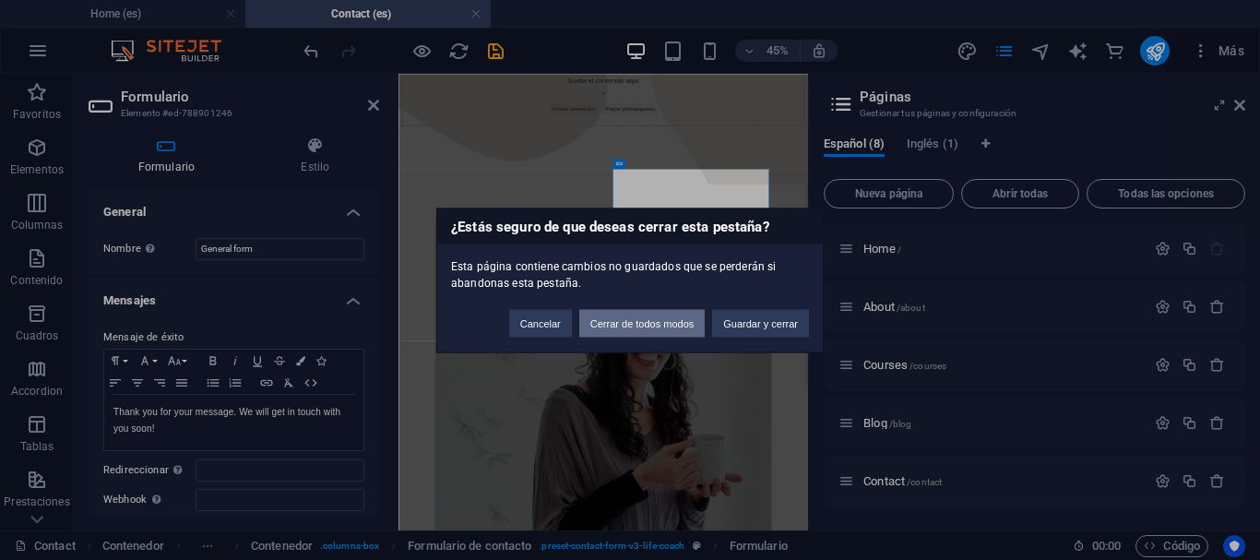
click at [599, 327] on button "Cerrar de todos modos" at bounding box center [642, 323] width 126 height 28
